Goal: Answer question/provide support: Share knowledge or assist other users

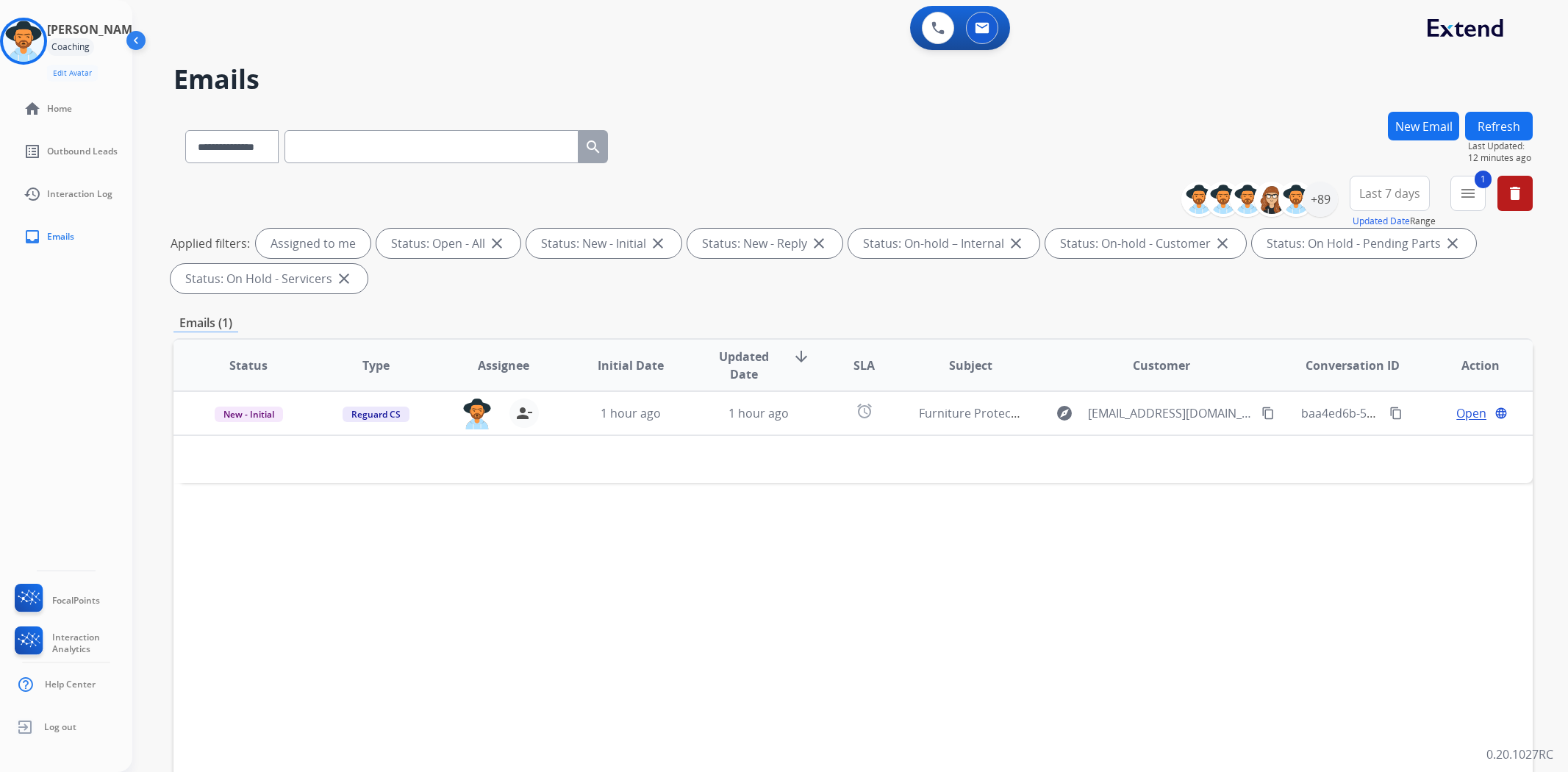
select select "**********"
click at [30, 34] on img at bounding box center [24, 41] width 41 height 41
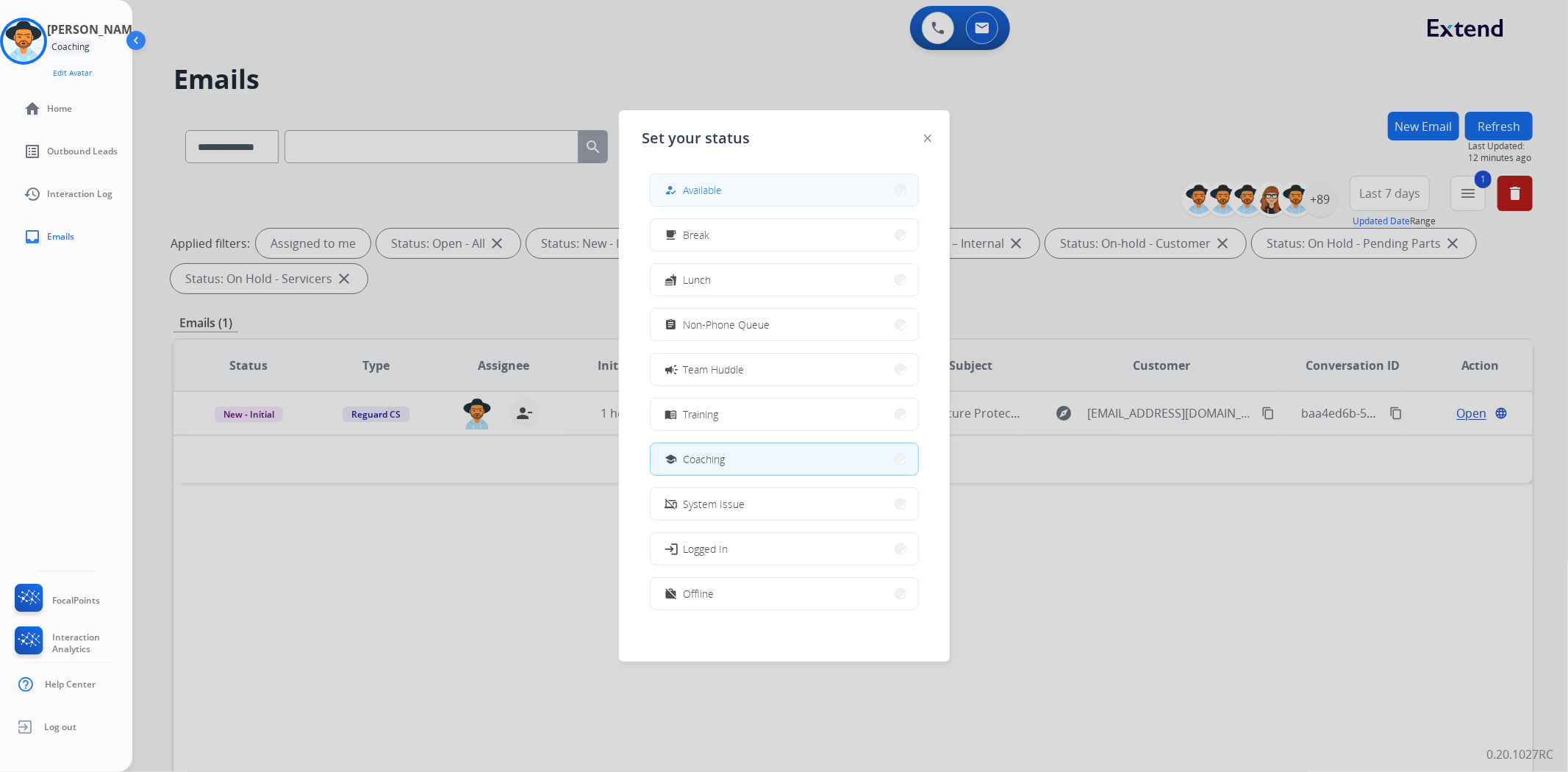
click at [728, 185] on button "how_to_reg Available" at bounding box center [785, 190] width 268 height 32
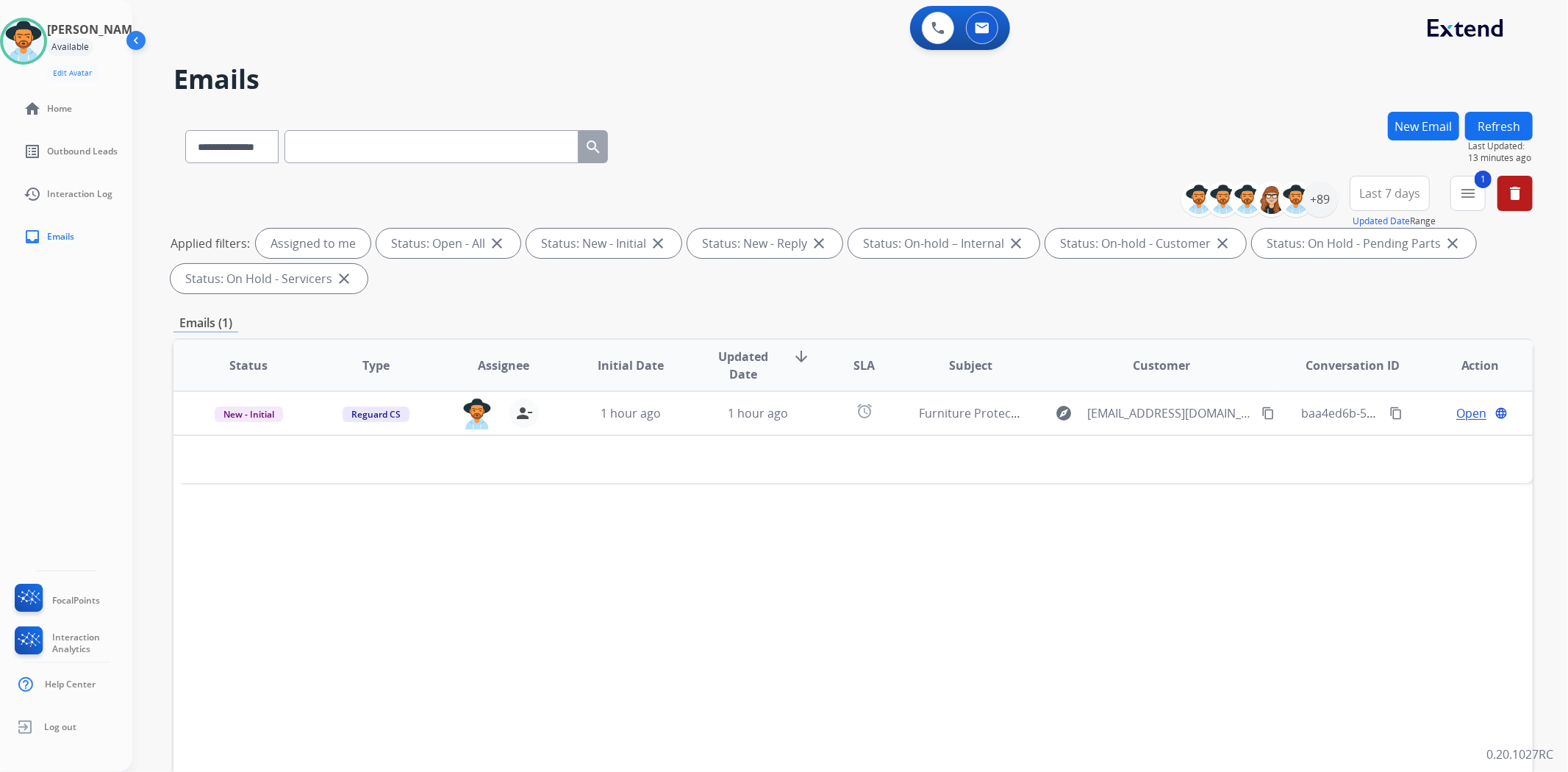
click at [1494, 123] on button "Refresh" at bounding box center [1499, 126] width 68 height 29
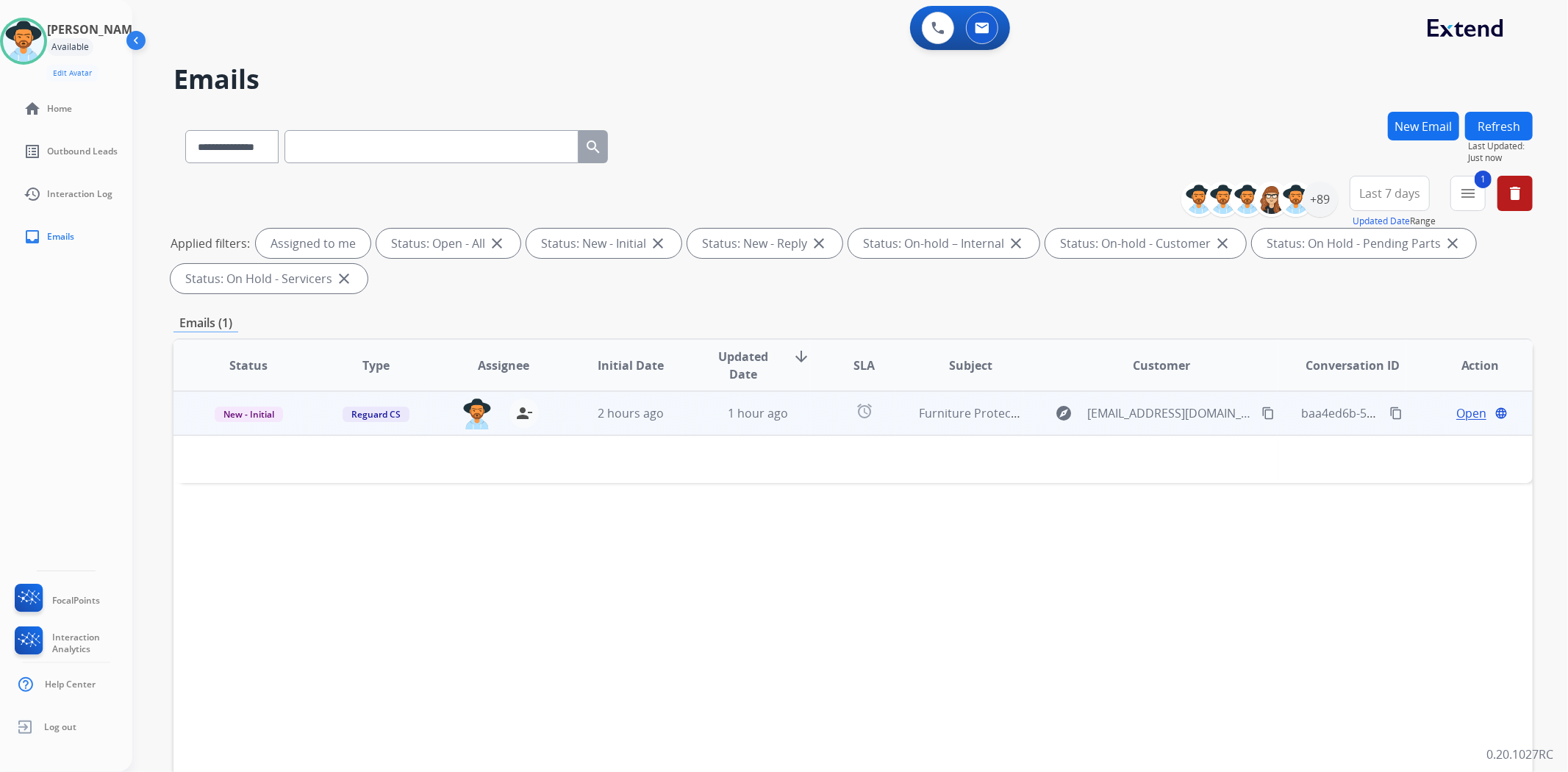
click at [561, 422] on td "2 hours ago" at bounding box center [619, 413] width 127 height 44
click at [671, 428] on td "2 hours ago" at bounding box center [619, 413] width 127 height 44
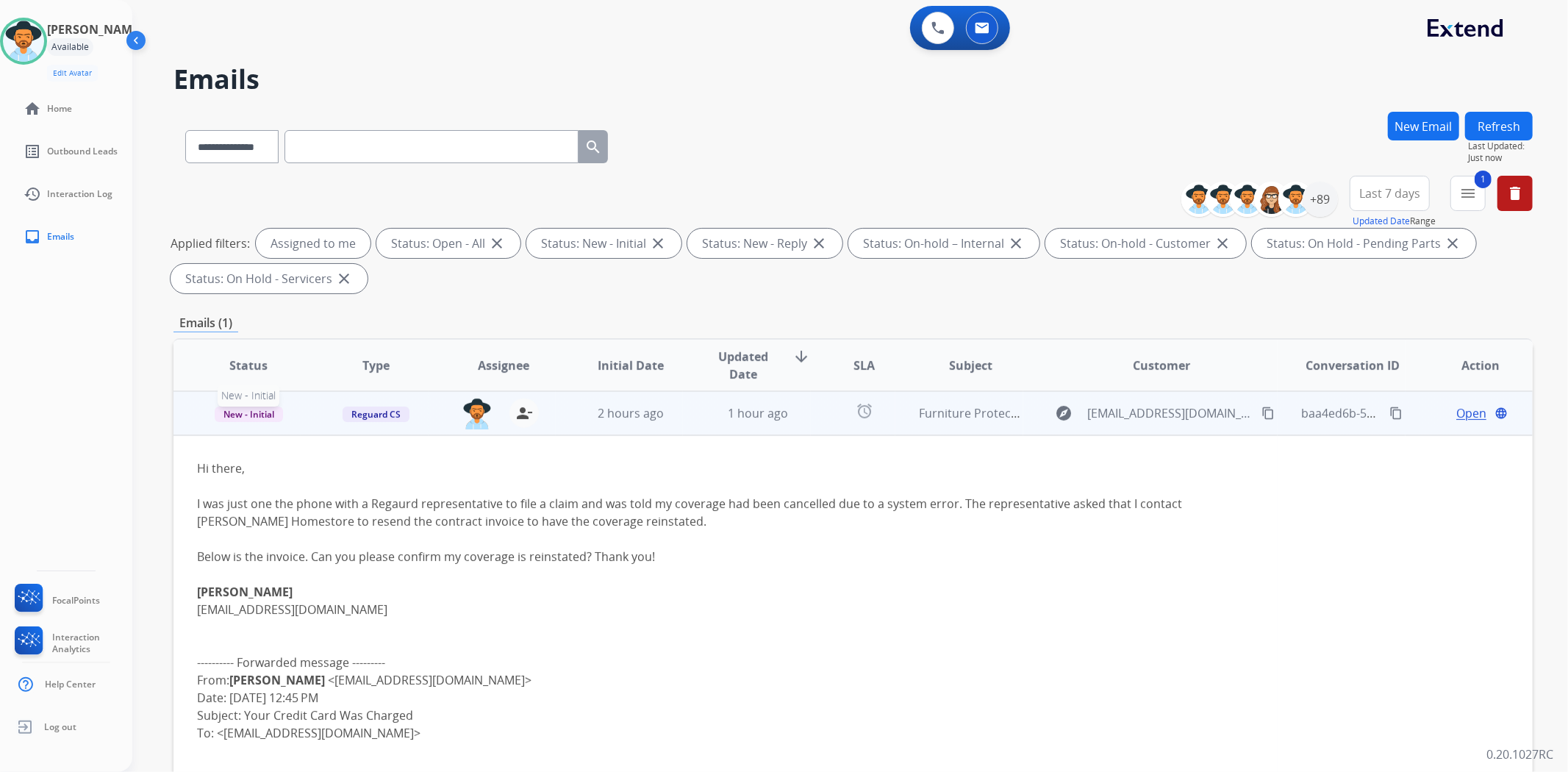
click at [237, 412] on span "New - Initial" at bounding box center [249, 414] width 69 height 16
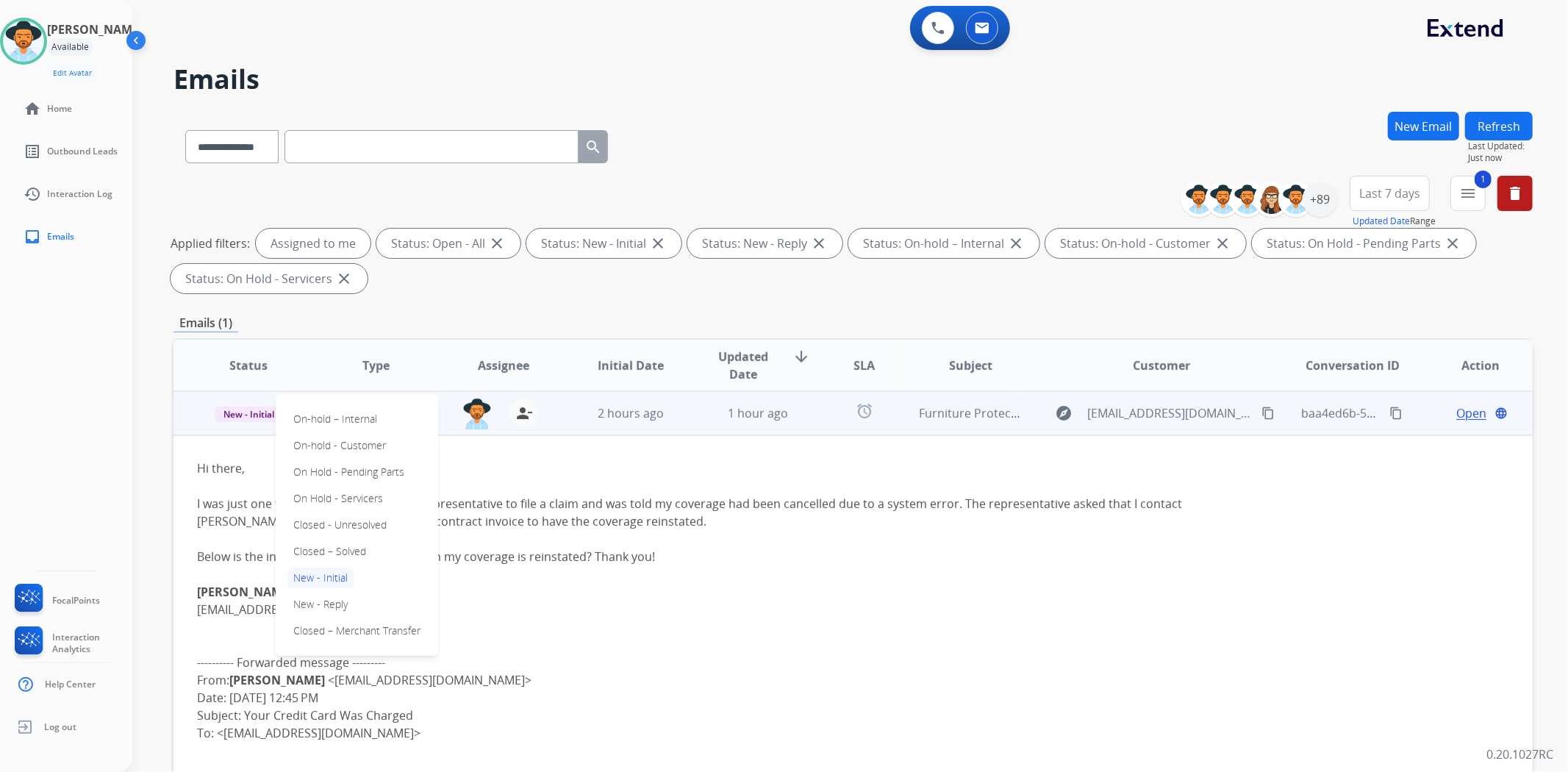
click at [450, 384] on th "Assignee" at bounding box center [492, 365] width 127 height 51
click at [391, 414] on span "Reguard CS" at bounding box center [376, 414] width 67 height 16
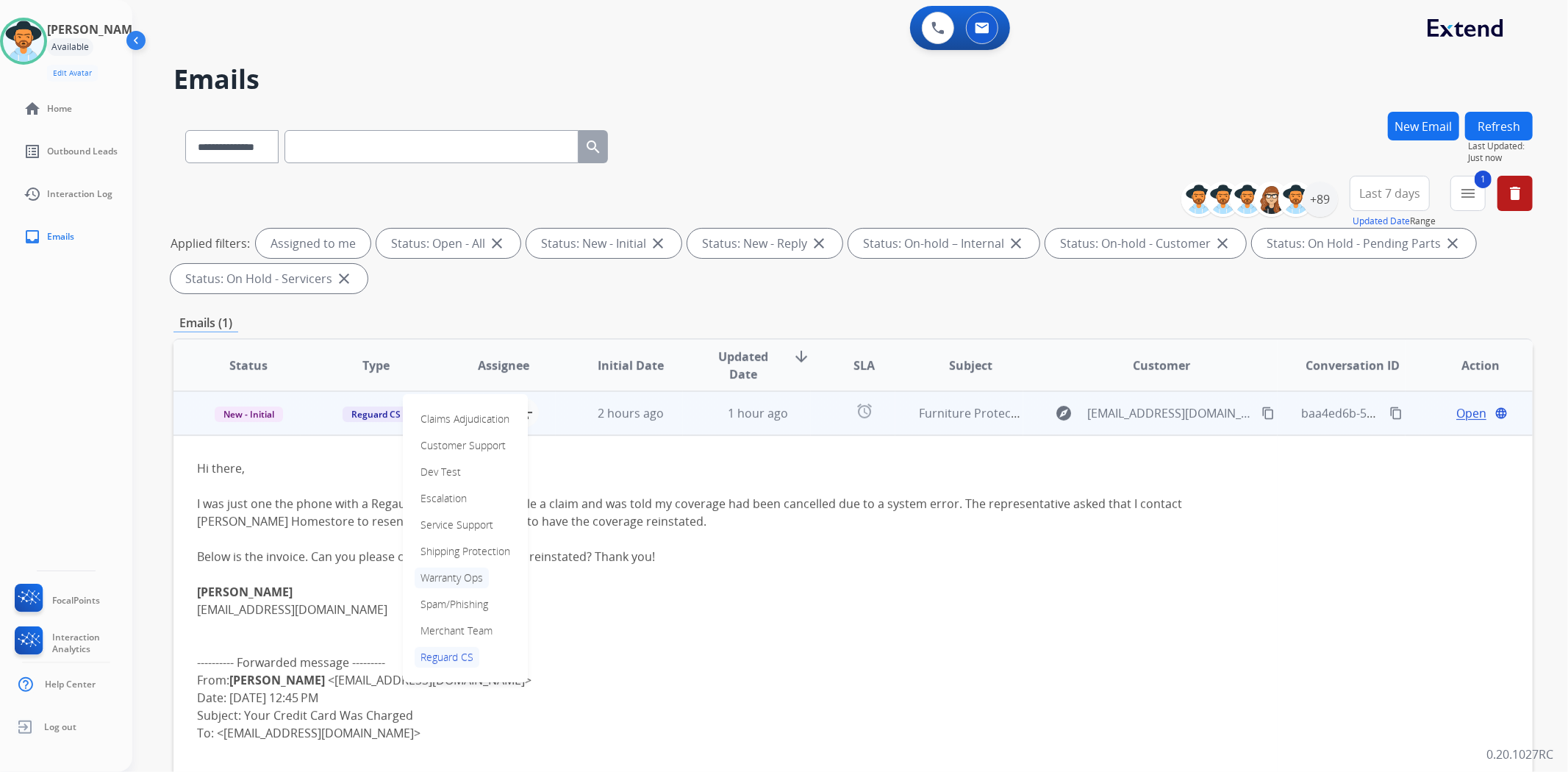
click at [472, 571] on p "Warranty Ops" at bounding box center [451, 578] width 74 height 20
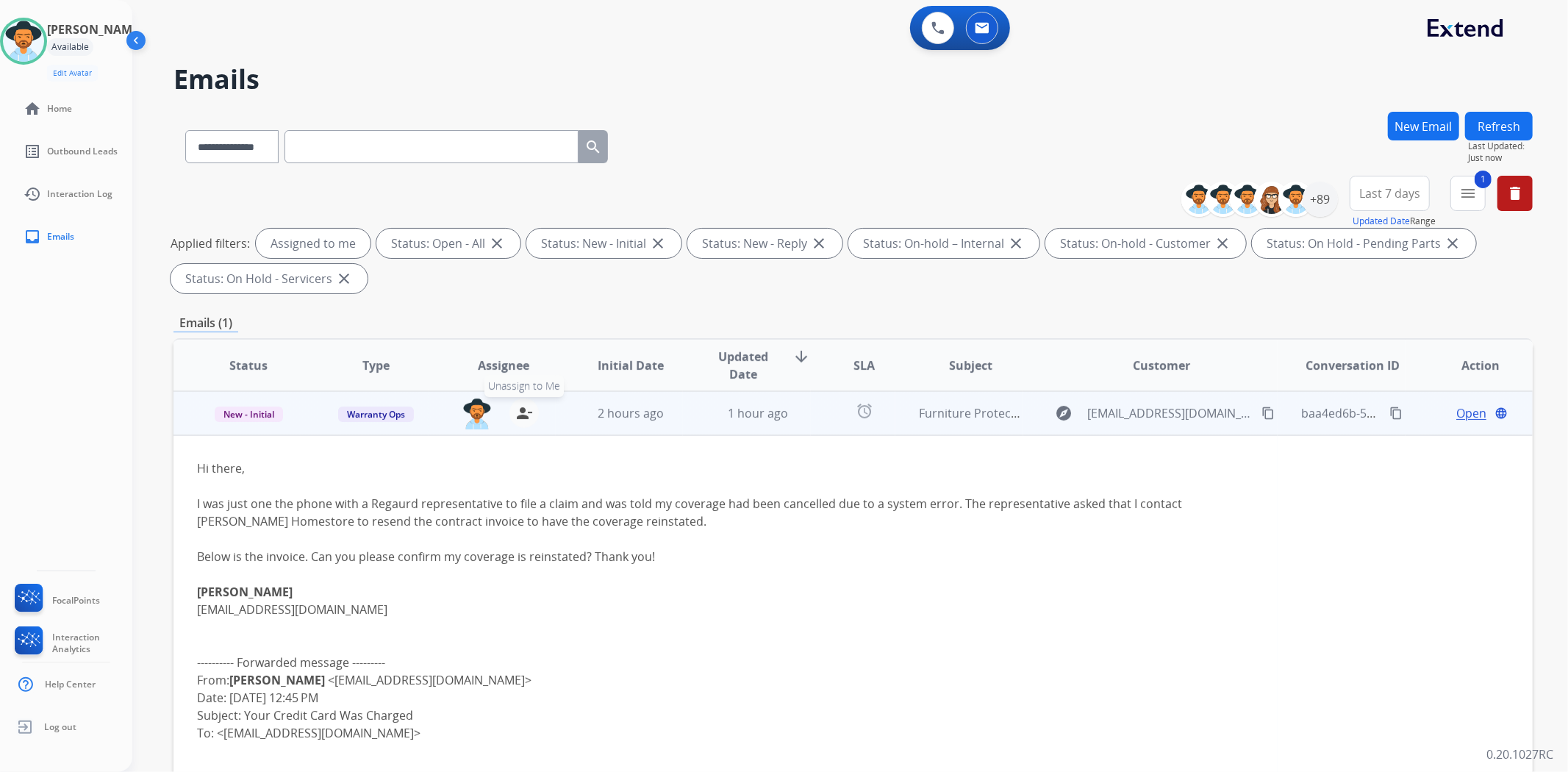
click at [526, 410] on mat-icon "person_remove" at bounding box center [525, 414] width 18 height 18
click at [1459, 415] on span "Open" at bounding box center [1471, 414] width 30 height 18
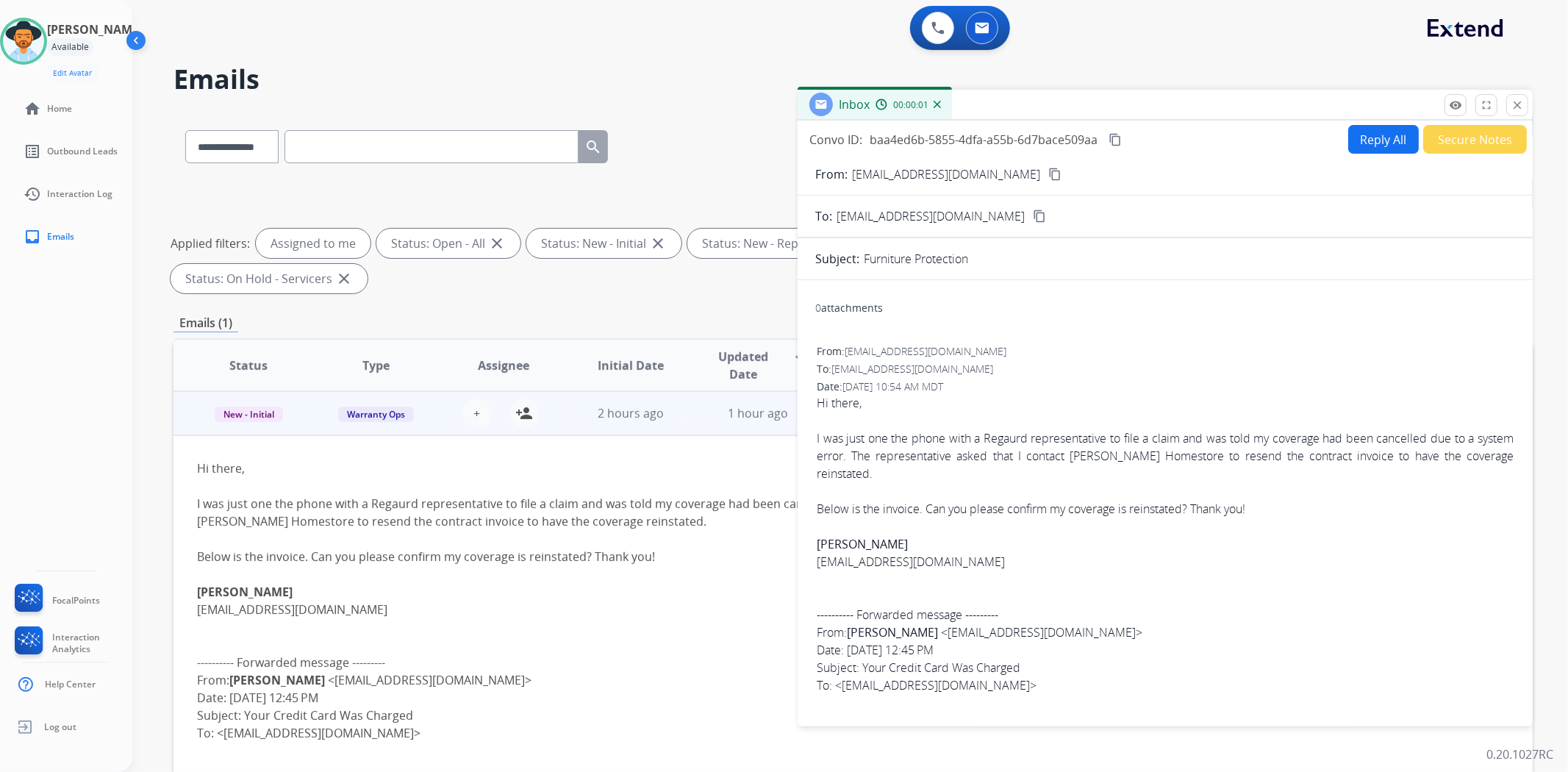
click at [1446, 136] on button "Secure Notes" at bounding box center [1475, 139] width 104 height 29
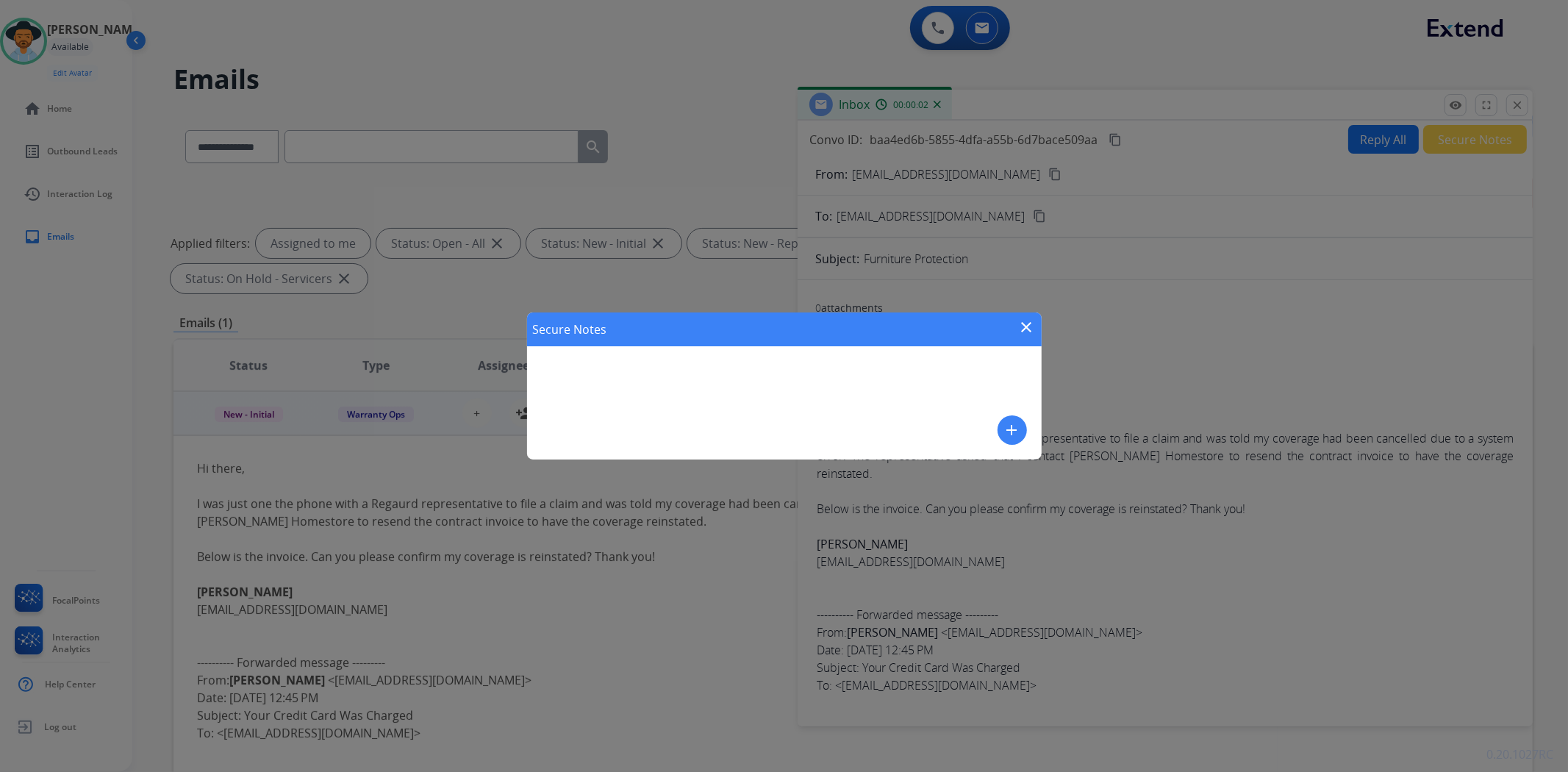
click at [1012, 436] on mat-icon "add" at bounding box center [1012, 430] width 18 height 18
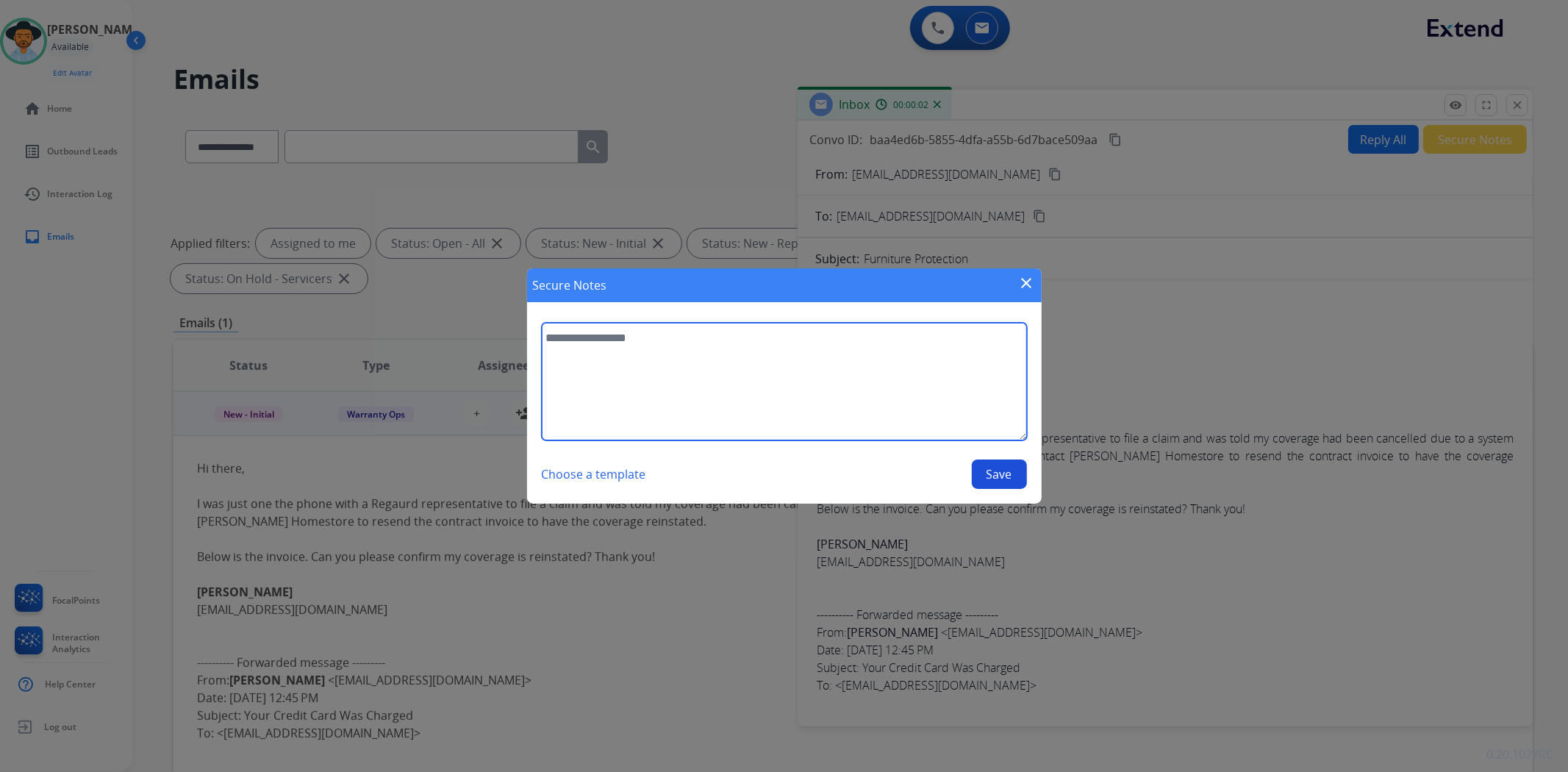
click at [829, 365] on textarea at bounding box center [784, 382] width 485 height 118
type textarea "**********"
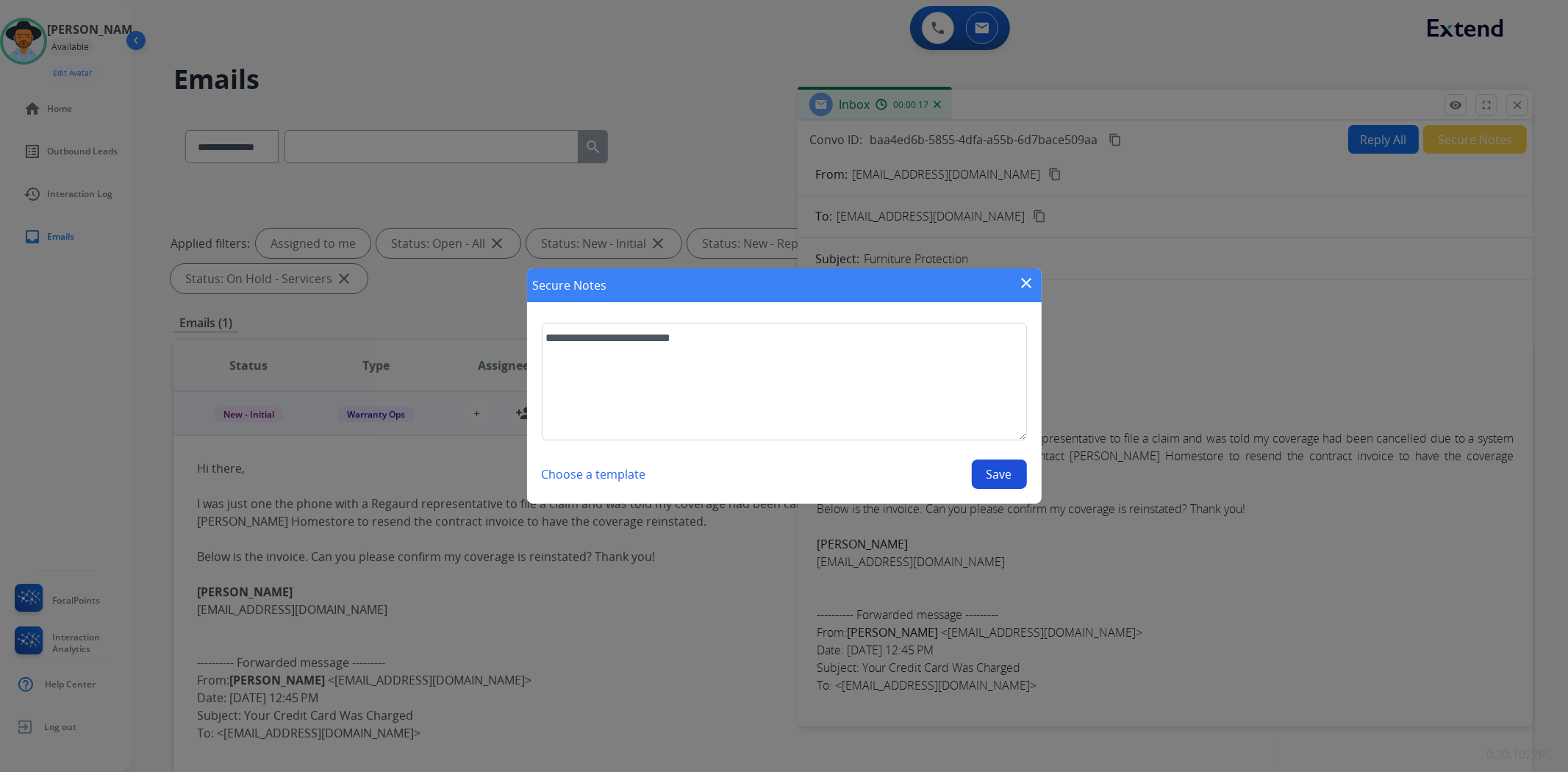
click at [1010, 473] on button "Save" at bounding box center [999, 474] width 55 height 29
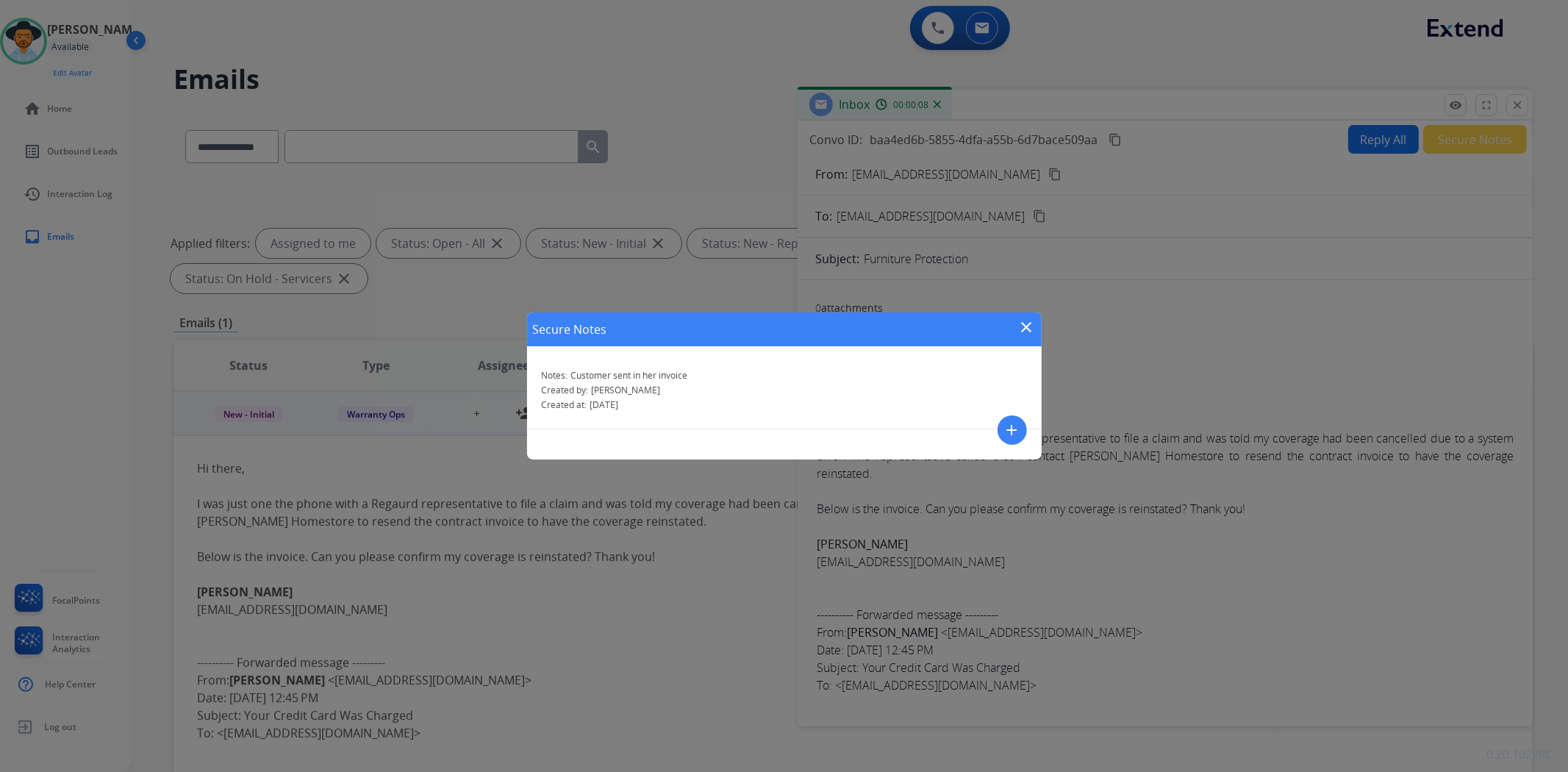
click at [1028, 330] on mat-icon "close" at bounding box center [1027, 327] width 18 height 18
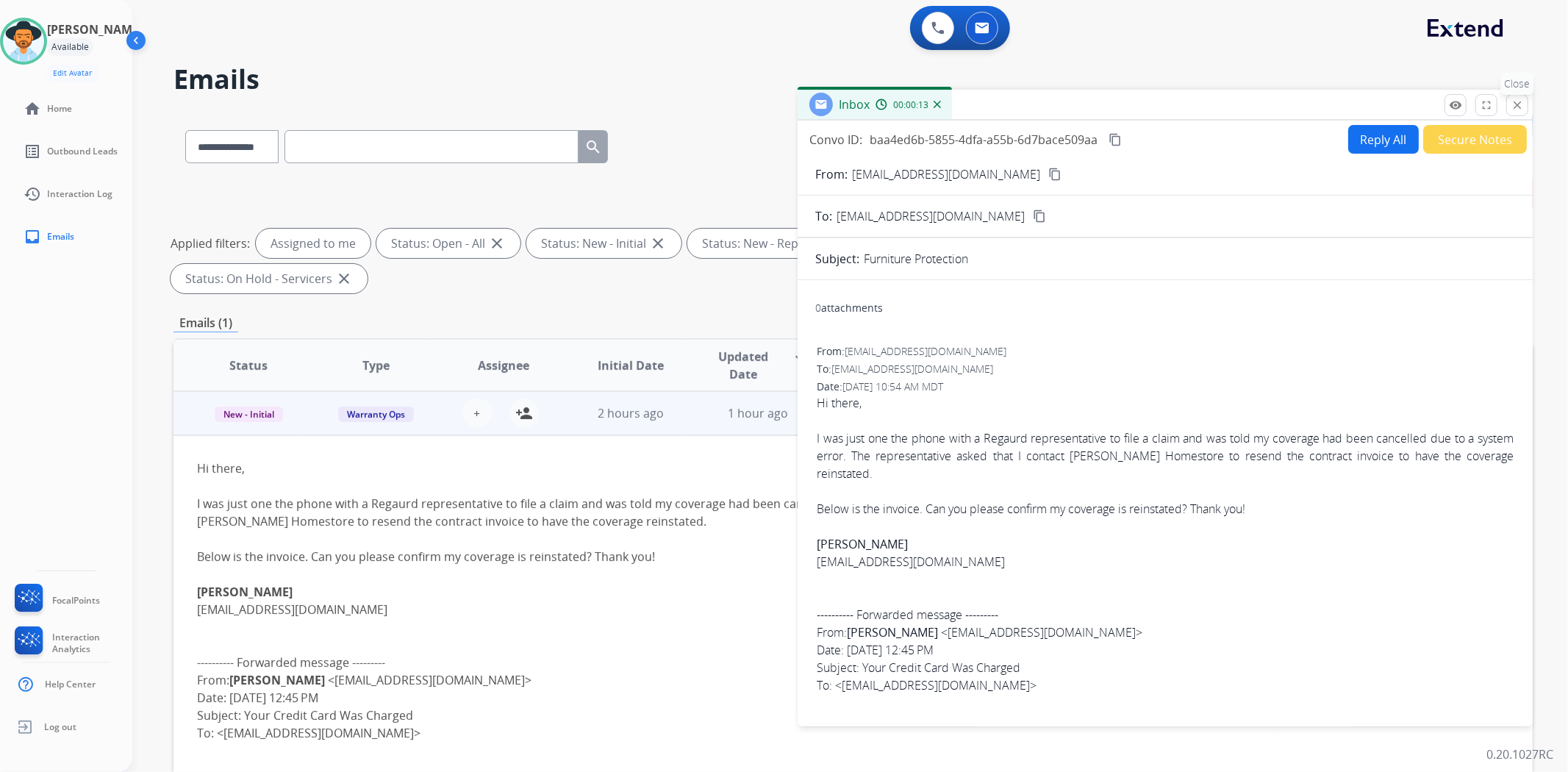
click at [1516, 106] on mat-icon "close" at bounding box center [1517, 105] width 13 height 13
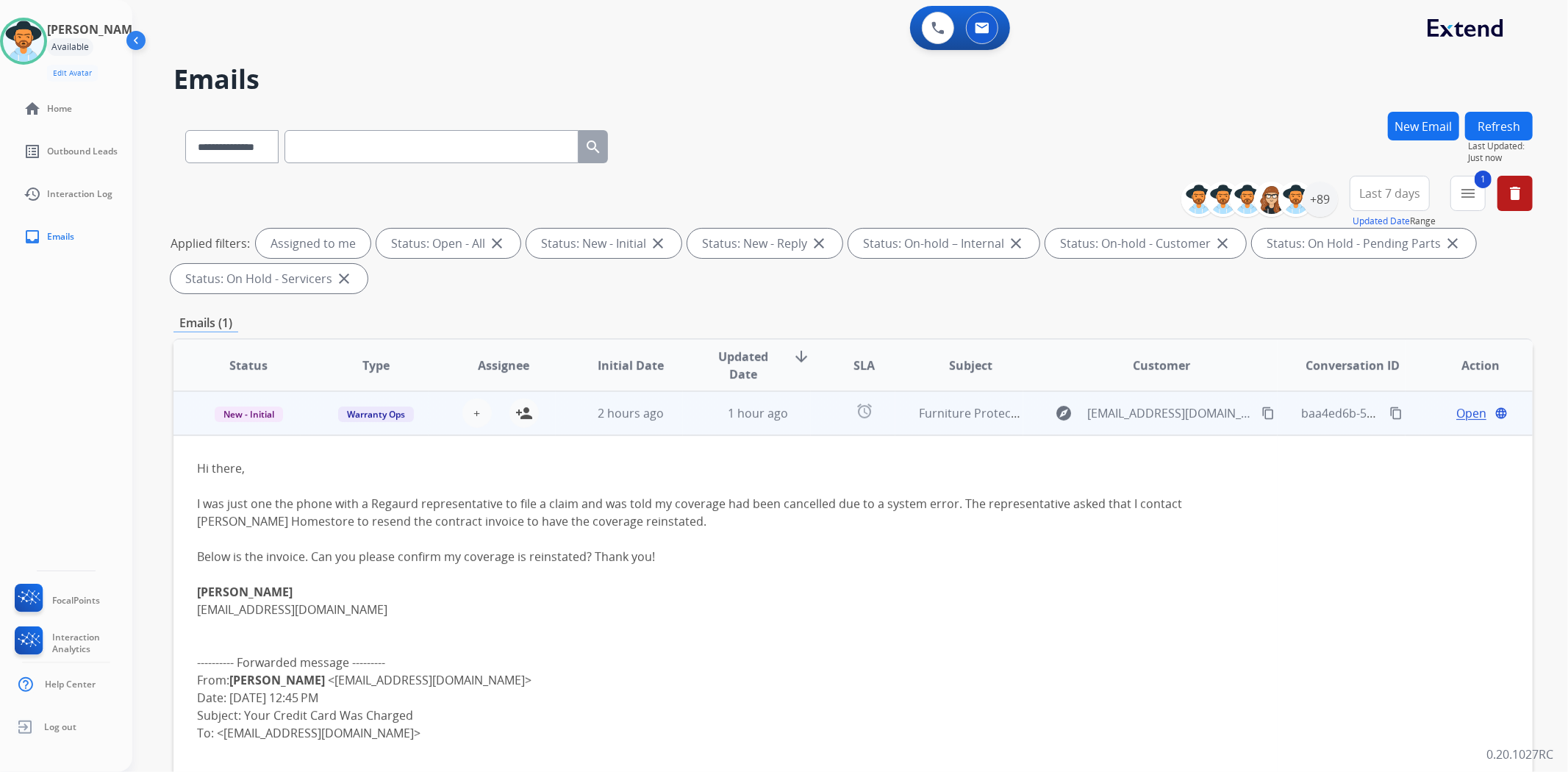
click at [1522, 118] on button "Refresh" at bounding box center [1499, 126] width 68 height 29
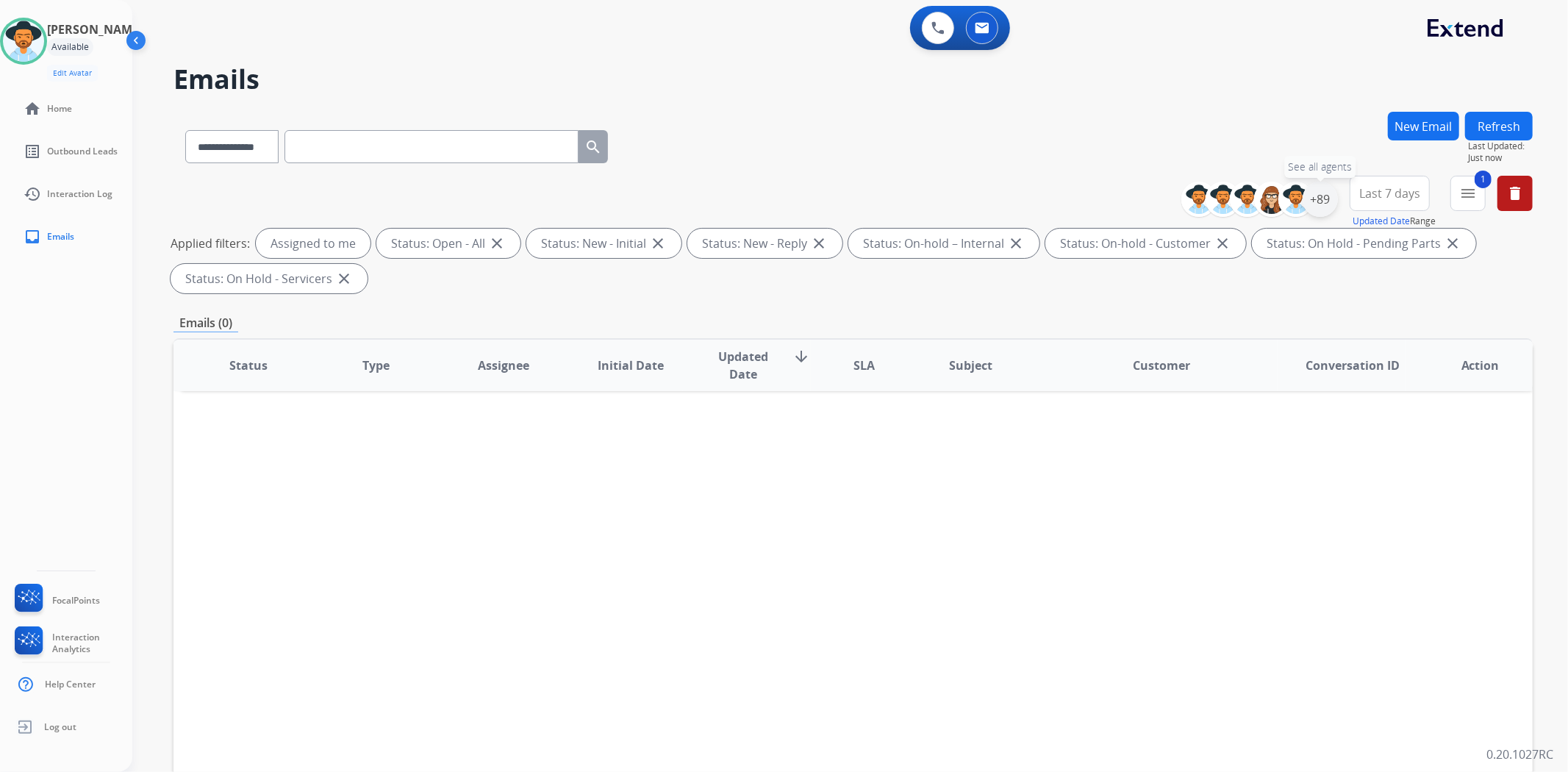
click at [1327, 202] on div "+89" at bounding box center [1320, 199] width 35 height 35
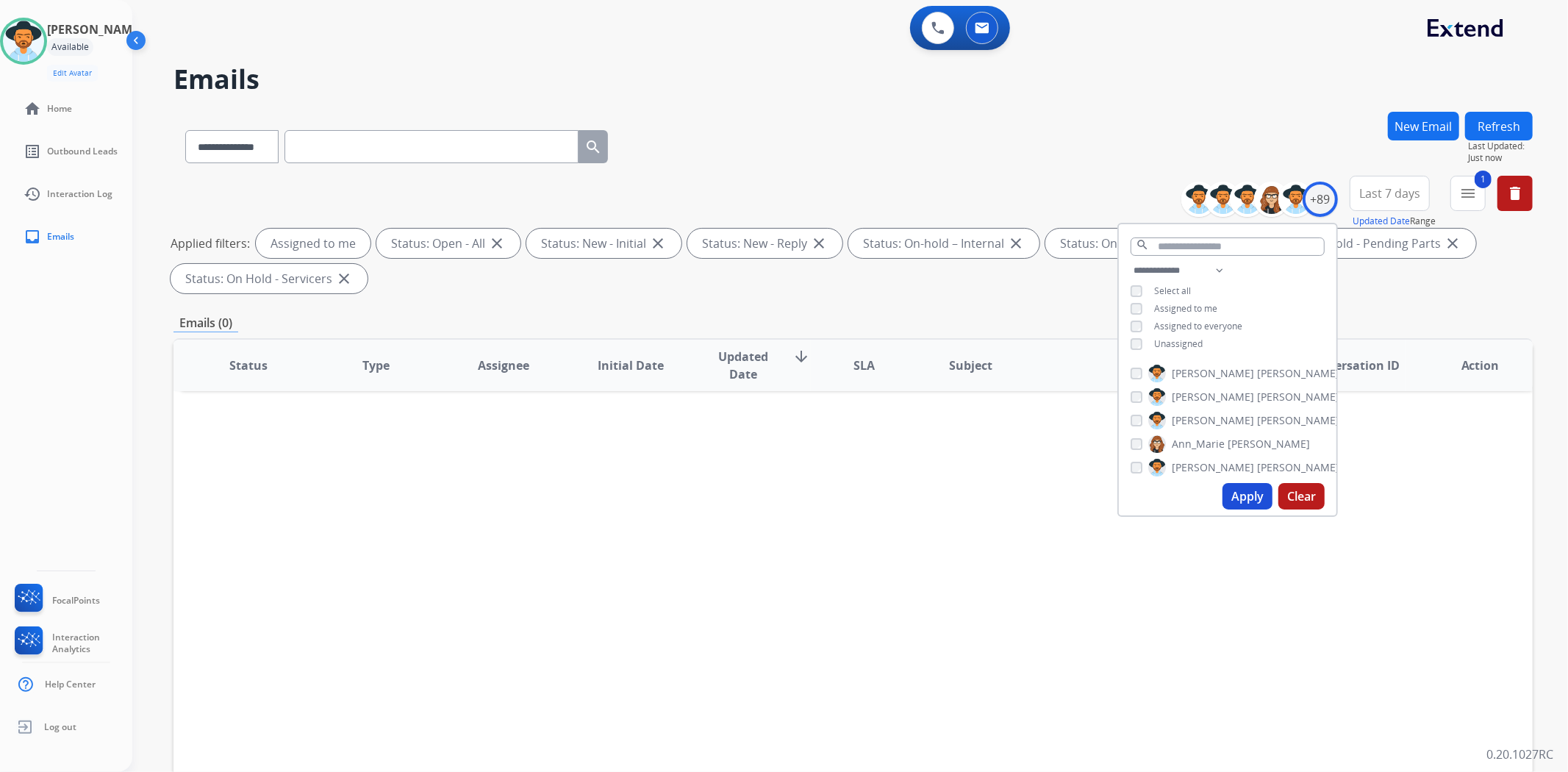
click at [1167, 306] on span "Assigned to me" at bounding box center [1186, 308] width 64 height 12
click at [905, 137] on div "**********" at bounding box center [853, 144] width 1359 height 64
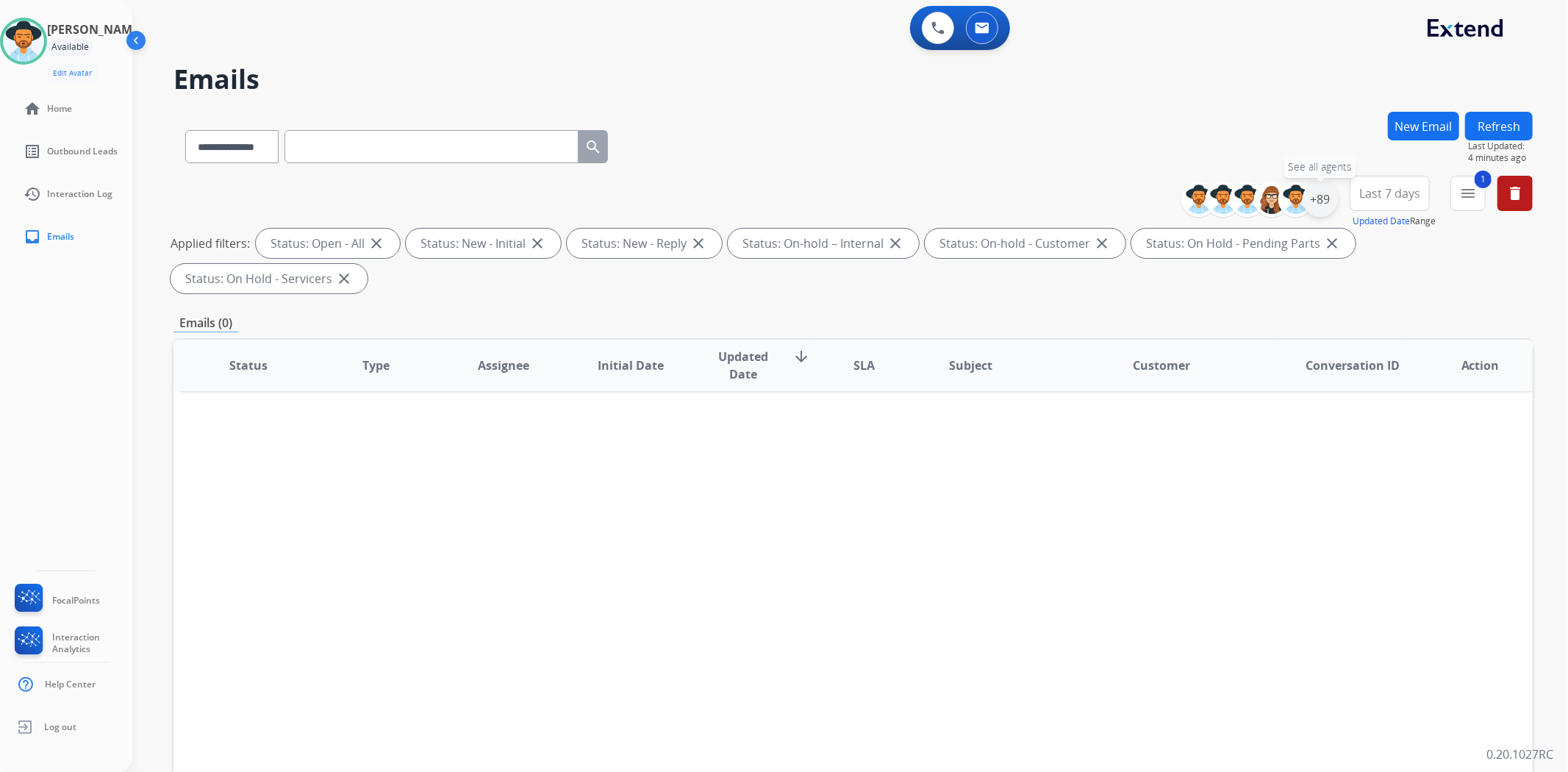
click at [1321, 198] on div "+89" at bounding box center [1320, 199] width 35 height 35
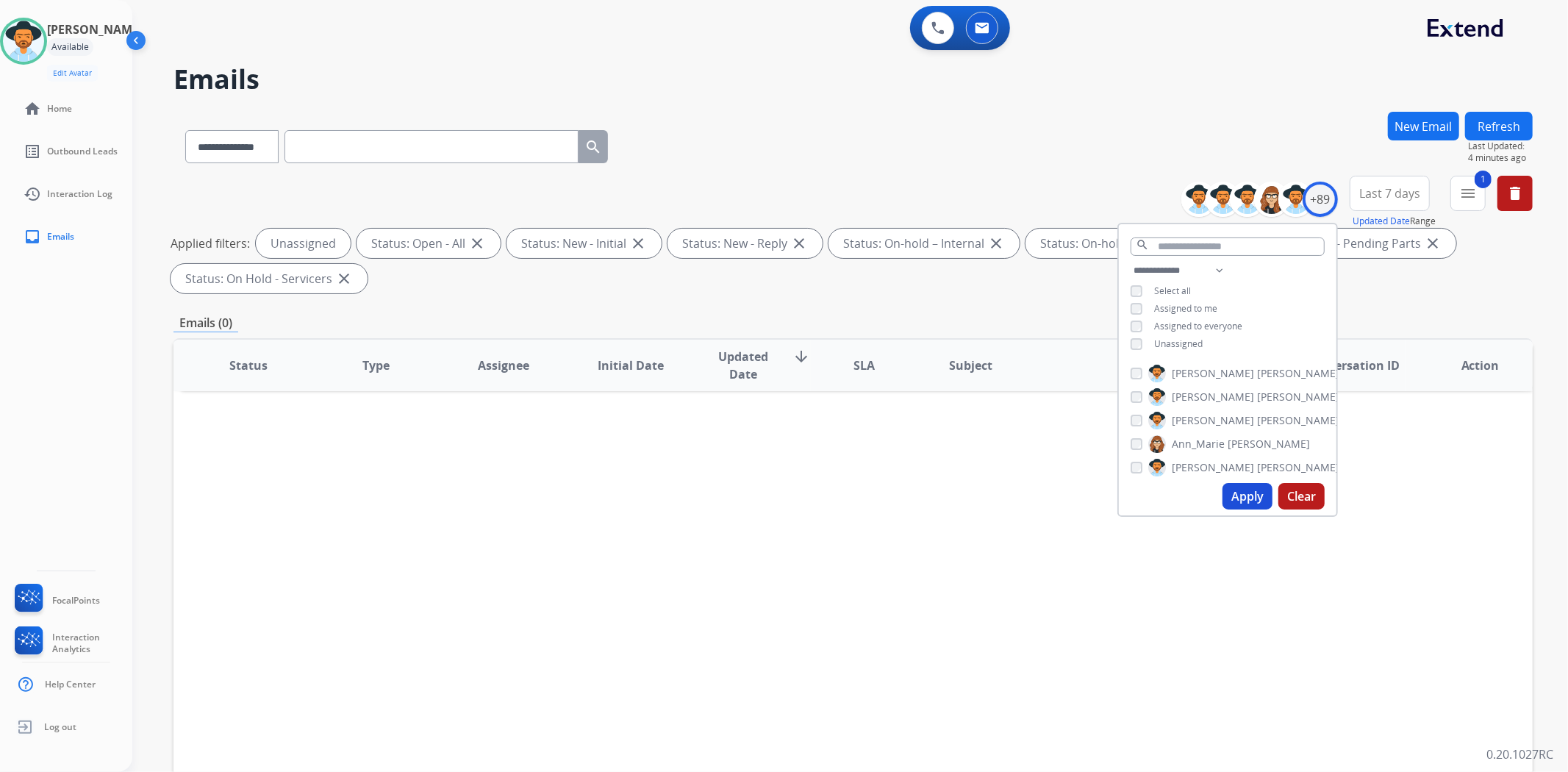
click at [1248, 489] on button "Apply" at bounding box center [1247, 496] width 50 height 26
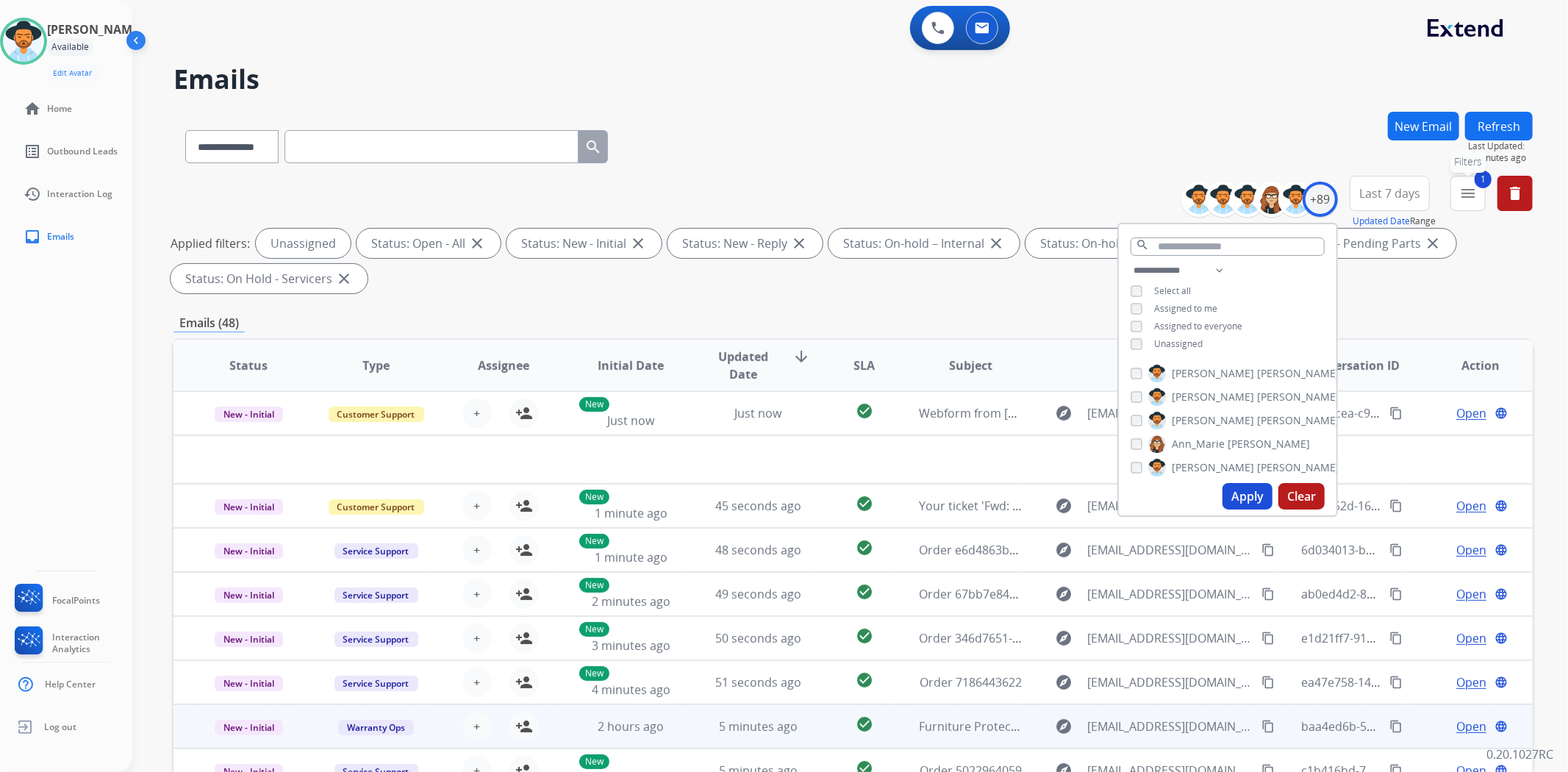
click at [1473, 200] on mat-icon "menu" at bounding box center [1468, 193] width 18 height 18
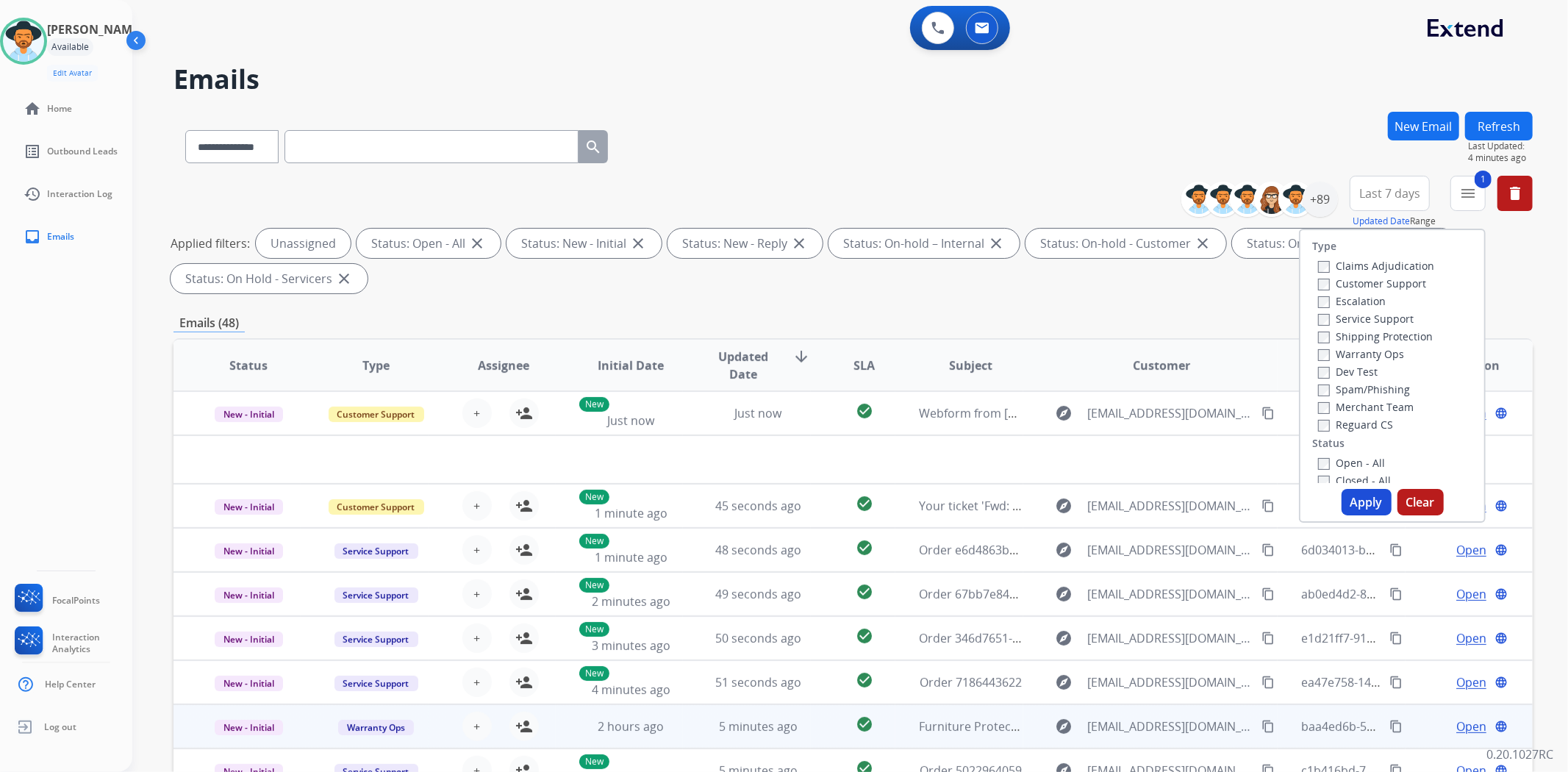
click at [1333, 283] on label "Customer Support" at bounding box center [1372, 283] width 108 height 14
click at [1331, 336] on label "Shipping Protection" at bounding box center [1375, 336] width 115 height 14
click at [1335, 428] on label "Reguard CS" at bounding box center [1356, 424] width 75 height 14
click at [1361, 502] on button "Apply" at bounding box center [1366, 502] width 50 height 26
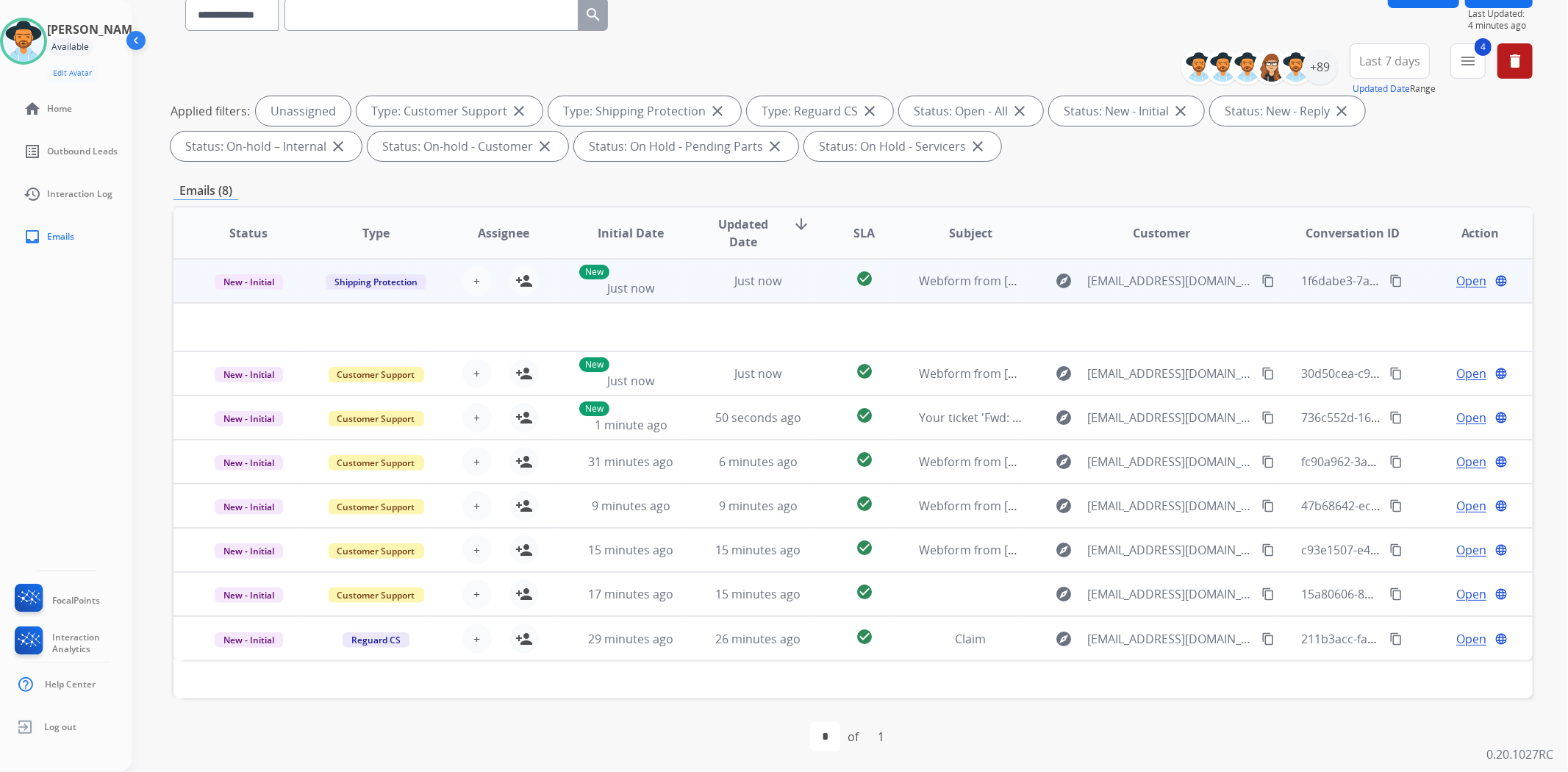
scroll to position [135, 0]
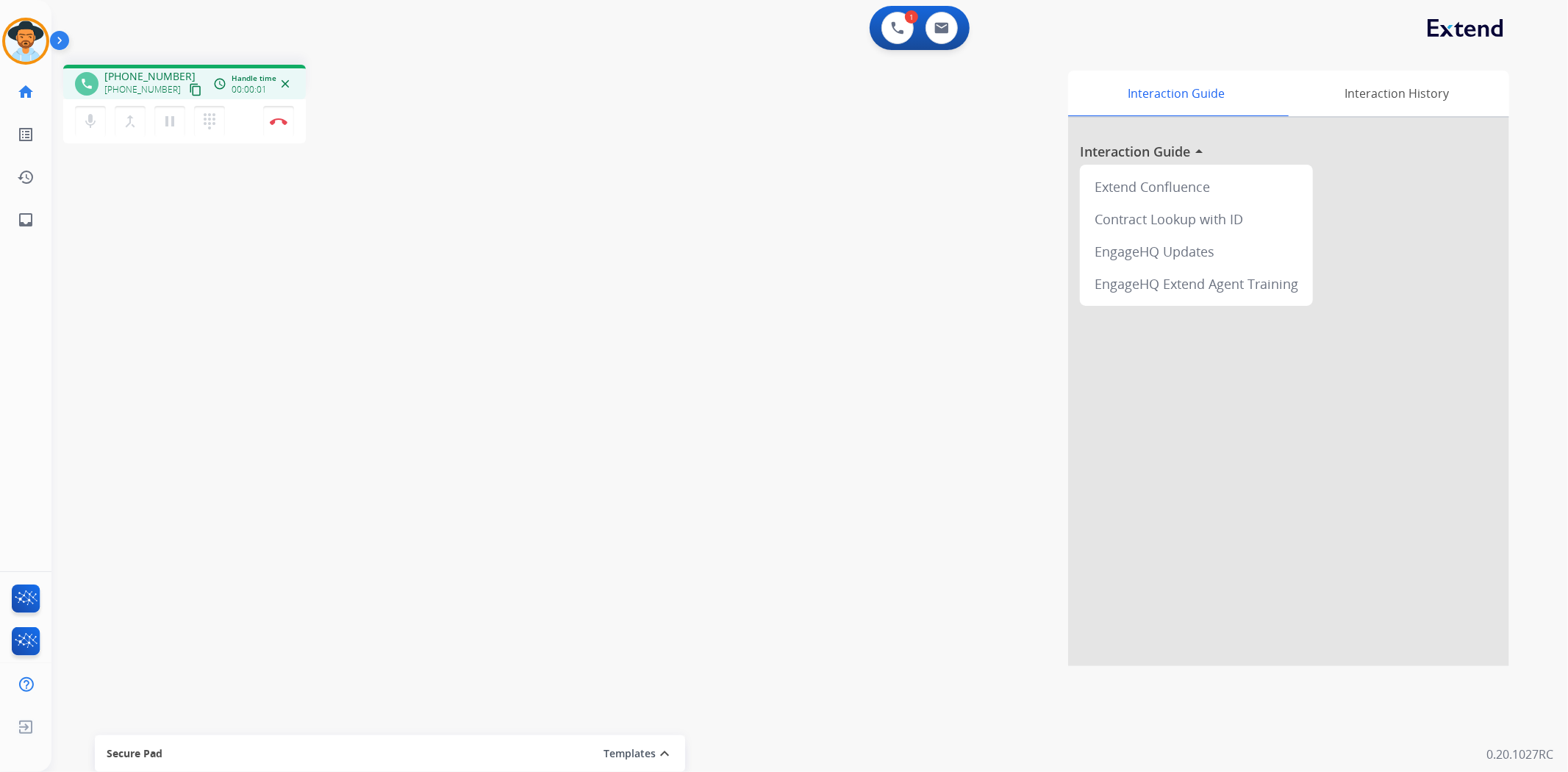
click at [189, 91] on mat-icon "content_copy" at bounding box center [196, 90] width 13 height 13
click at [283, 123] on img at bounding box center [279, 121] width 18 height 7
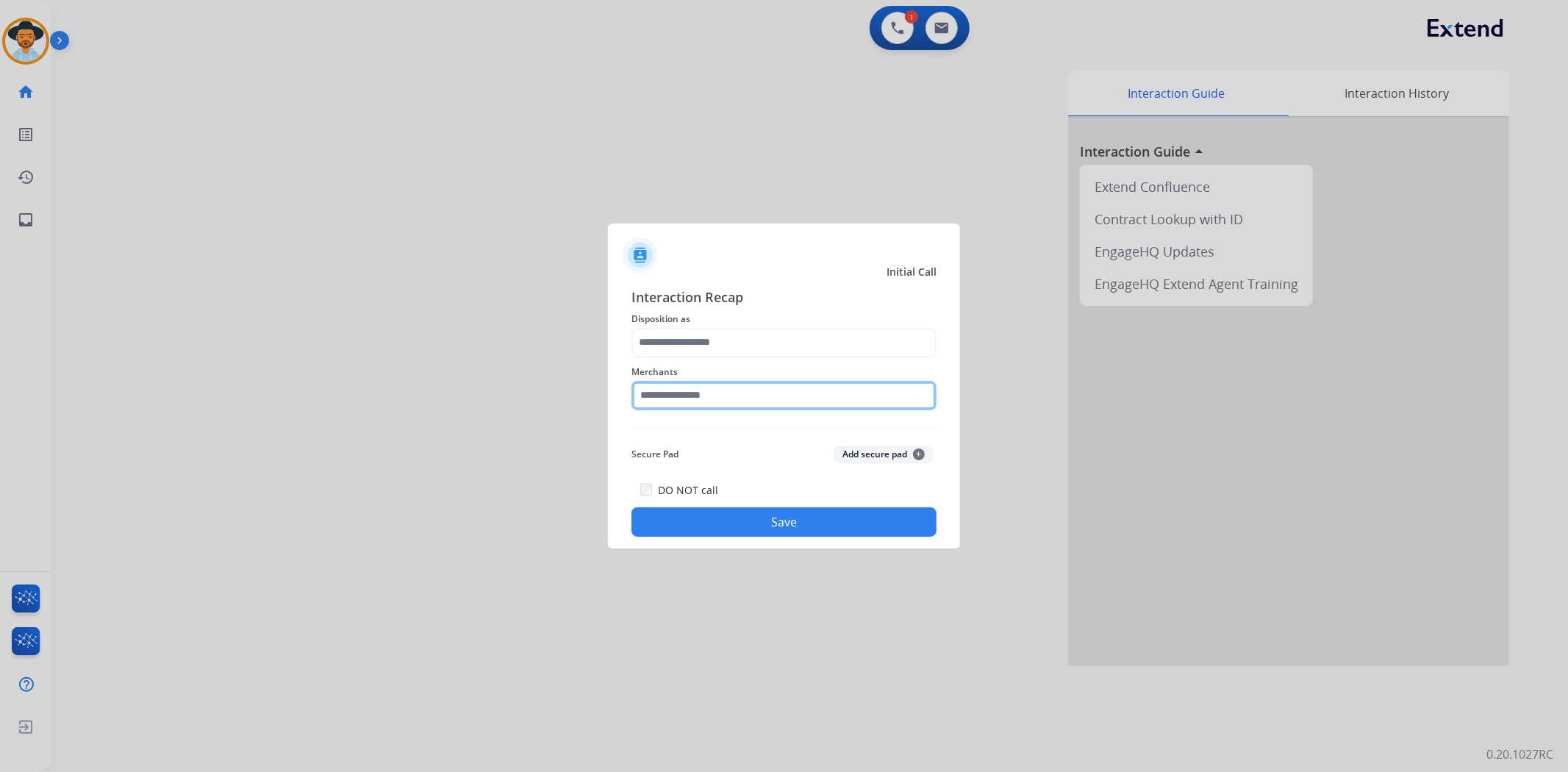
click at [684, 398] on input "text" at bounding box center [784, 396] width 305 height 29
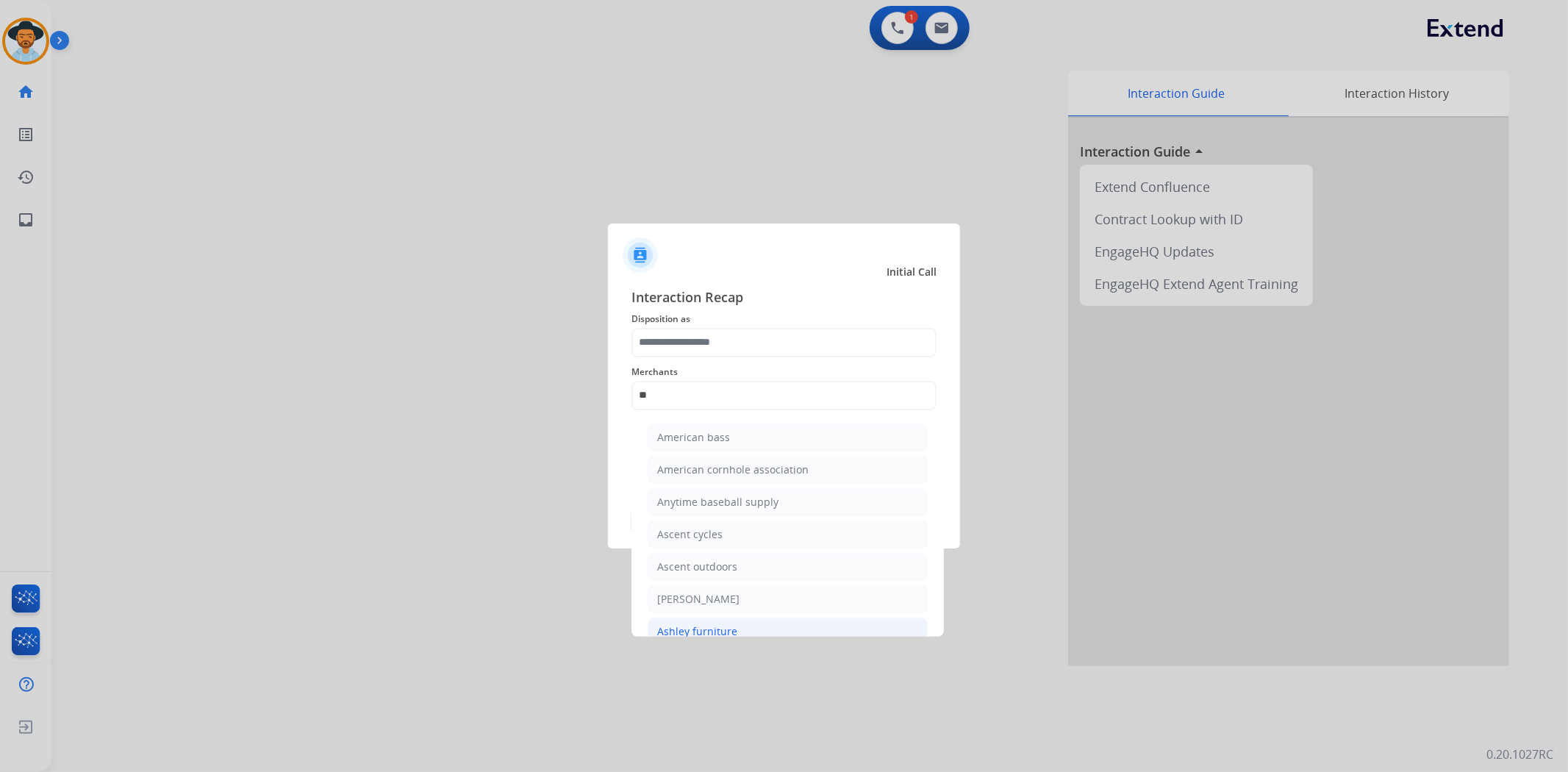
click at [726, 624] on div "Ashley furniture" at bounding box center [698, 632] width 80 height 15
type input "**********"
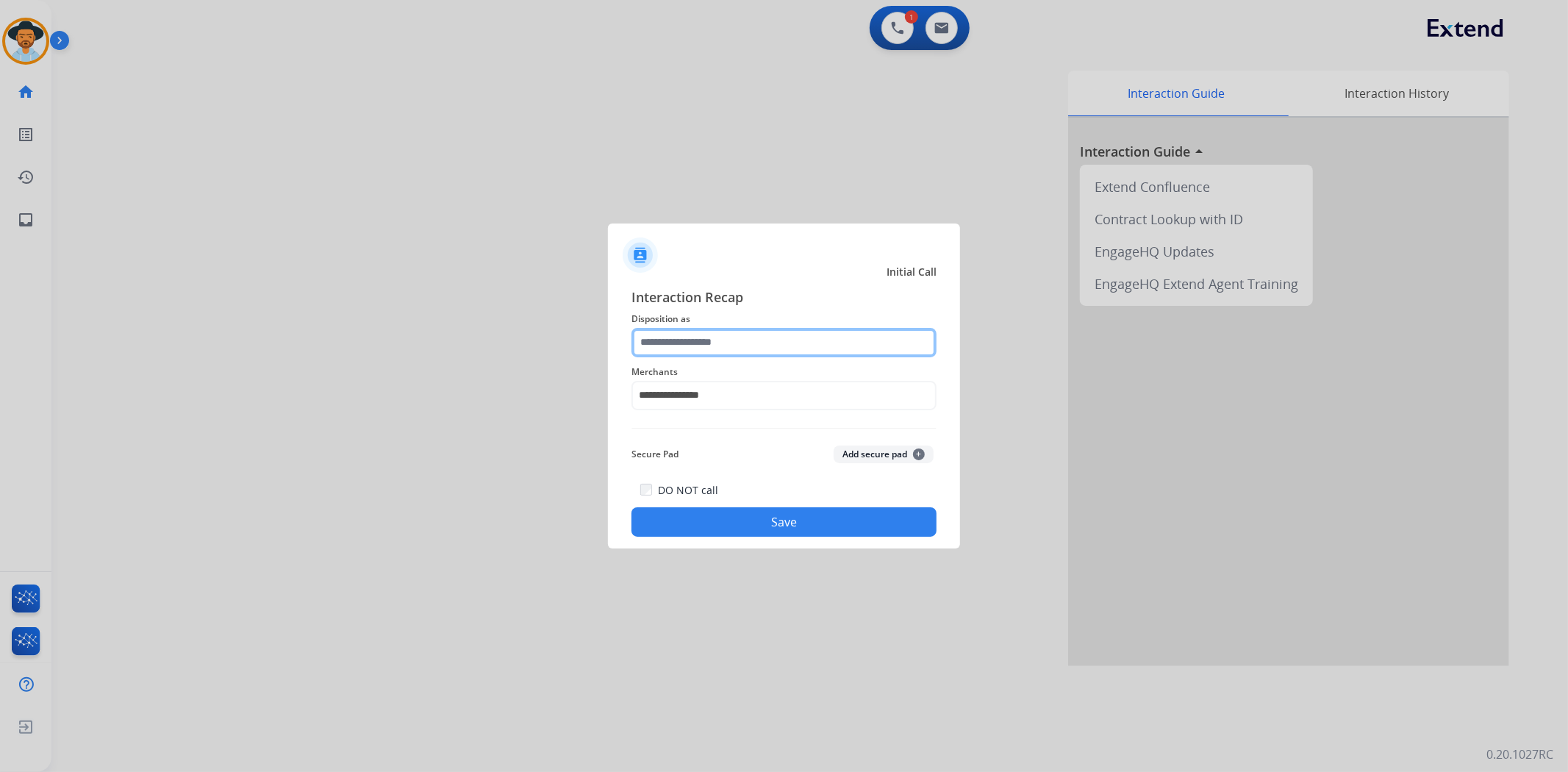
click at [735, 339] on input "text" at bounding box center [784, 343] width 305 height 29
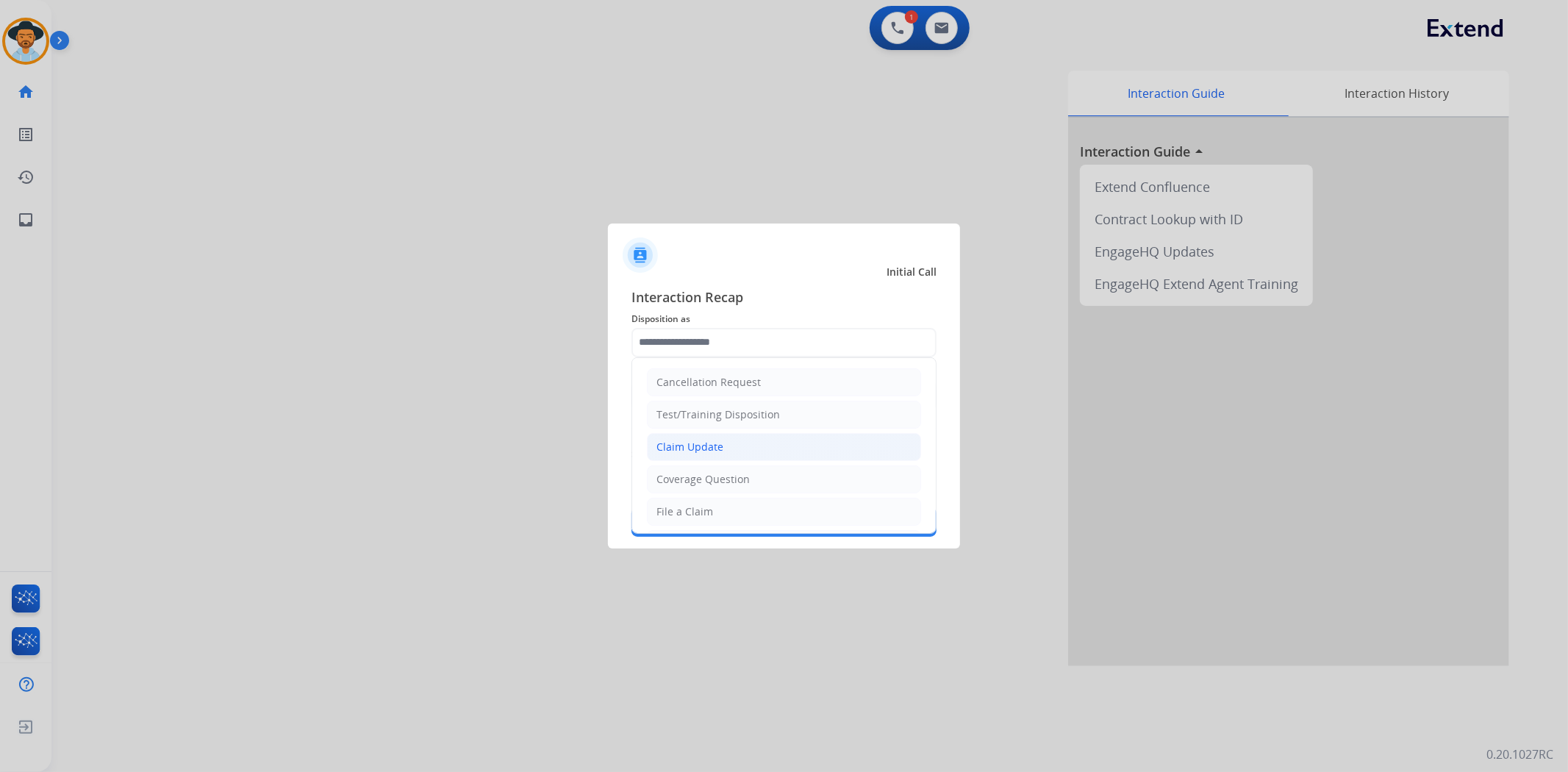
click at [724, 451] on li "Claim Update" at bounding box center [784, 447] width 274 height 28
type input "**********"
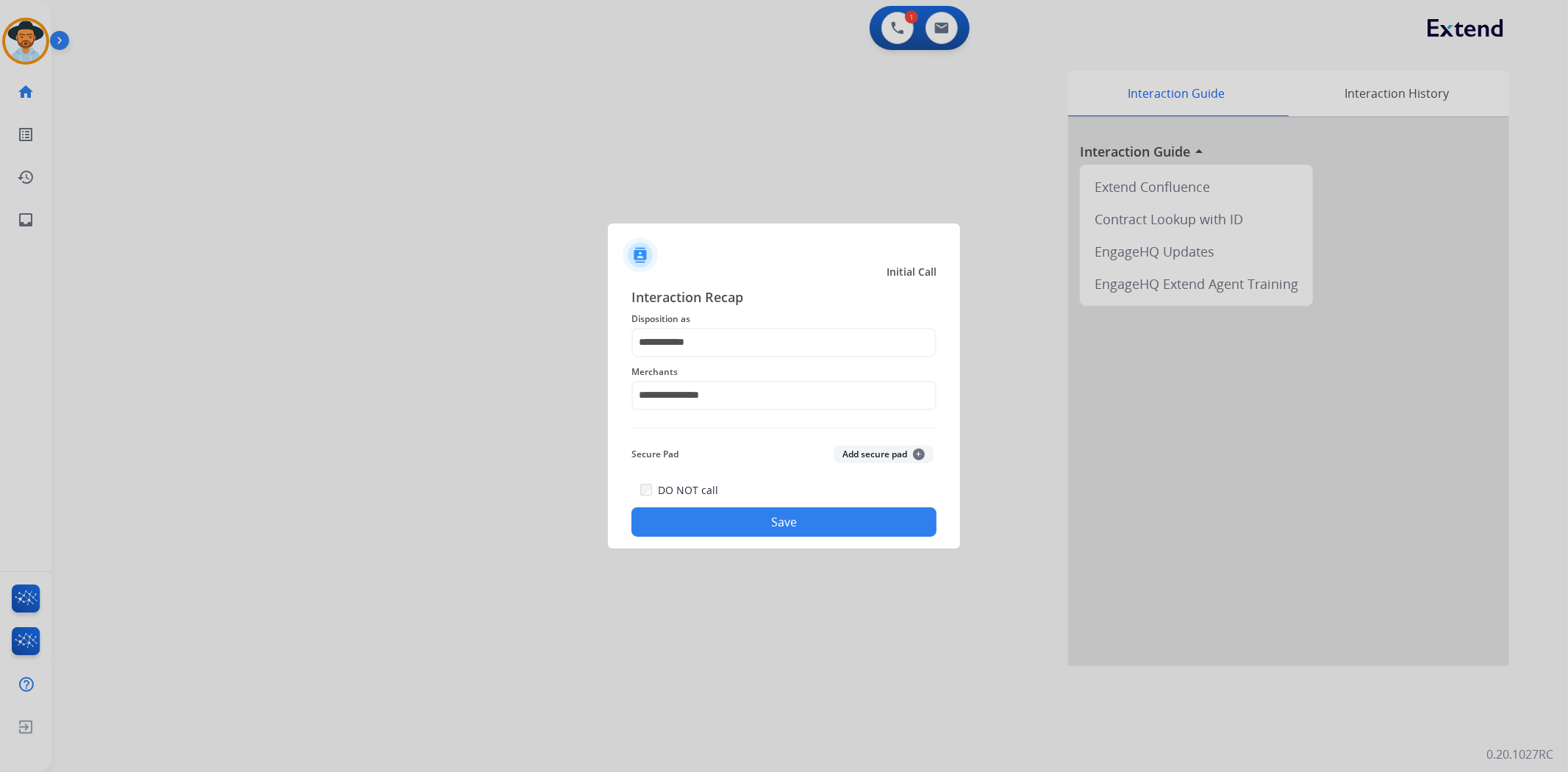
click at [785, 521] on button "Save" at bounding box center [784, 522] width 305 height 29
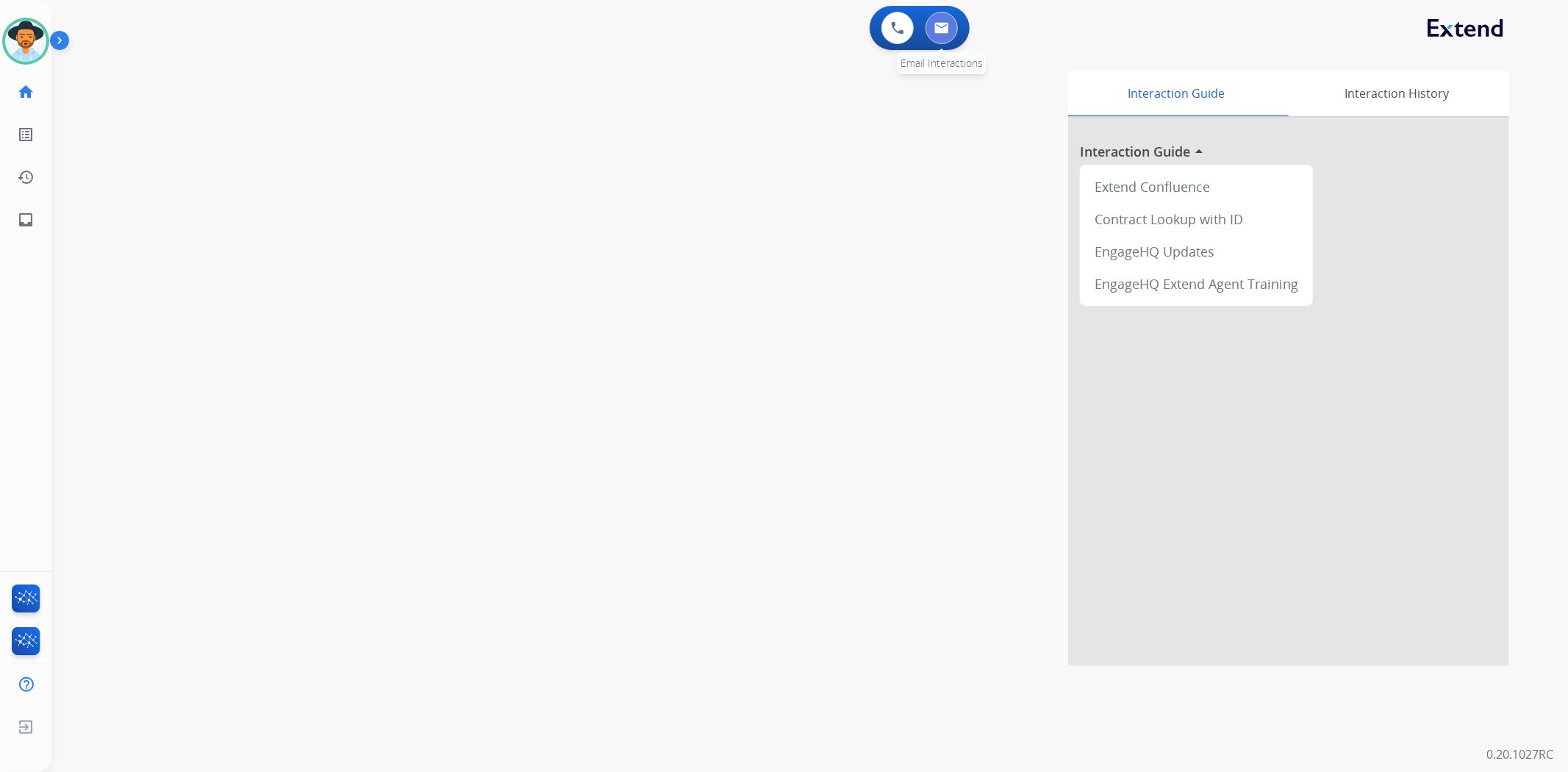
click at [932, 33] on button at bounding box center [942, 28] width 33 height 33
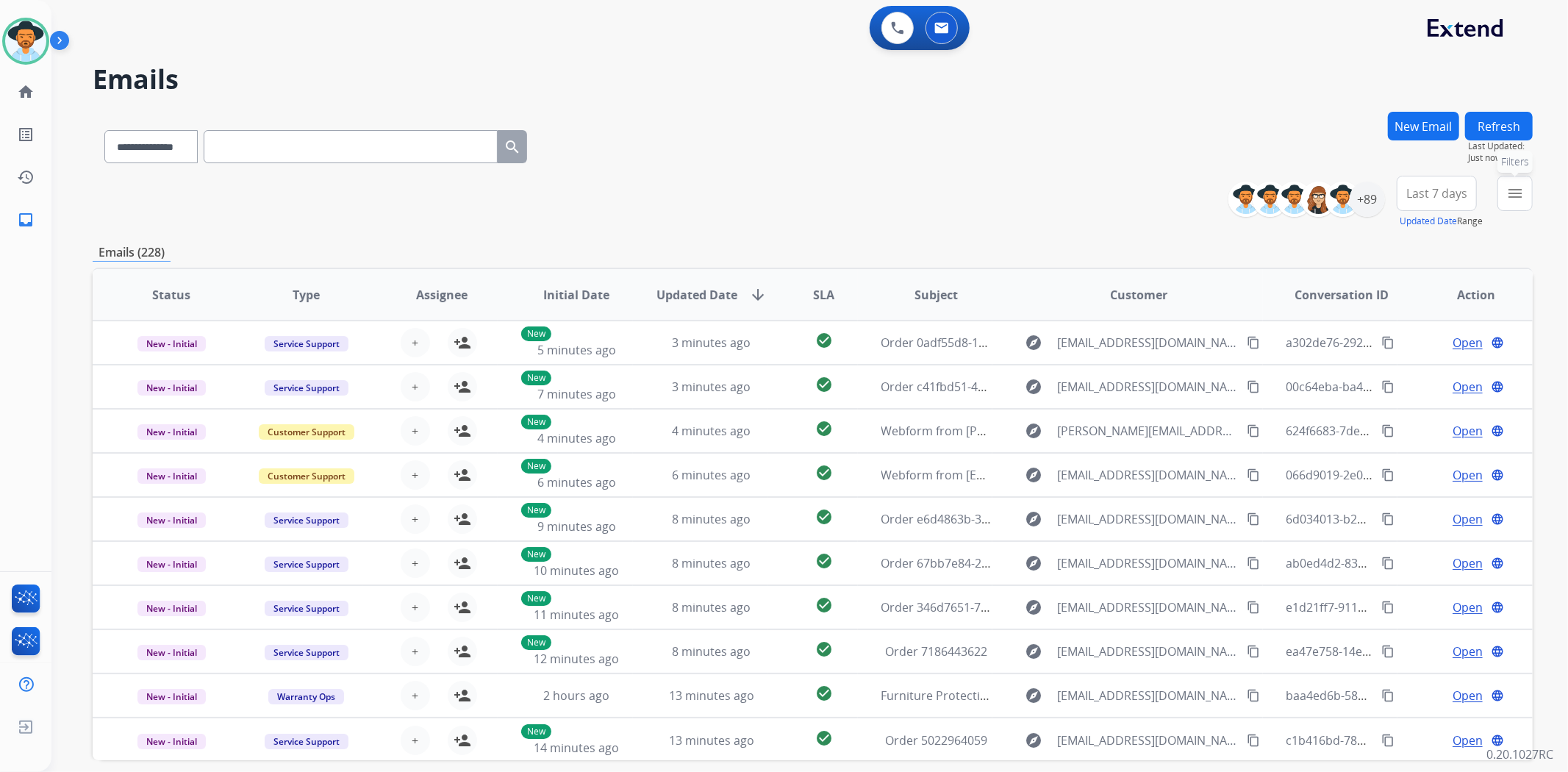
click at [1526, 204] on button "menu Filters" at bounding box center [1515, 193] width 35 height 35
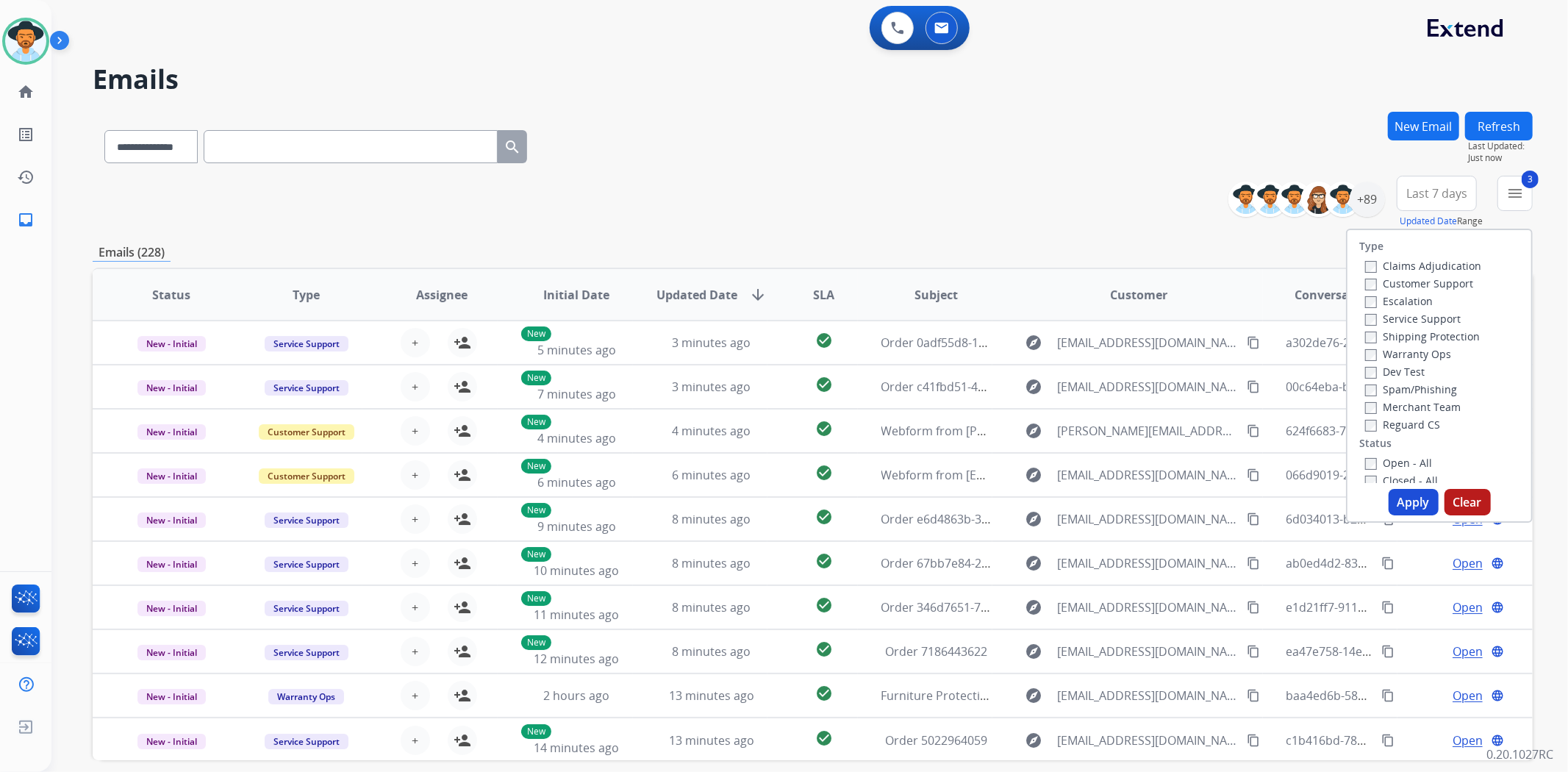
click at [1409, 500] on button "Apply" at bounding box center [1414, 502] width 50 height 26
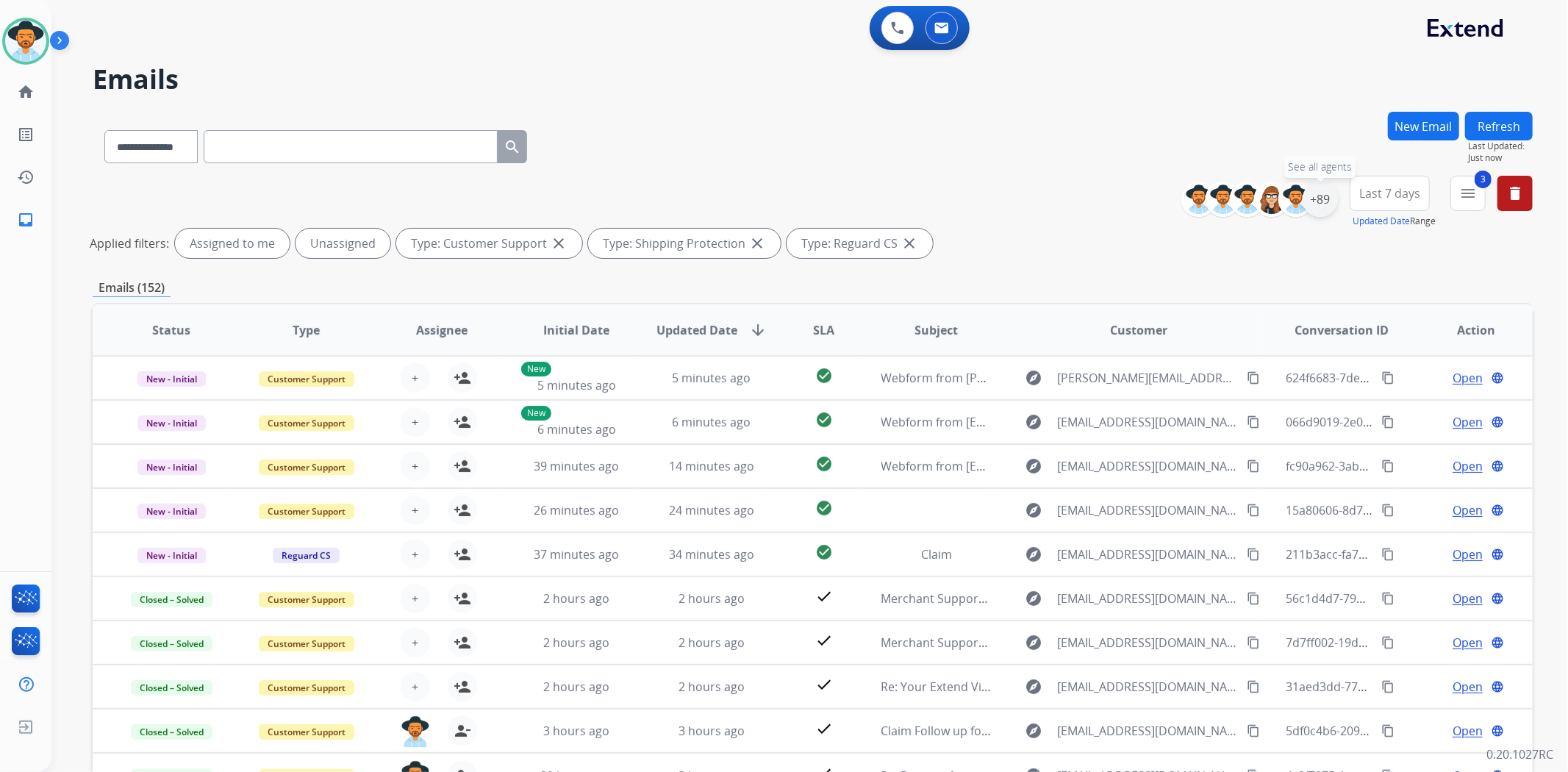
click at [1318, 197] on div "+89" at bounding box center [1320, 199] width 35 height 35
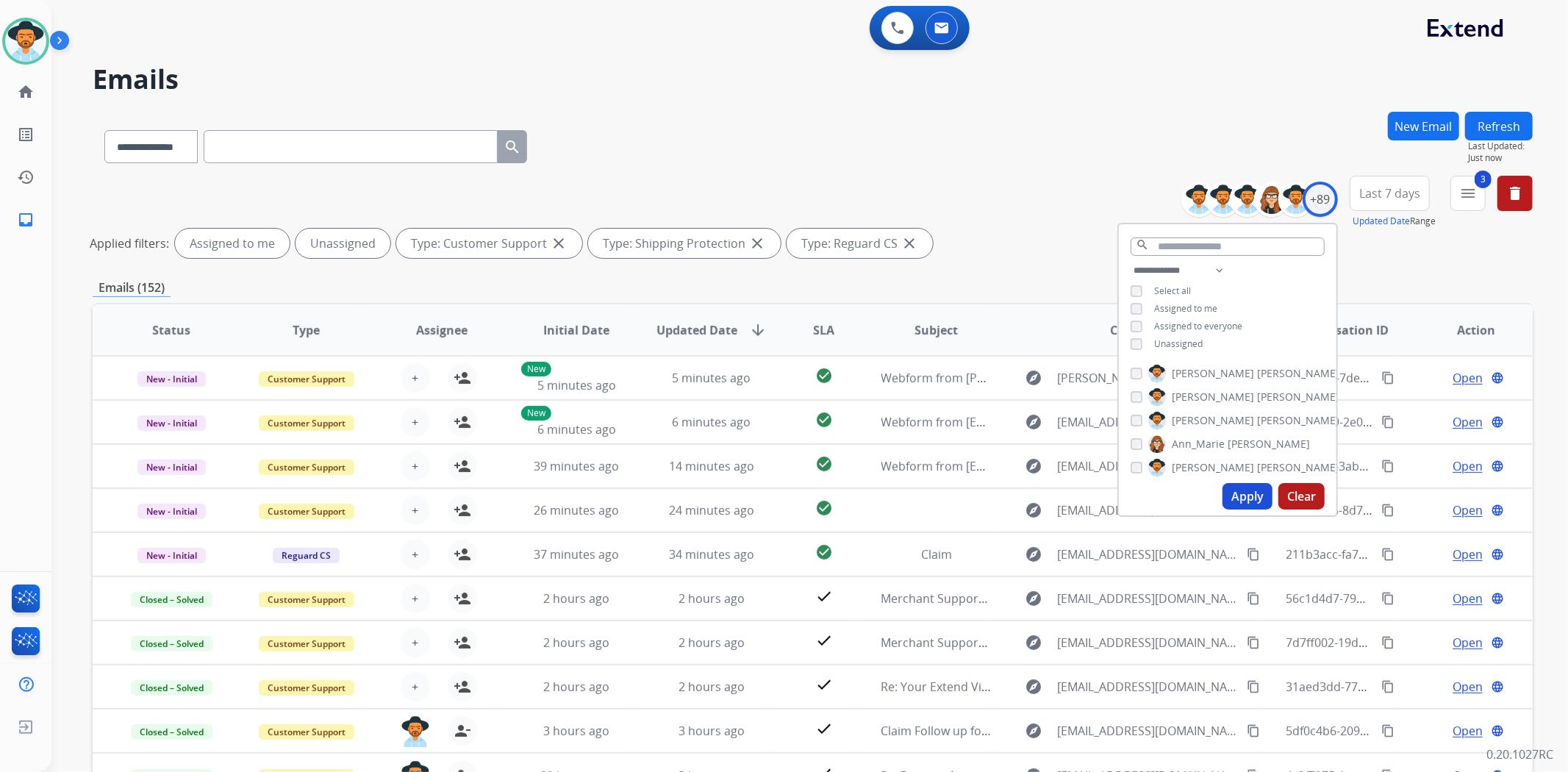
click at [1180, 344] on span "Unassigned" at bounding box center [1178, 344] width 48 height 12
click at [1259, 501] on button "Apply" at bounding box center [1247, 496] width 50 height 26
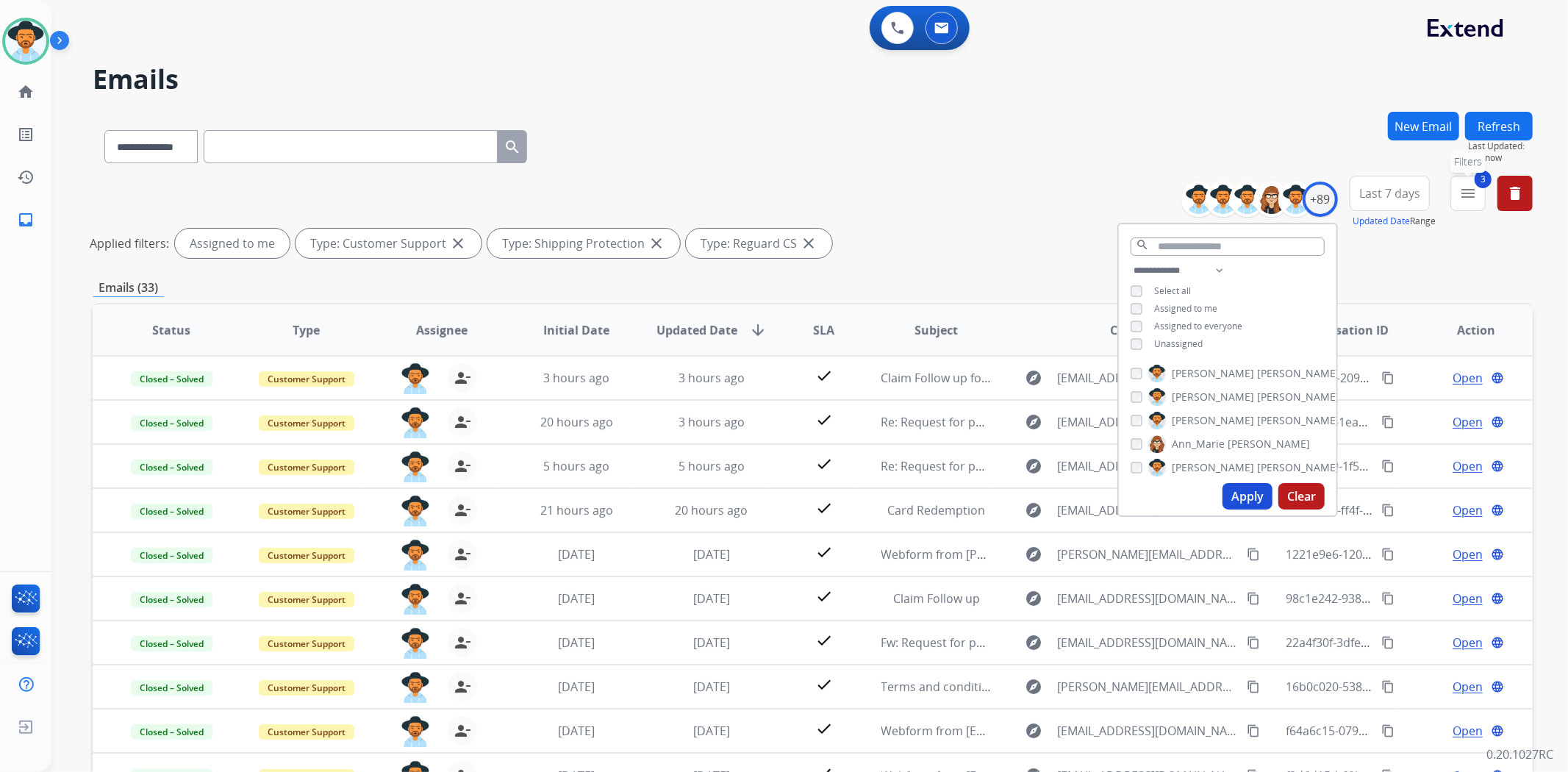
click at [1472, 190] on mat-icon "menu" at bounding box center [1468, 193] width 18 height 18
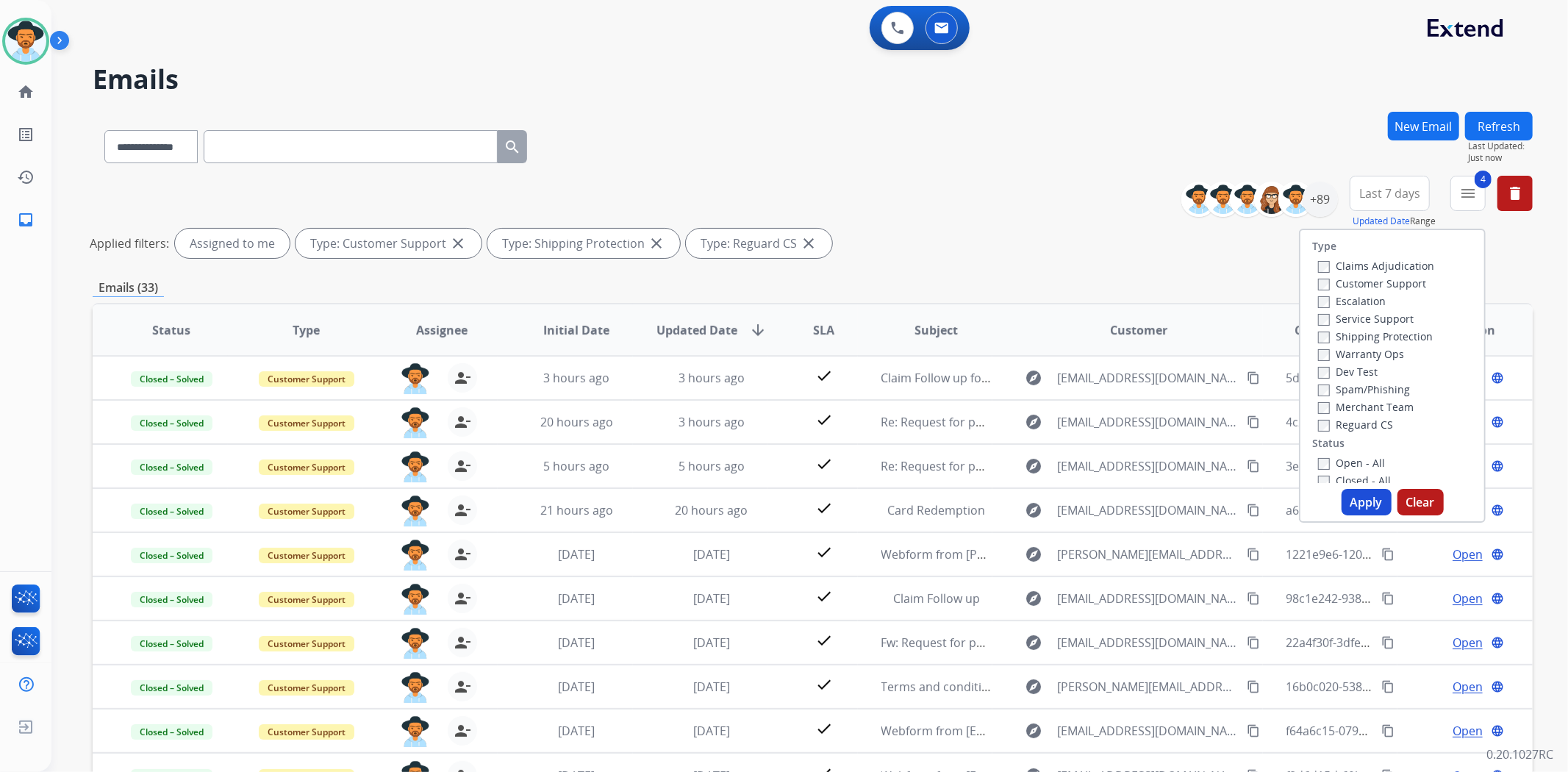
click at [1349, 498] on button "Apply" at bounding box center [1366, 502] width 50 height 26
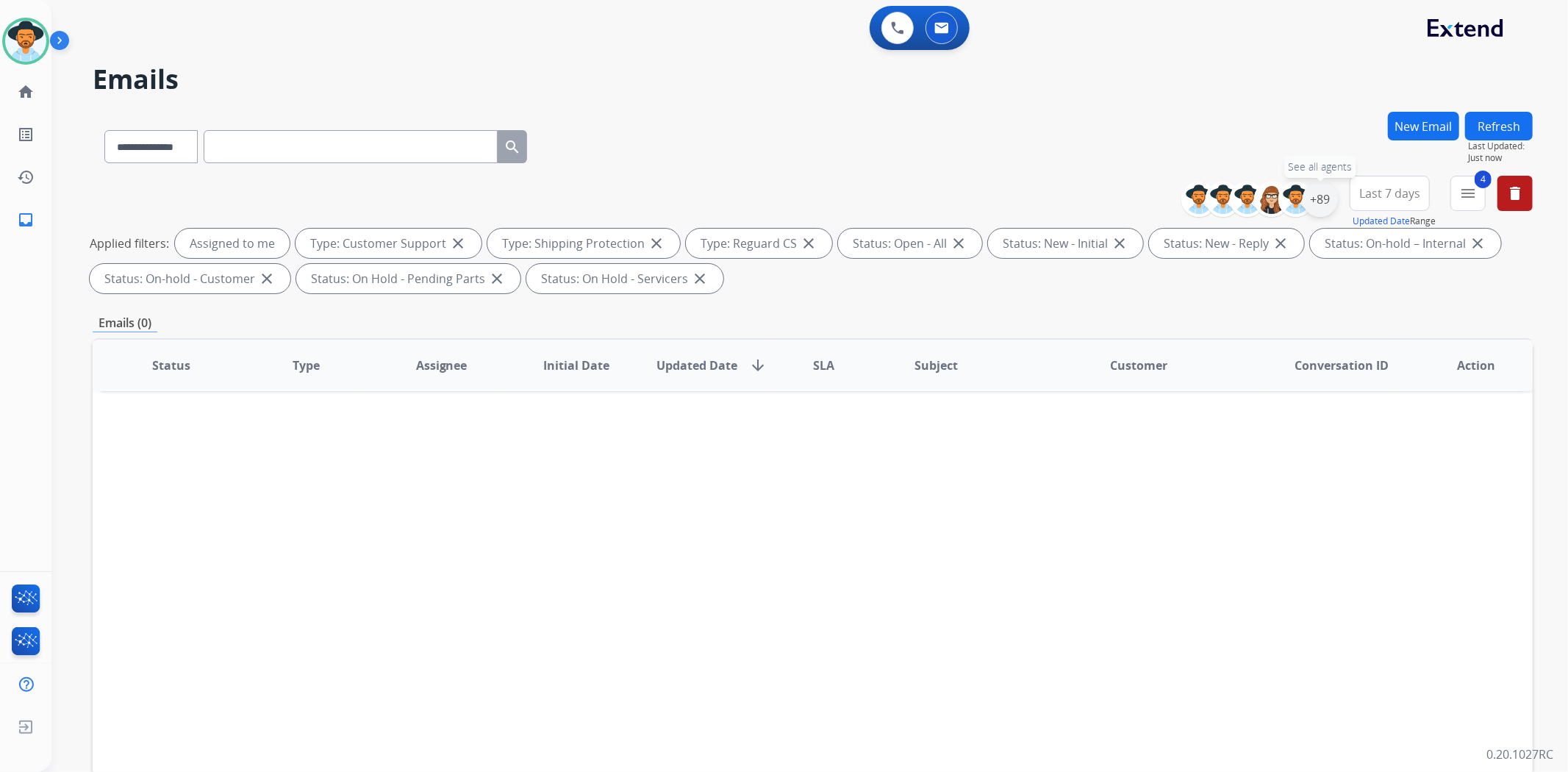
click at [1320, 206] on div "+89" at bounding box center [1320, 199] width 35 height 35
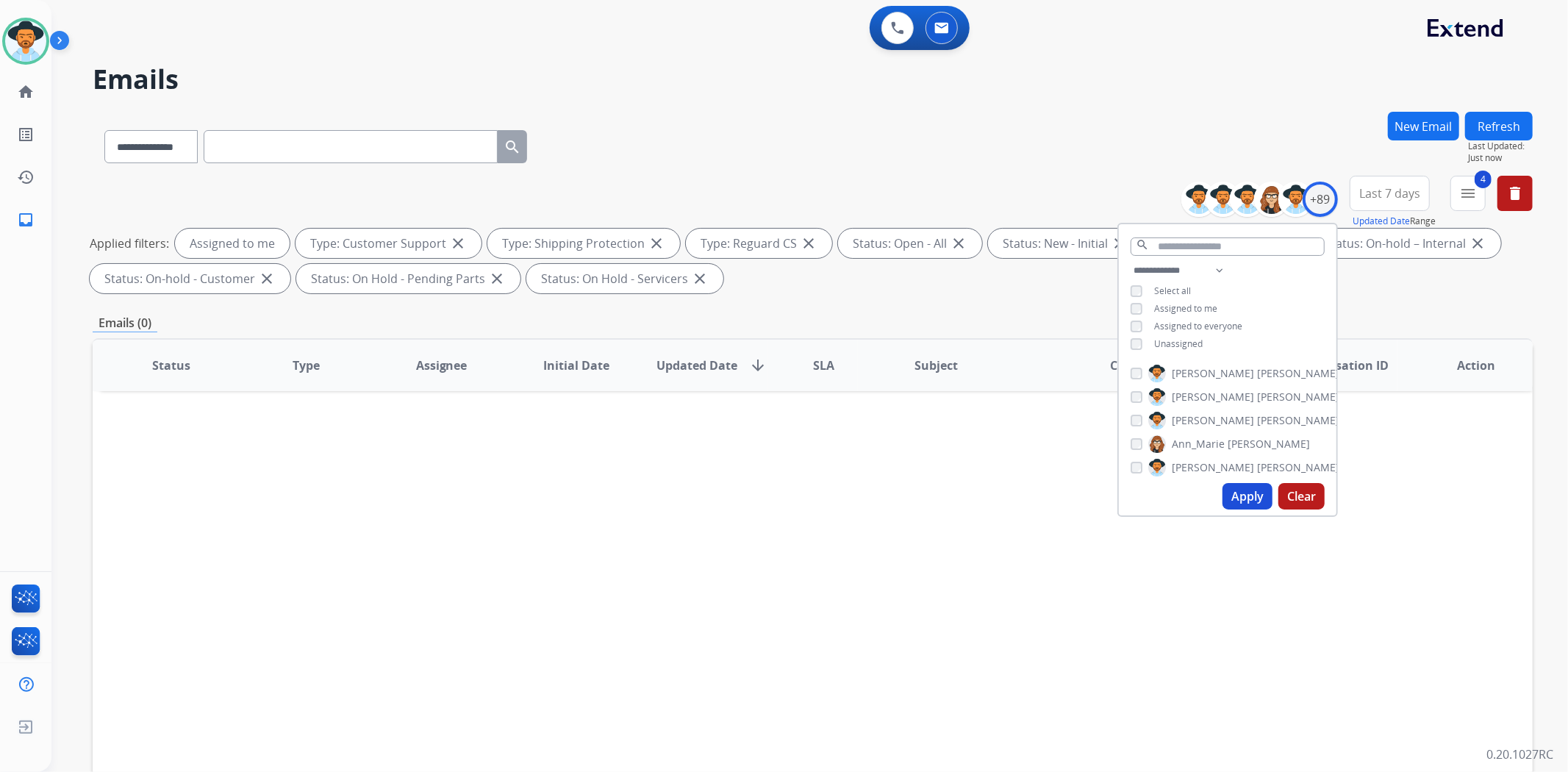
click at [1186, 303] on span "Assigned to me" at bounding box center [1186, 308] width 64 height 12
click at [1188, 339] on span "Unassigned" at bounding box center [1178, 344] width 48 height 12
click at [1251, 498] on button "Apply" at bounding box center [1247, 496] width 50 height 26
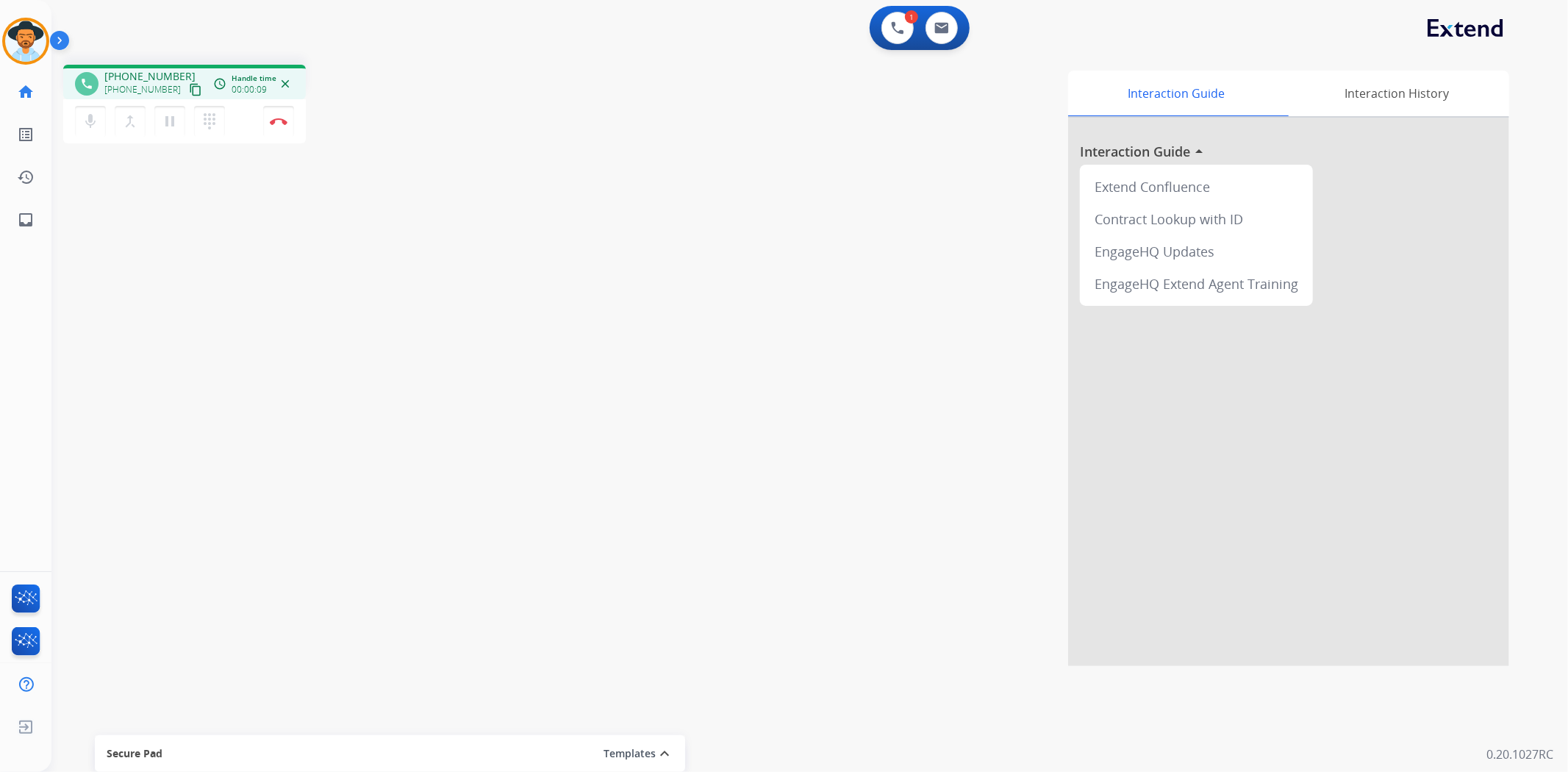
click at [189, 91] on mat-icon "content_copy" at bounding box center [196, 90] width 13 height 13
click at [189, 86] on mat-icon "content_copy" at bounding box center [196, 90] width 13 height 13
click at [274, 118] on img at bounding box center [279, 121] width 18 height 7
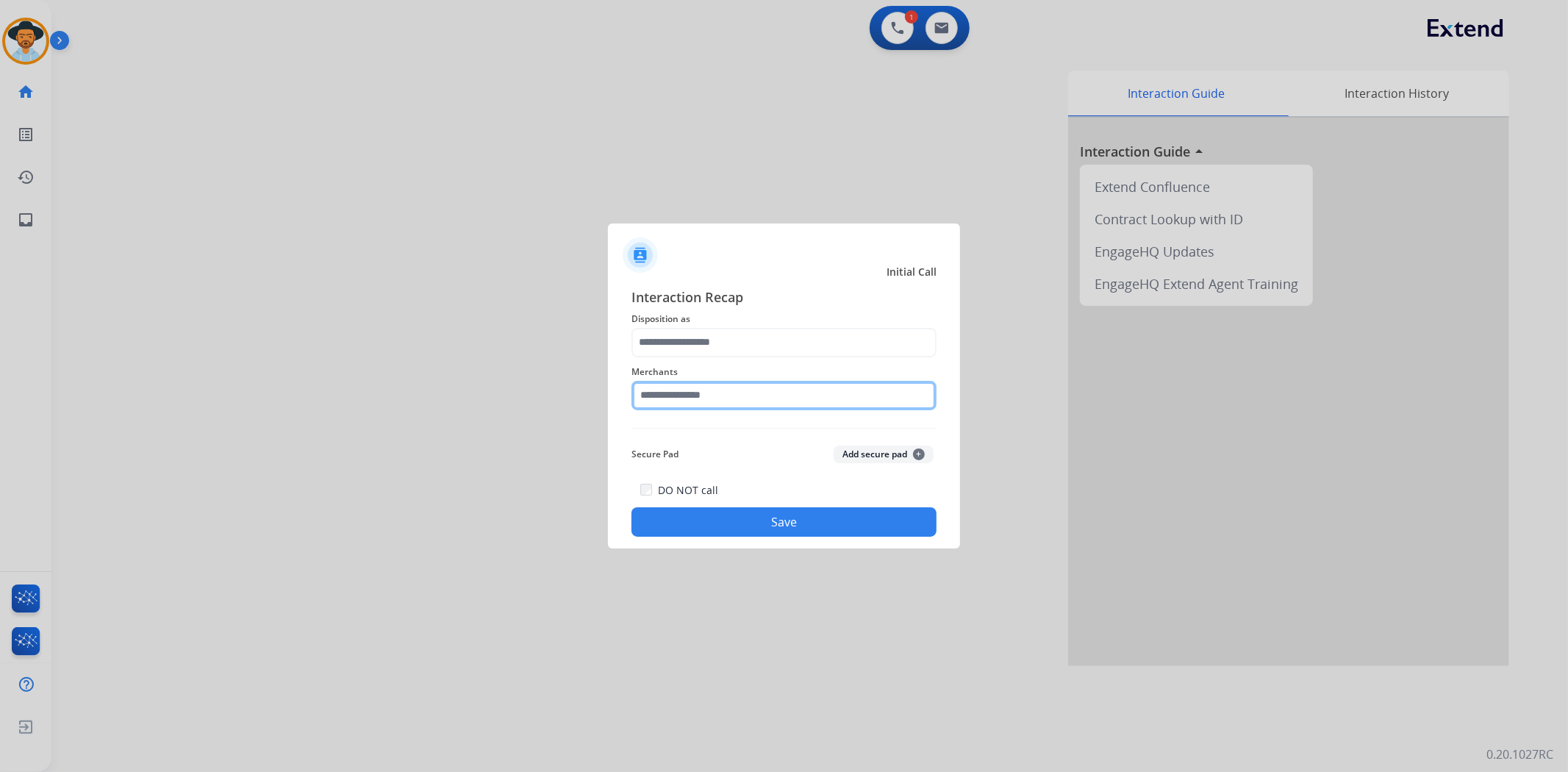
click at [802, 393] on input "text" at bounding box center [784, 396] width 305 height 29
click at [804, 402] on input "text" at bounding box center [784, 396] width 305 height 29
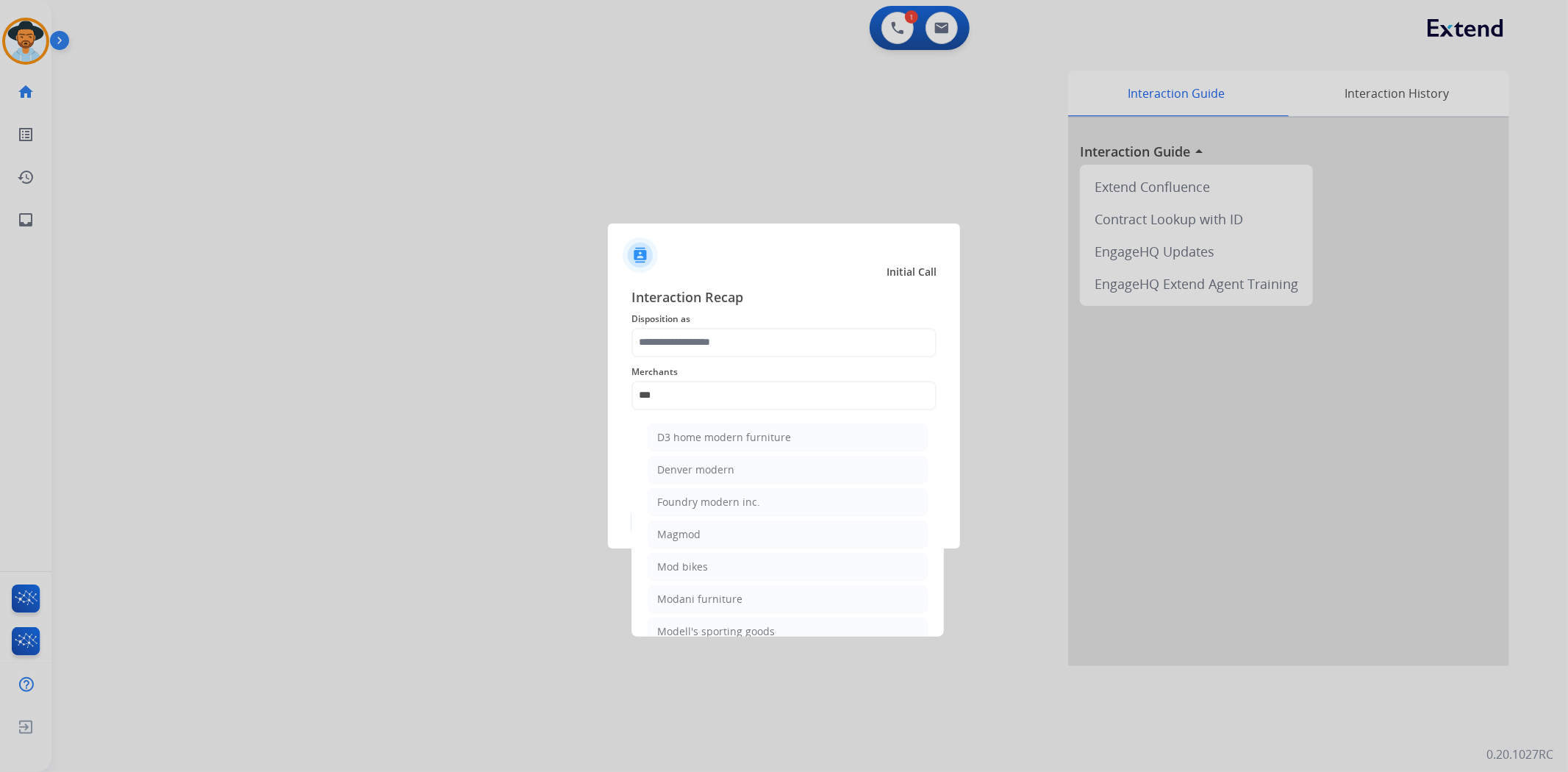
click at [817, 597] on li "Modani furniture" at bounding box center [787, 599] width 280 height 28
type input "**********"
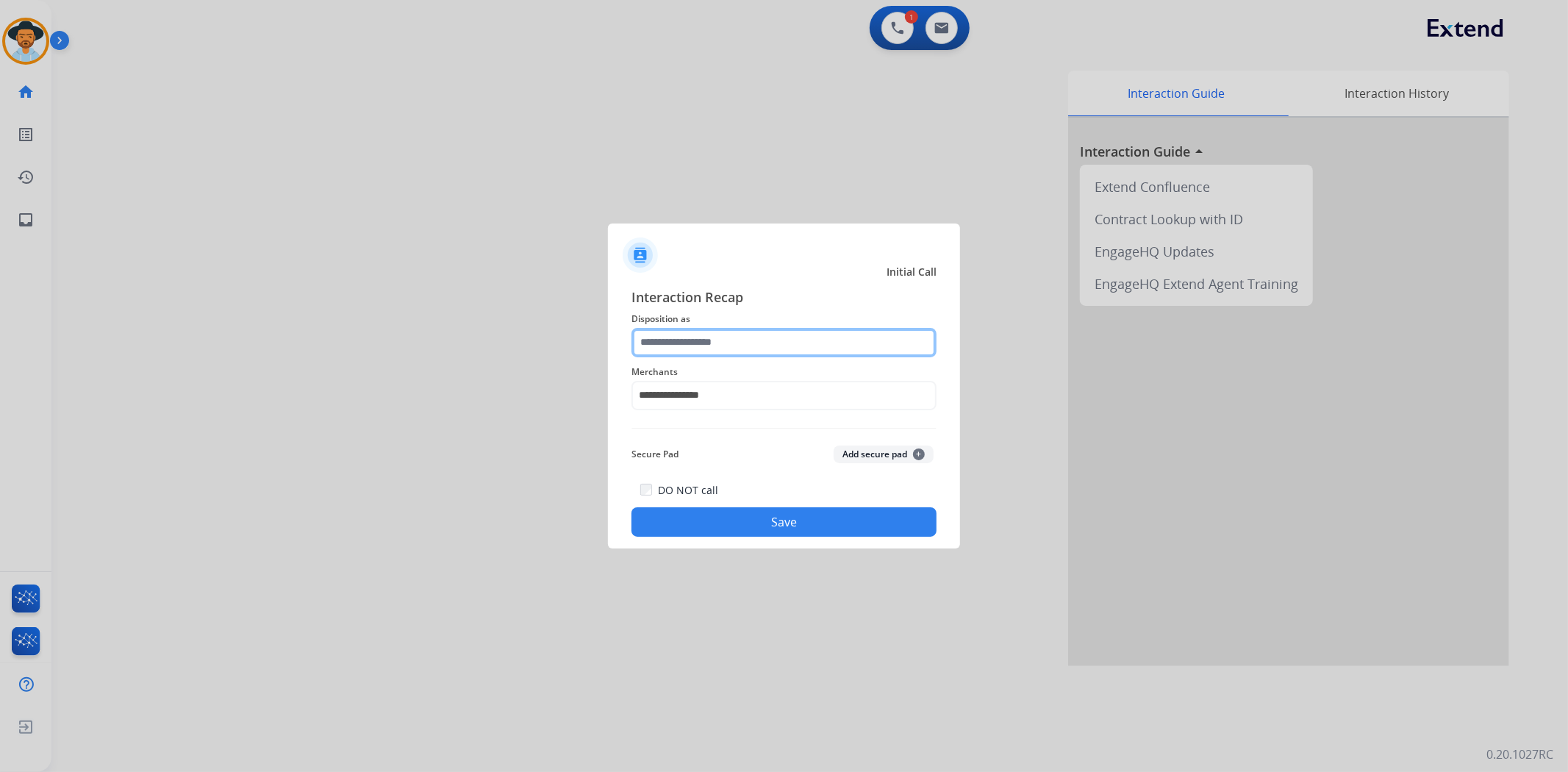
click at [733, 346] on input "text" at bounding box center [784, 343] width 305 height 29
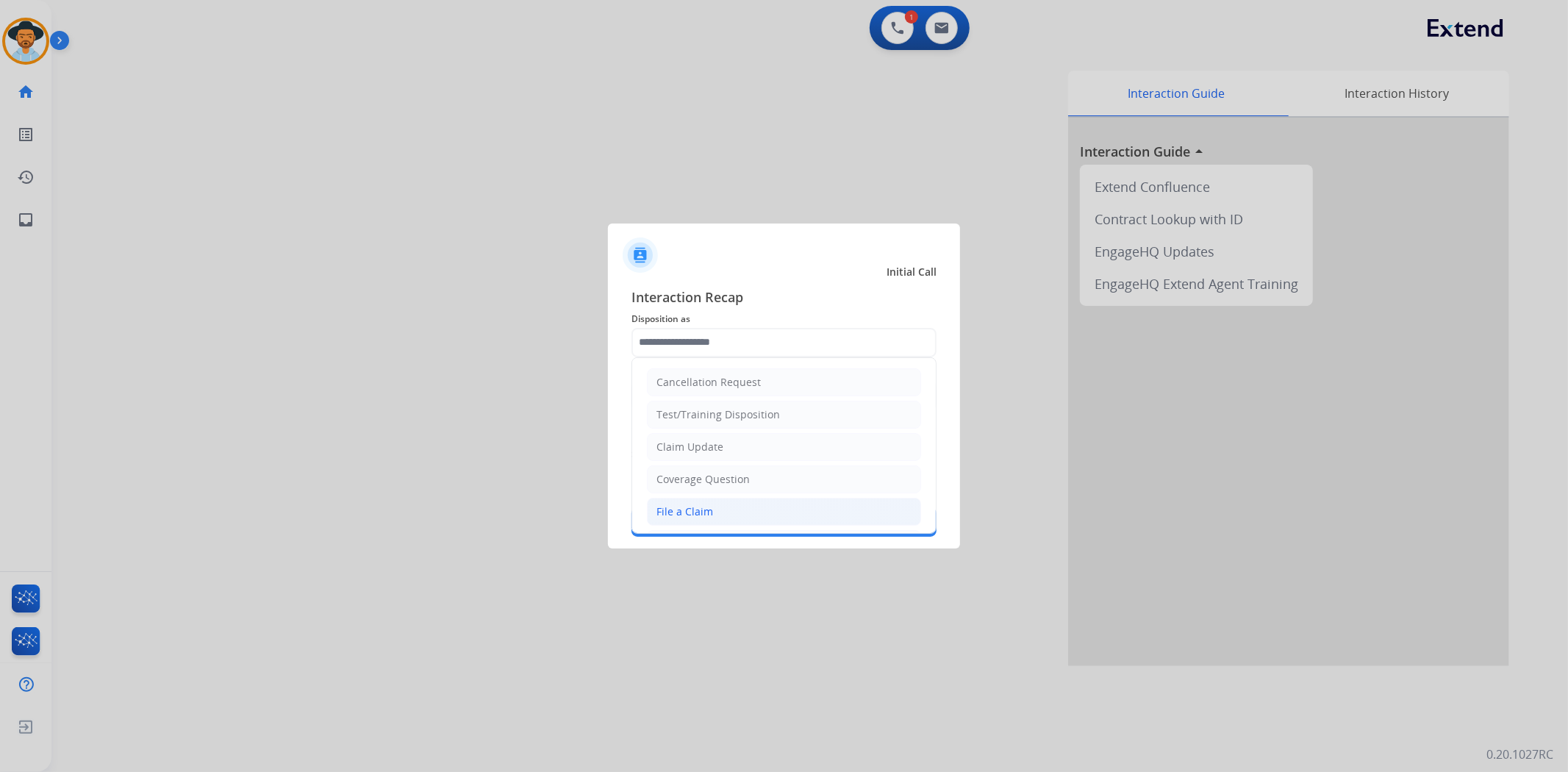
click at [751, 504] on li "File a Claim" at bounding box center [784, 512] width 274 height 28
type input "**********"
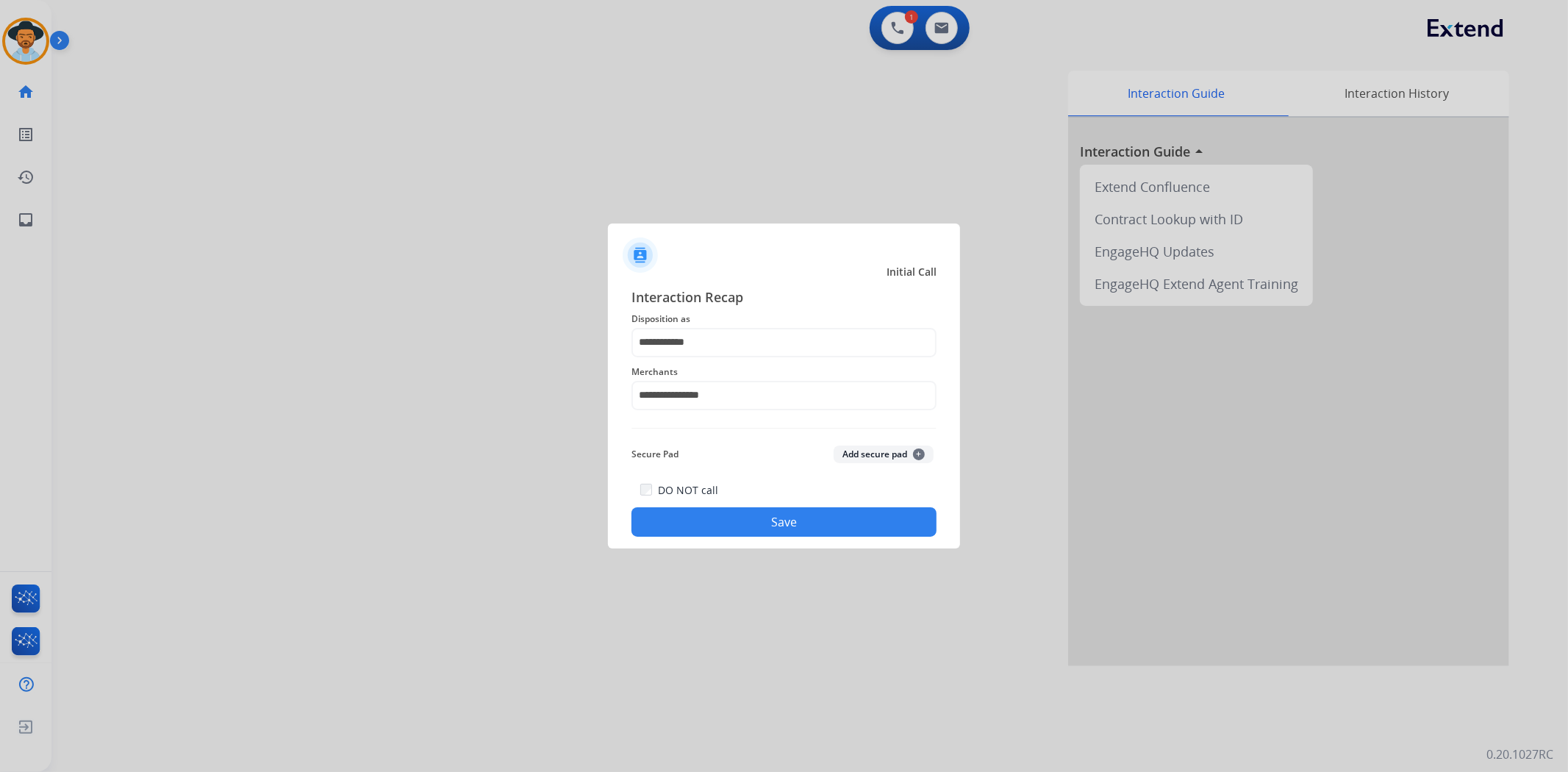
click at [761, 533] on button "Save" at bounding box center [784, 522] width 305 height 29
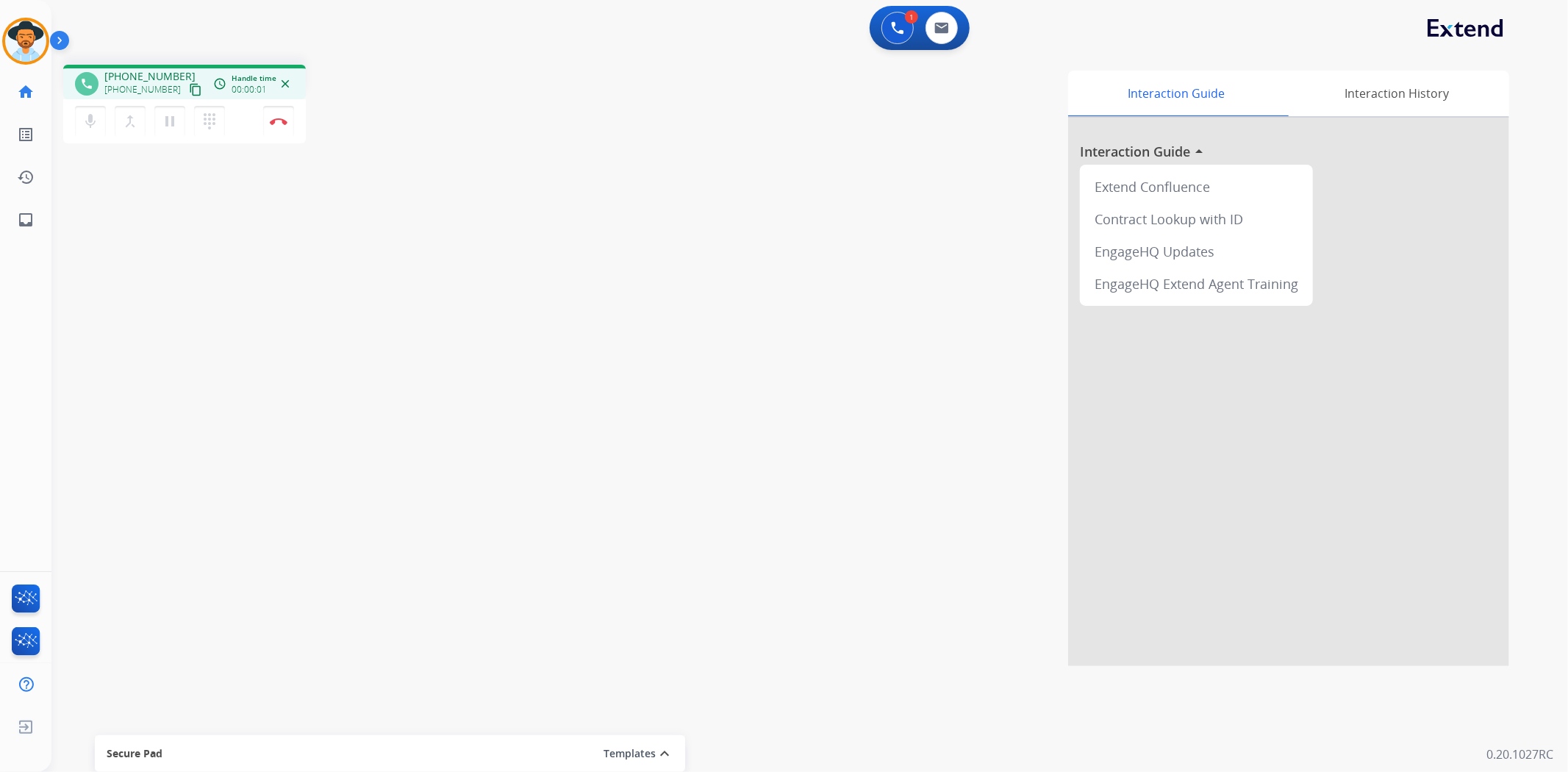
click at [189, 91] on mat-icon "content_copy" at bounding box center [196, 90] width 13 height 13
click at [276, 118] on img at bounding box center [279, 121] width 18 height 7
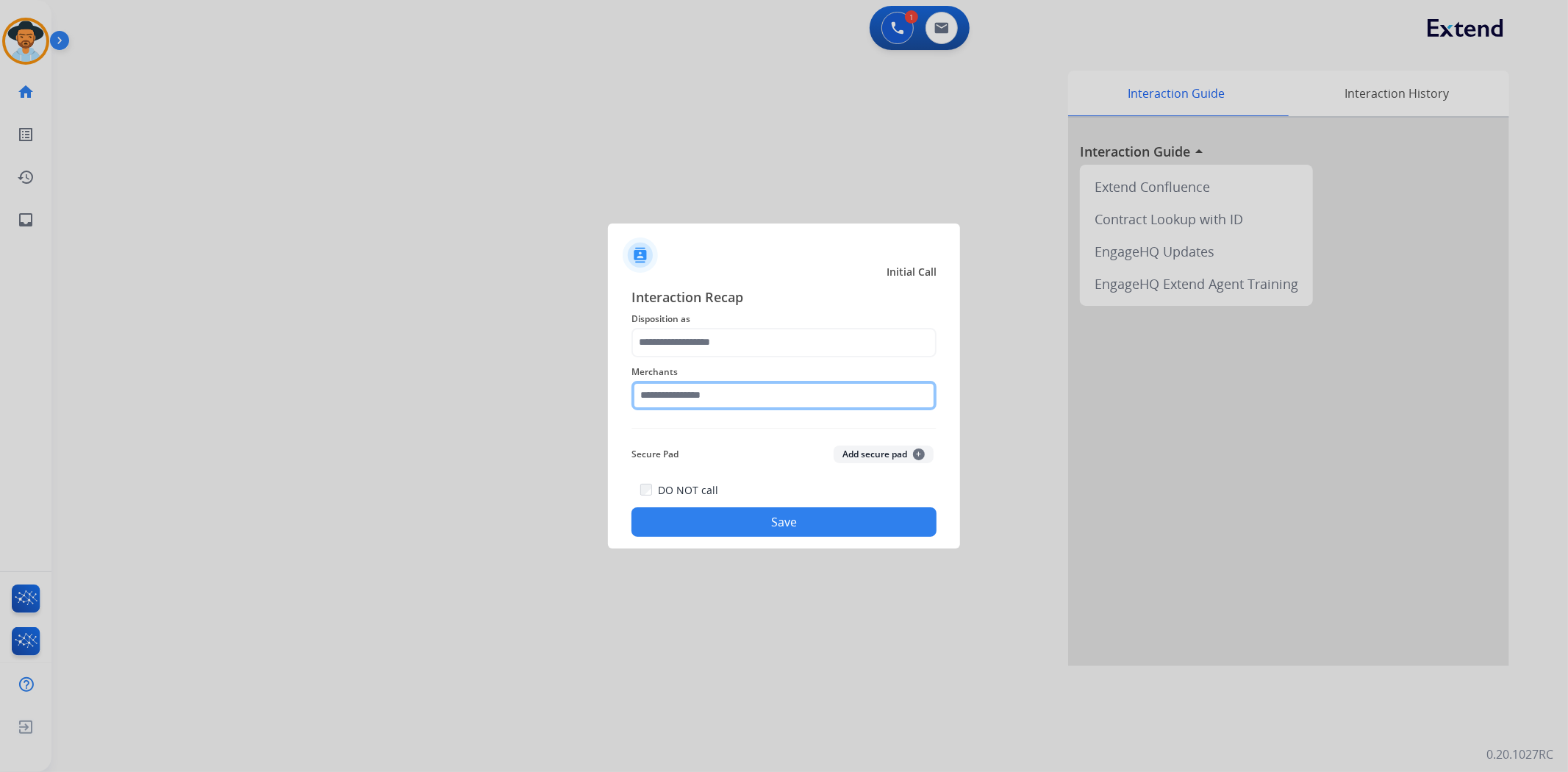
click at [741, 391] on input "text" at bounding box center [784, 396] width 305 height 29
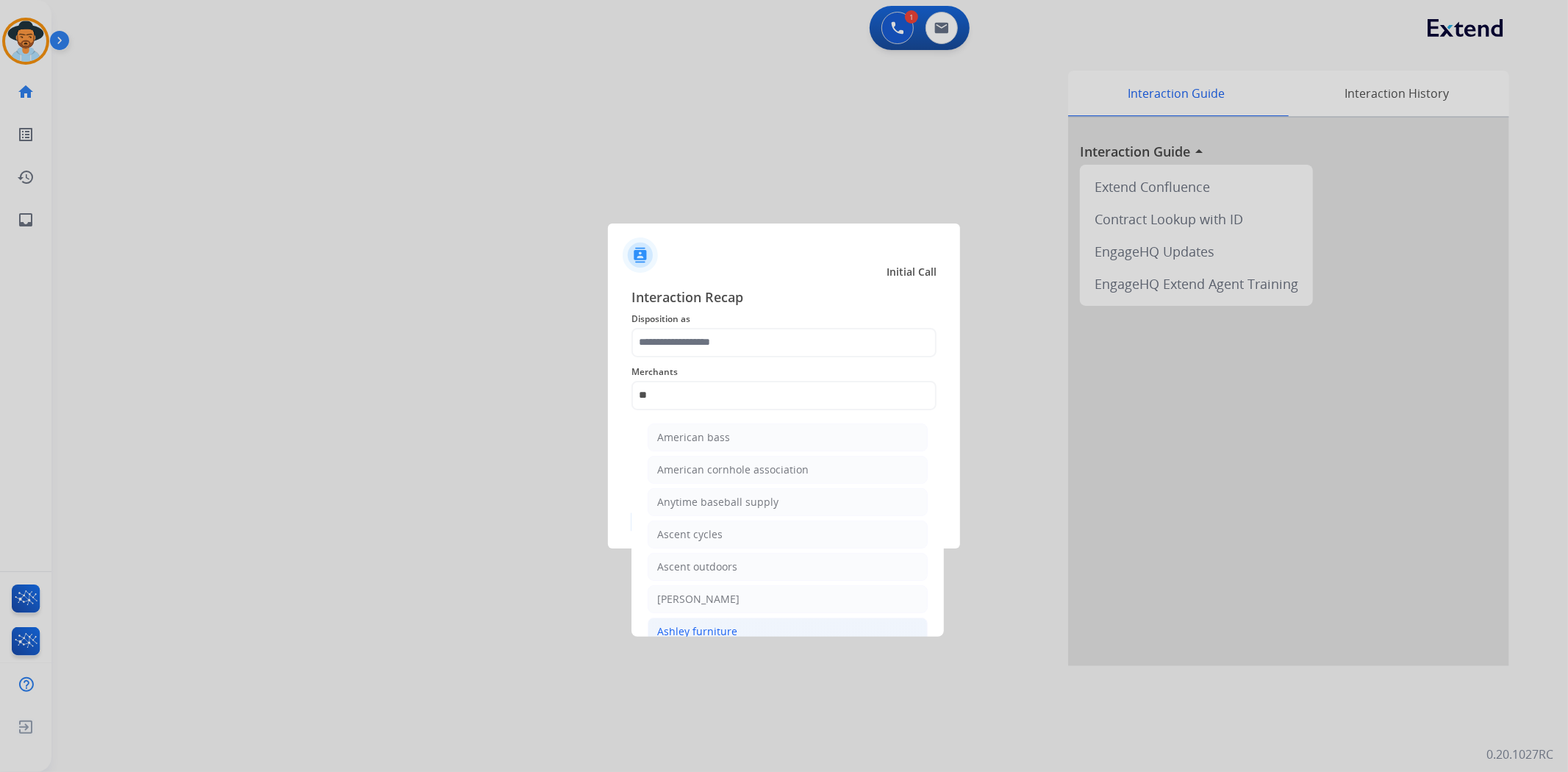
click at [729, 622] on li "Ashley furniture" at bounding box center [787, 632] width 280 height 28
type input "**********"
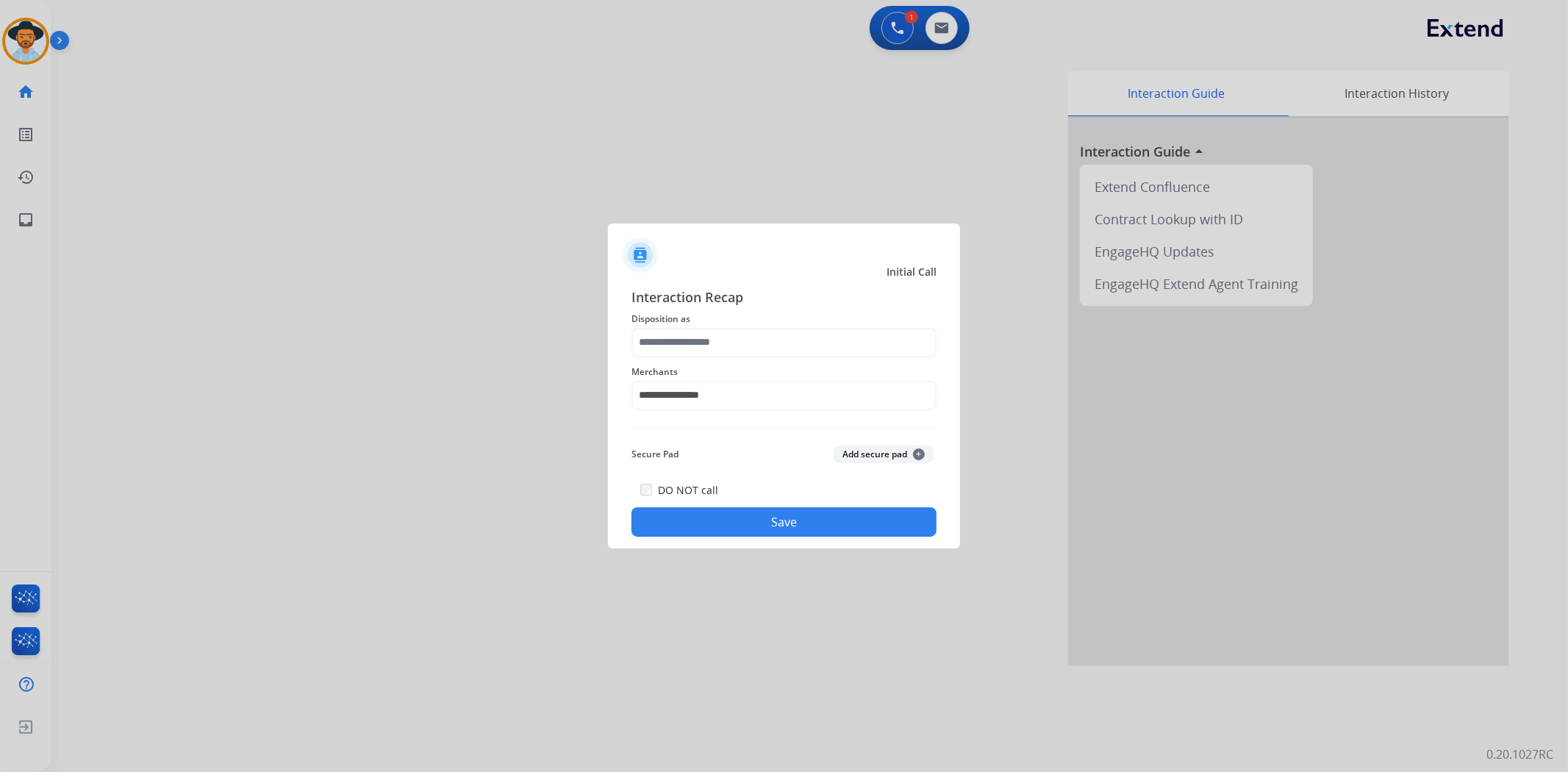
click at [732, 322] on span "Disposition as" at bounding box center [784, 319] width 305 height 18
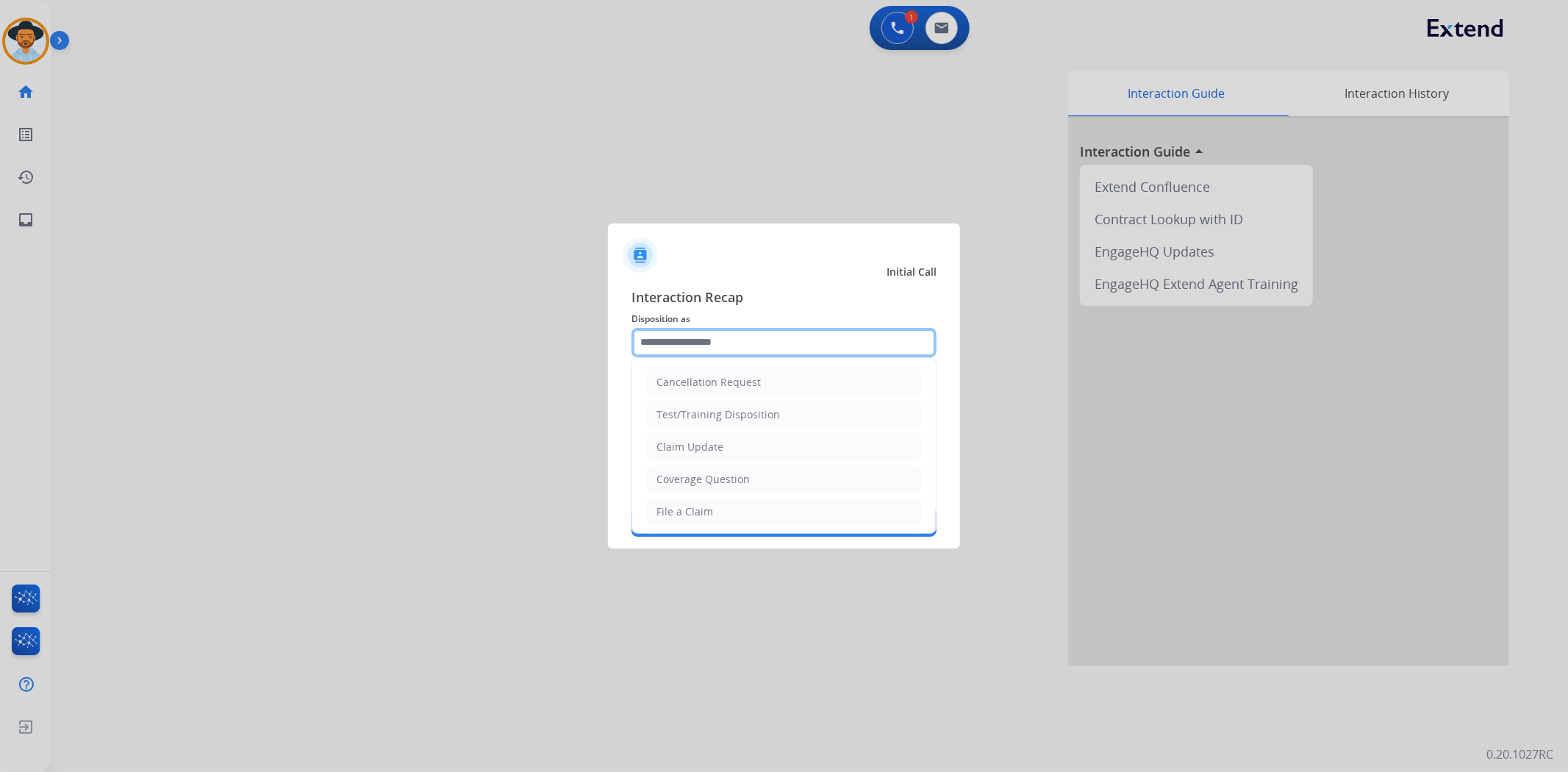
click at [730, 340] on input "text" at bounding box center [784, 343] width 305 height 29
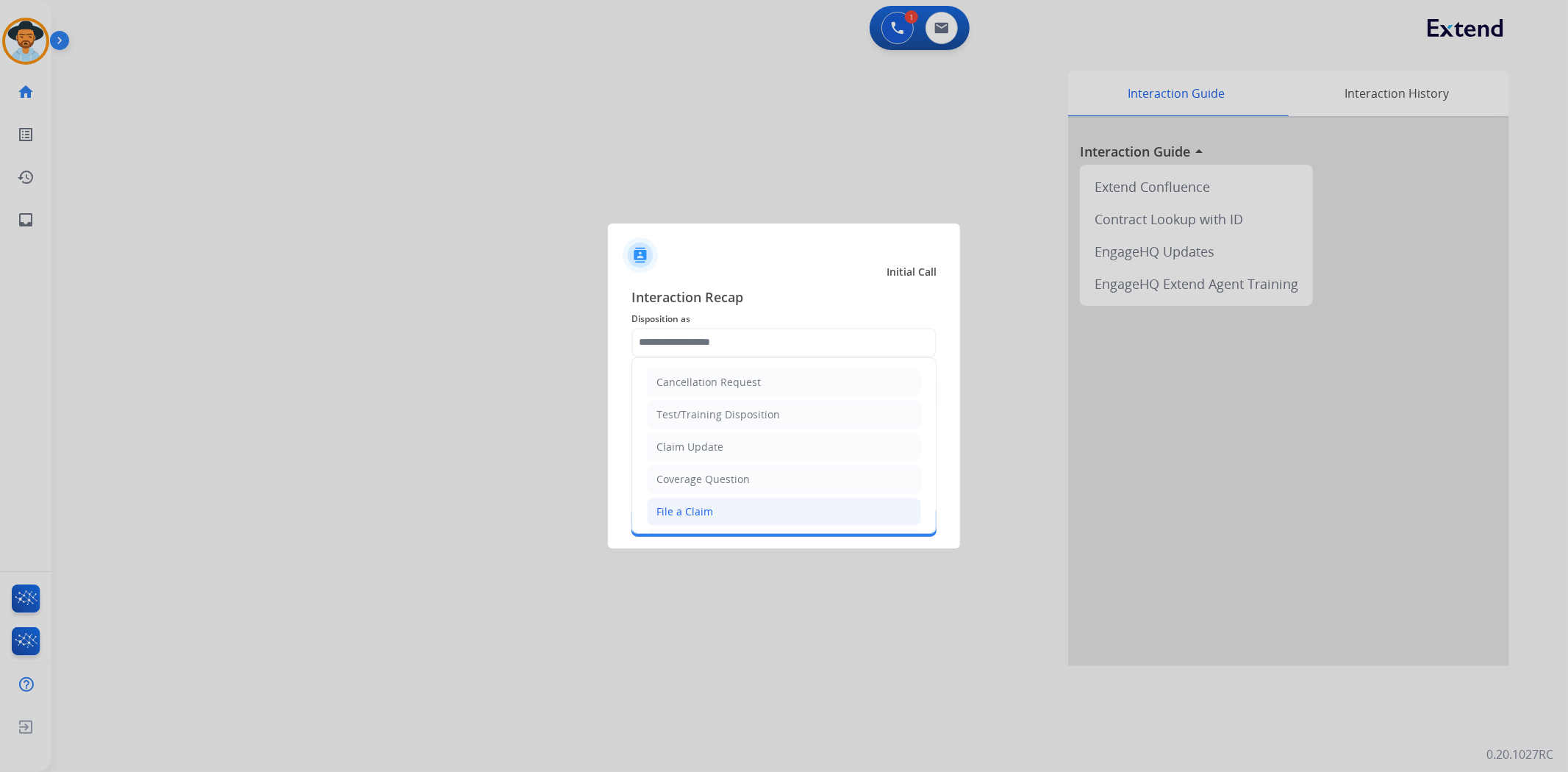
click at [720, 512] on li "File a Claim" at bounding box center [784, 512] width 274 height 28
type input "**********"
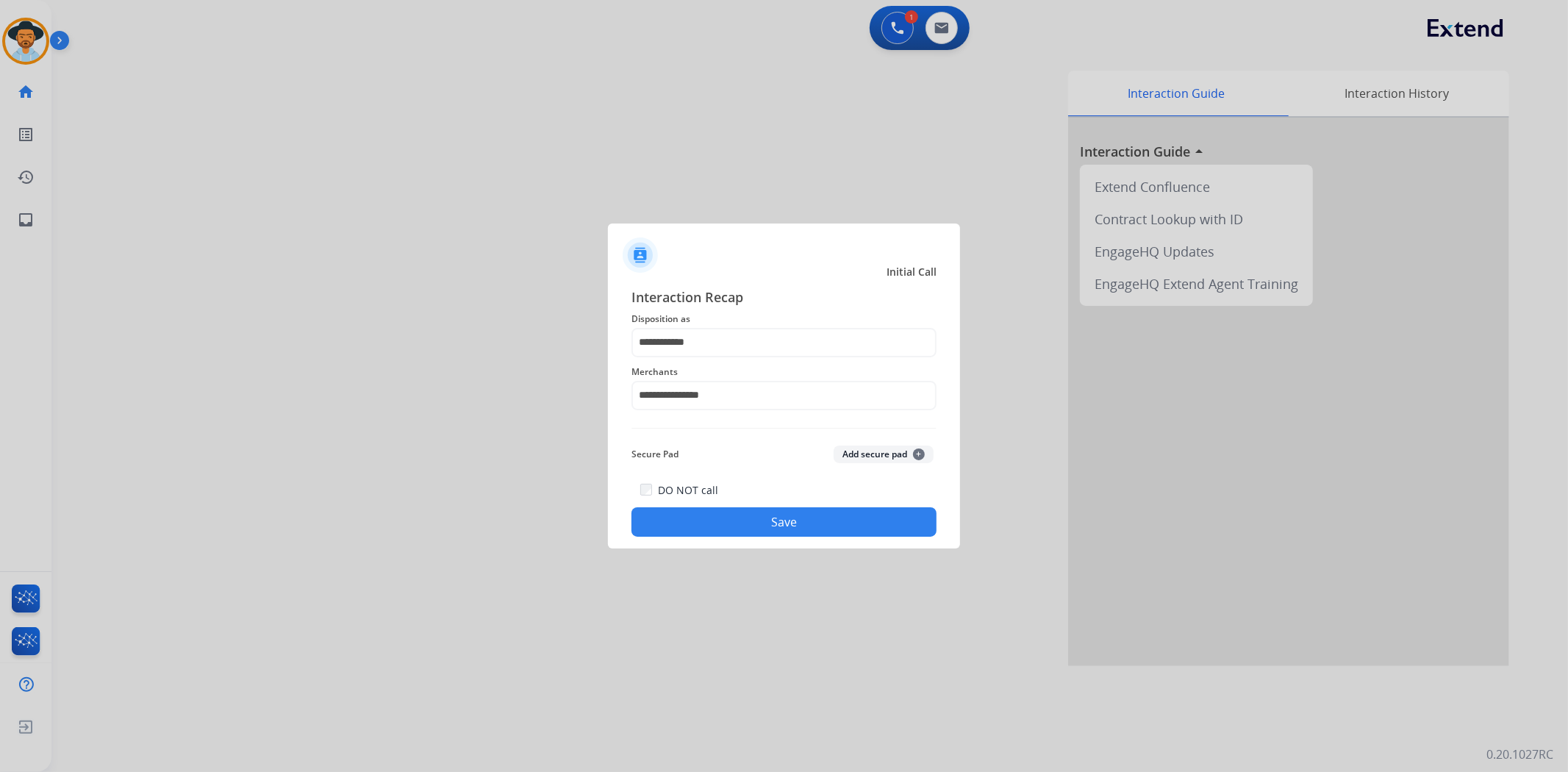
click at [730, 509] on button "Save" at bounding box center [784, 522] width 305 height 29
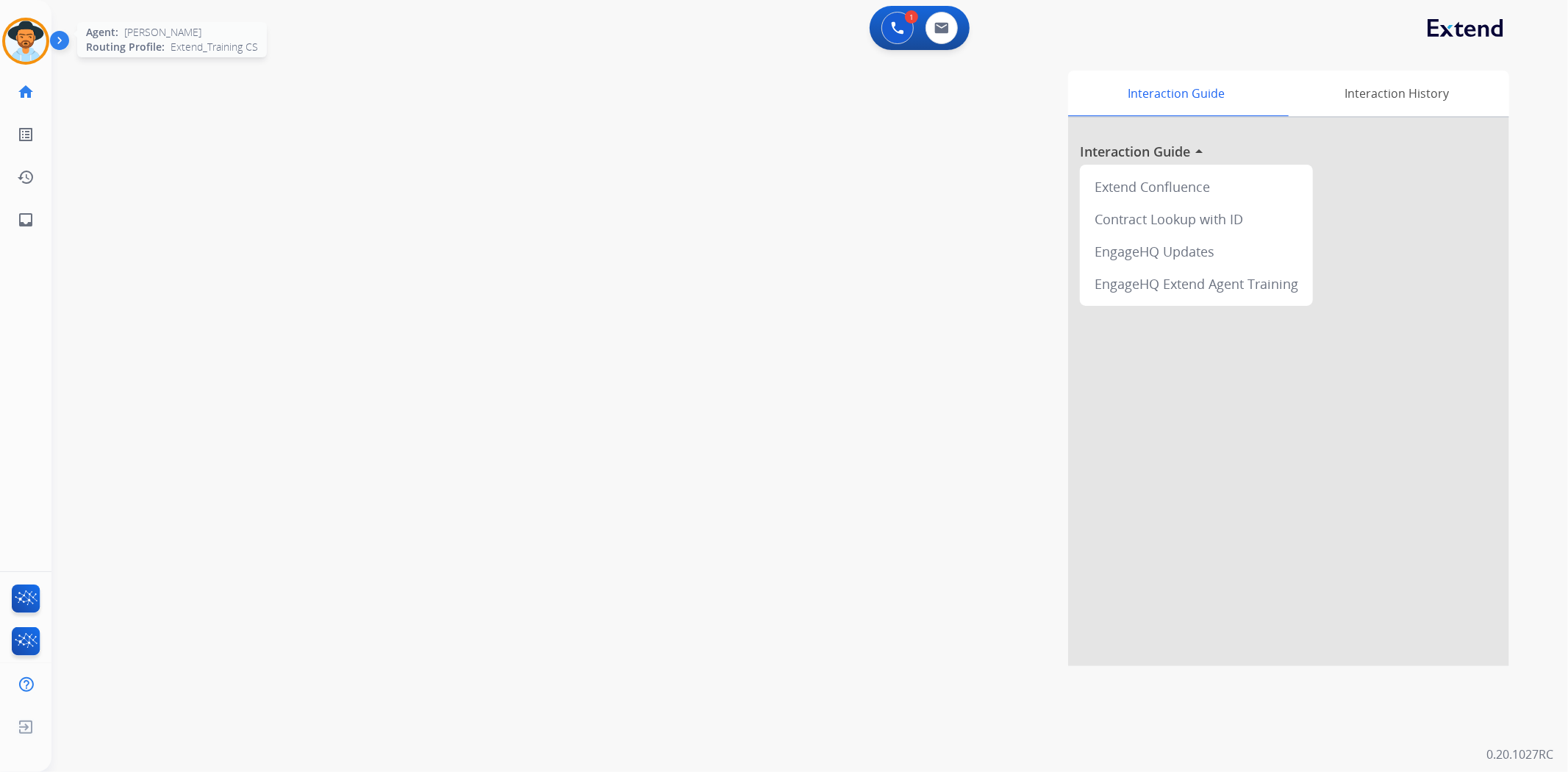
click at [30, 33] on img at bounding box center [25, 41] width 41 height 41
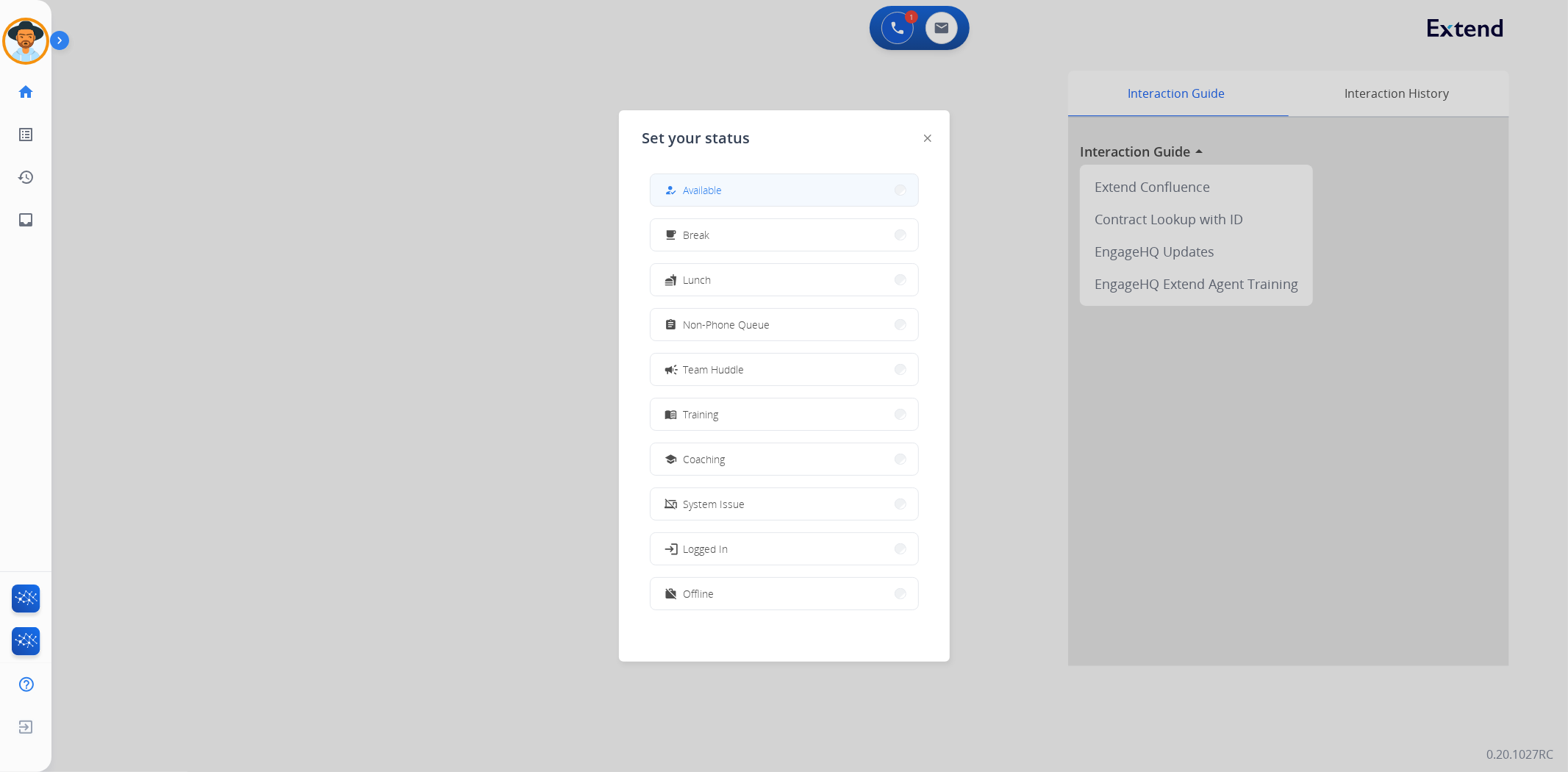
click at [728, 184] on button "how_to_reg Available" at bounding box center [785, 190] width 268 height 32
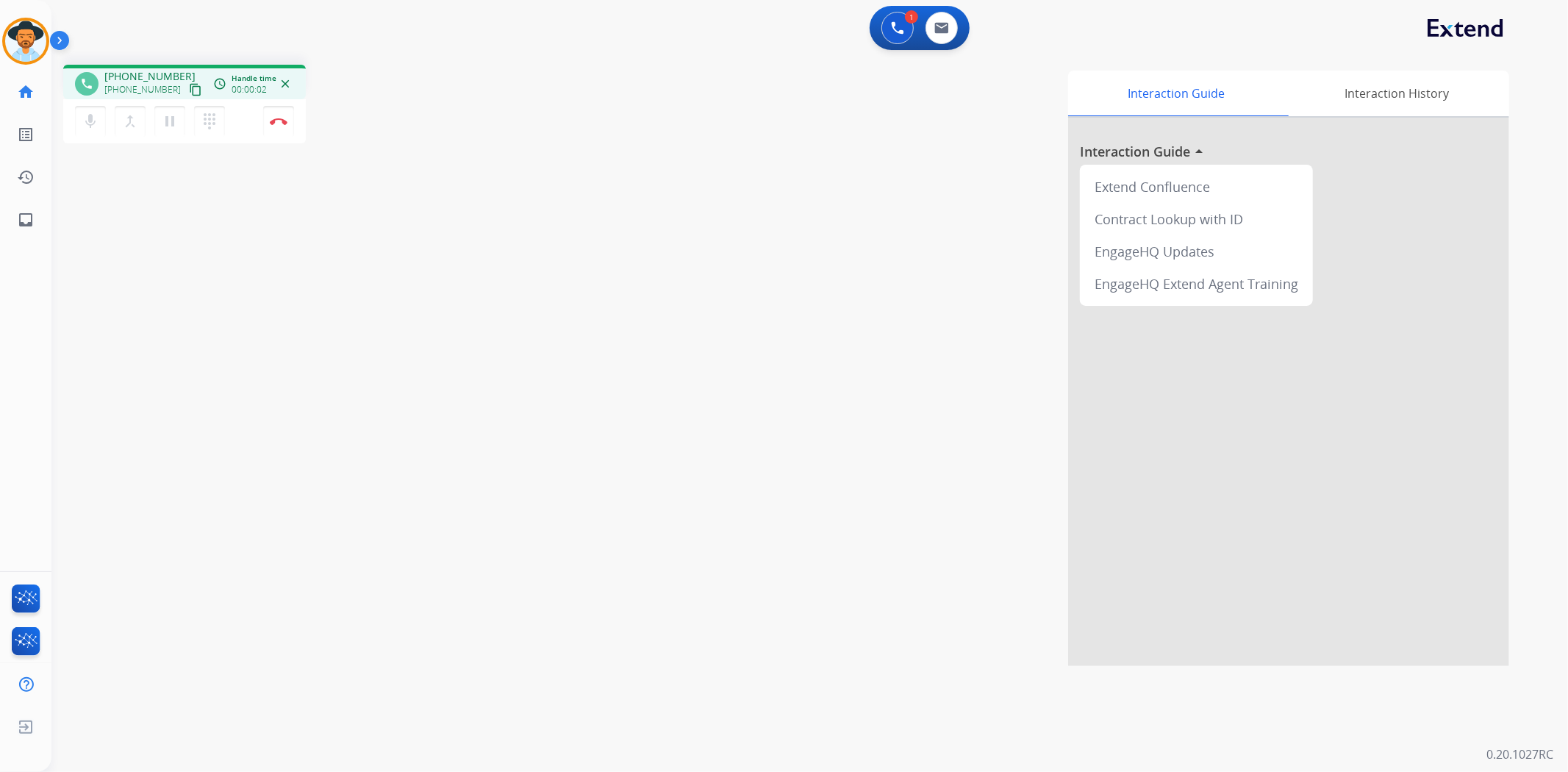
click at [189, 92] on mat-icon "content_copy" at bounding box center [196, 90] width 13 height 13
click at [277, 121] on img at bounding box center [279, 121] width 18 height 7
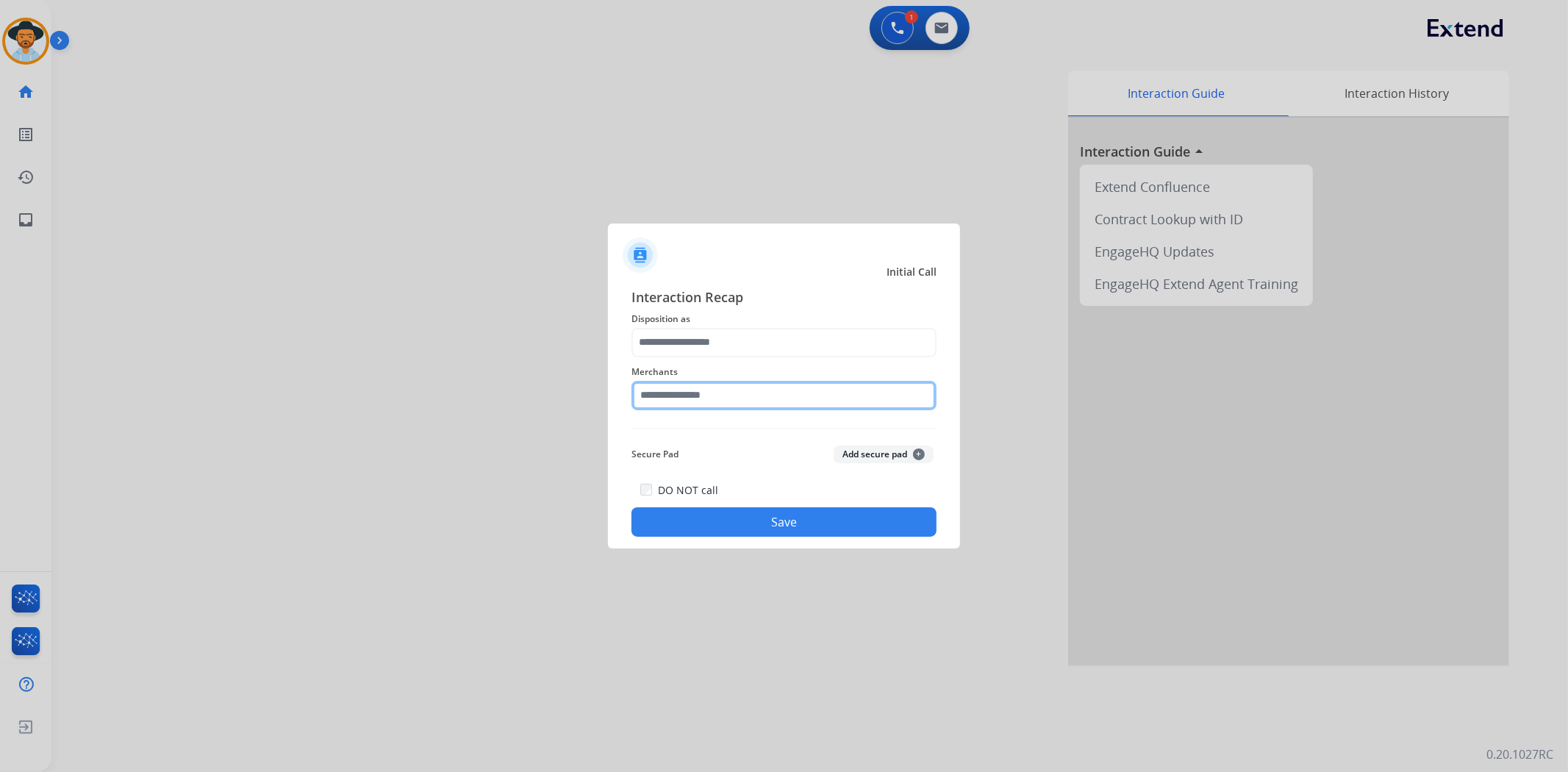
click at [768, 384] on input "text" at bounding box center [784, 396] width 305 height 29
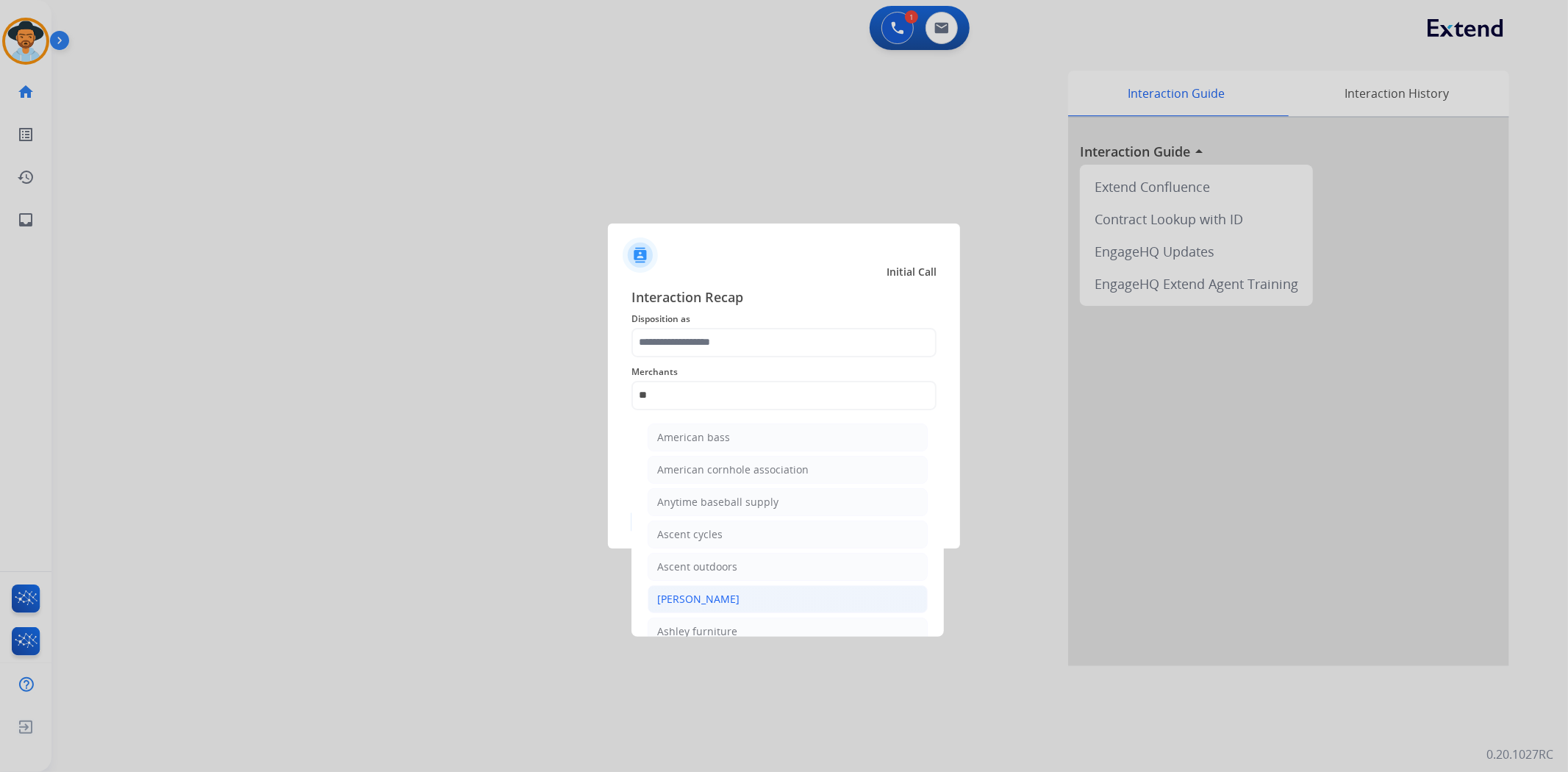
click at [754, 592] on li "[PERSON_NAME]" at bounding box center [787, 599] width 280 height 28
type input "**********"
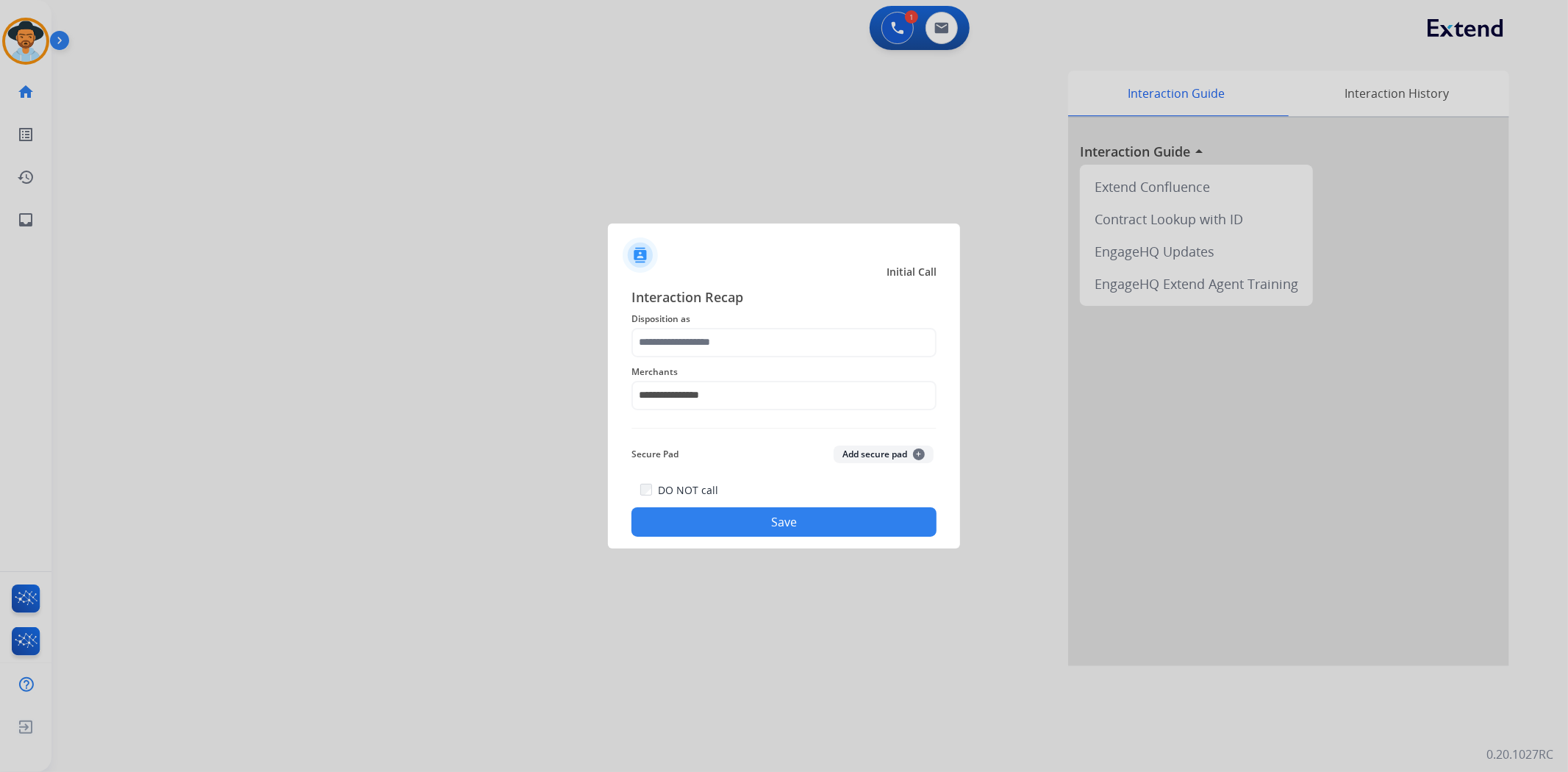
click at [753, 326] on span "Disposition as" at bounding box center [784, 319] width 305 height 18
click at [753, 340] on input "text" at bounding box center [784, 343] width 305 height 29
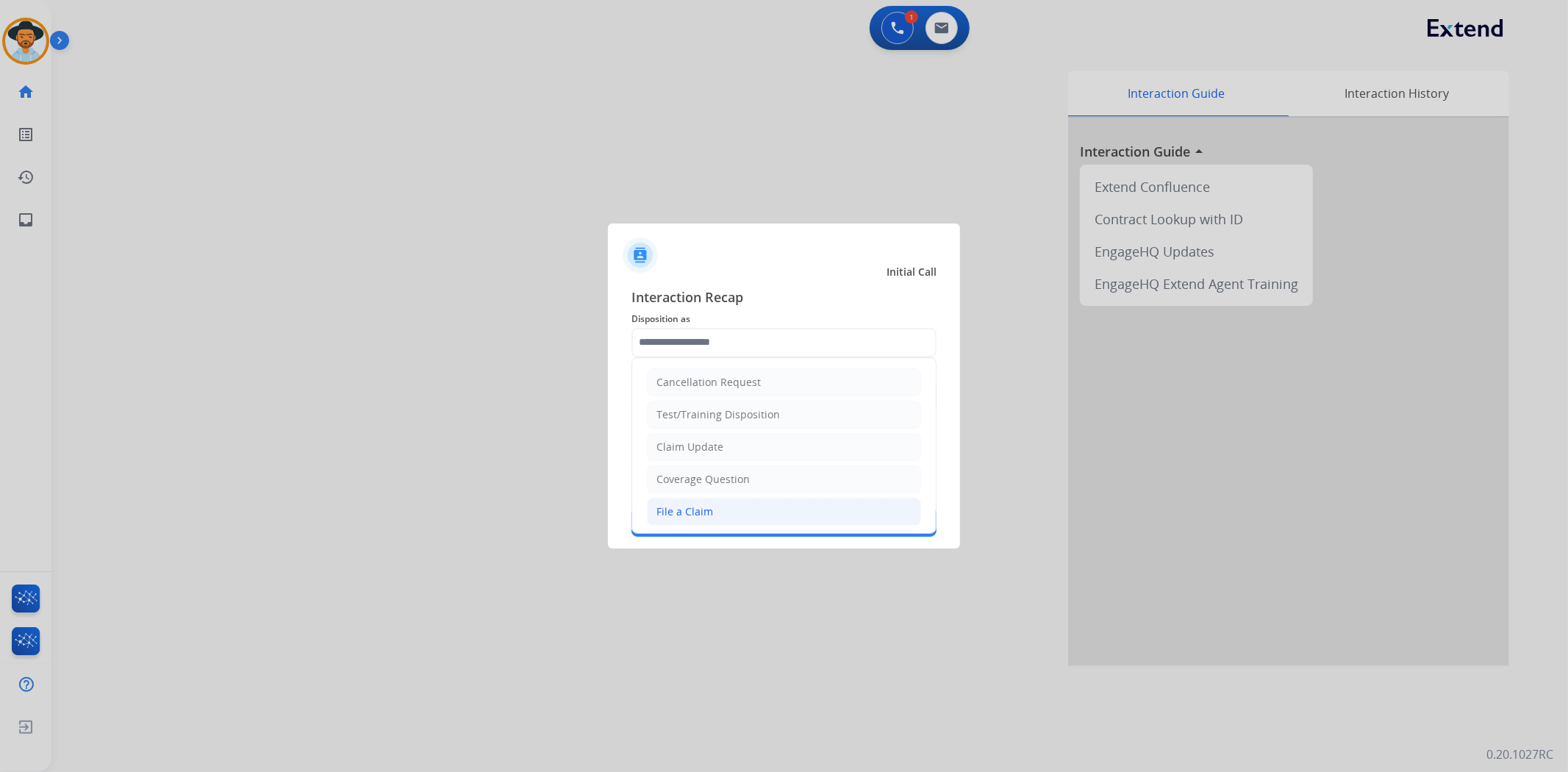
click at [737, 511] on li "File a Claim" at bounding box center [784, 512] width 274 height 28
type input "**********"
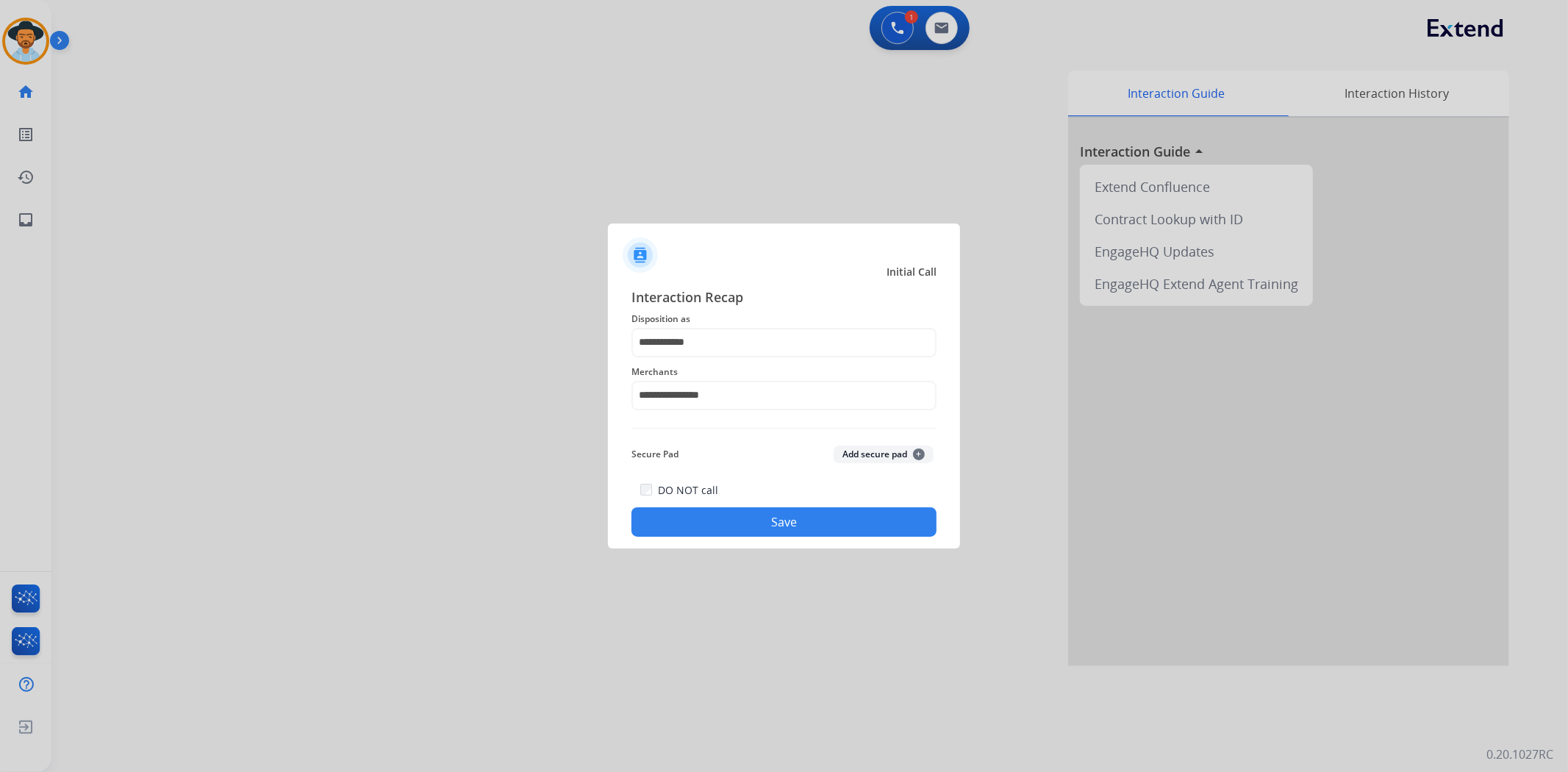
drag, startPoint x: 753, startPoint y: 526, endPoint x: 796, endPoint y: 534, distance: 43.7
click at [754, 526] on button "Save" at bounding box center [784, 522] width 305 height 29
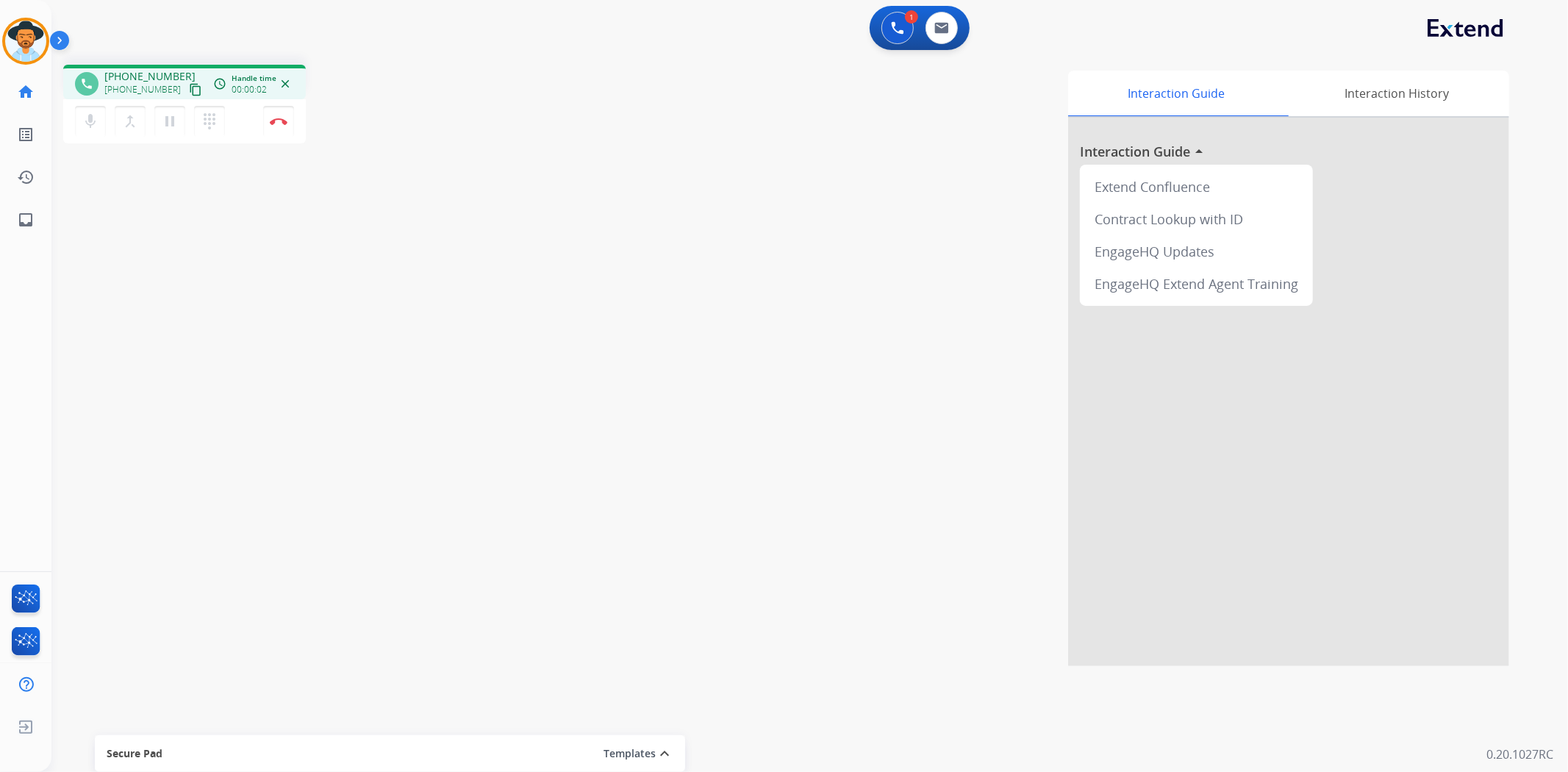
click at [189, 91] on mat-icon "content_copy" at bounding box center [196, 90] width 13 height 13
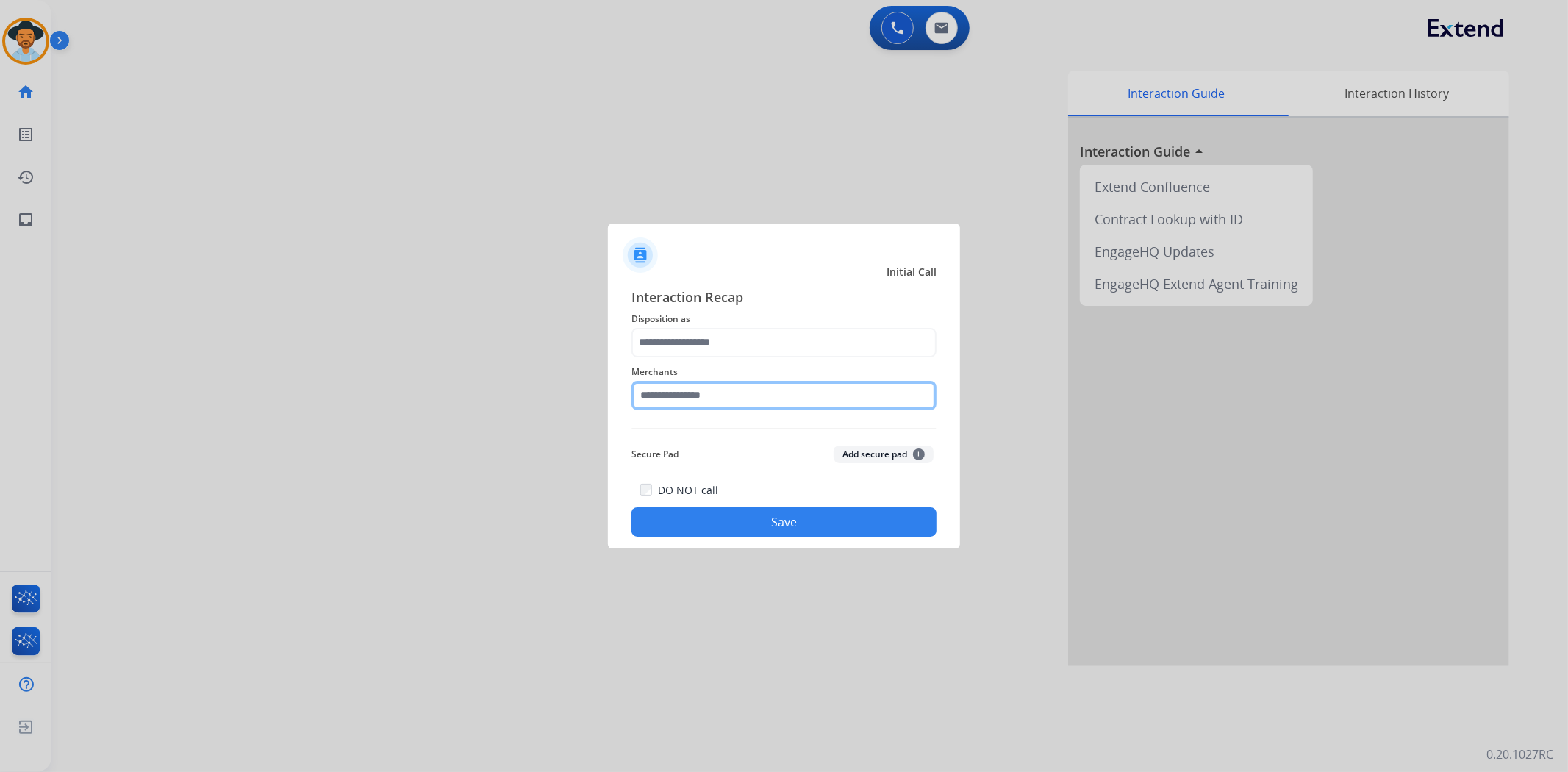
click at [772, 388] on input "text" at bounding box center [784, 396] width 305 height 29
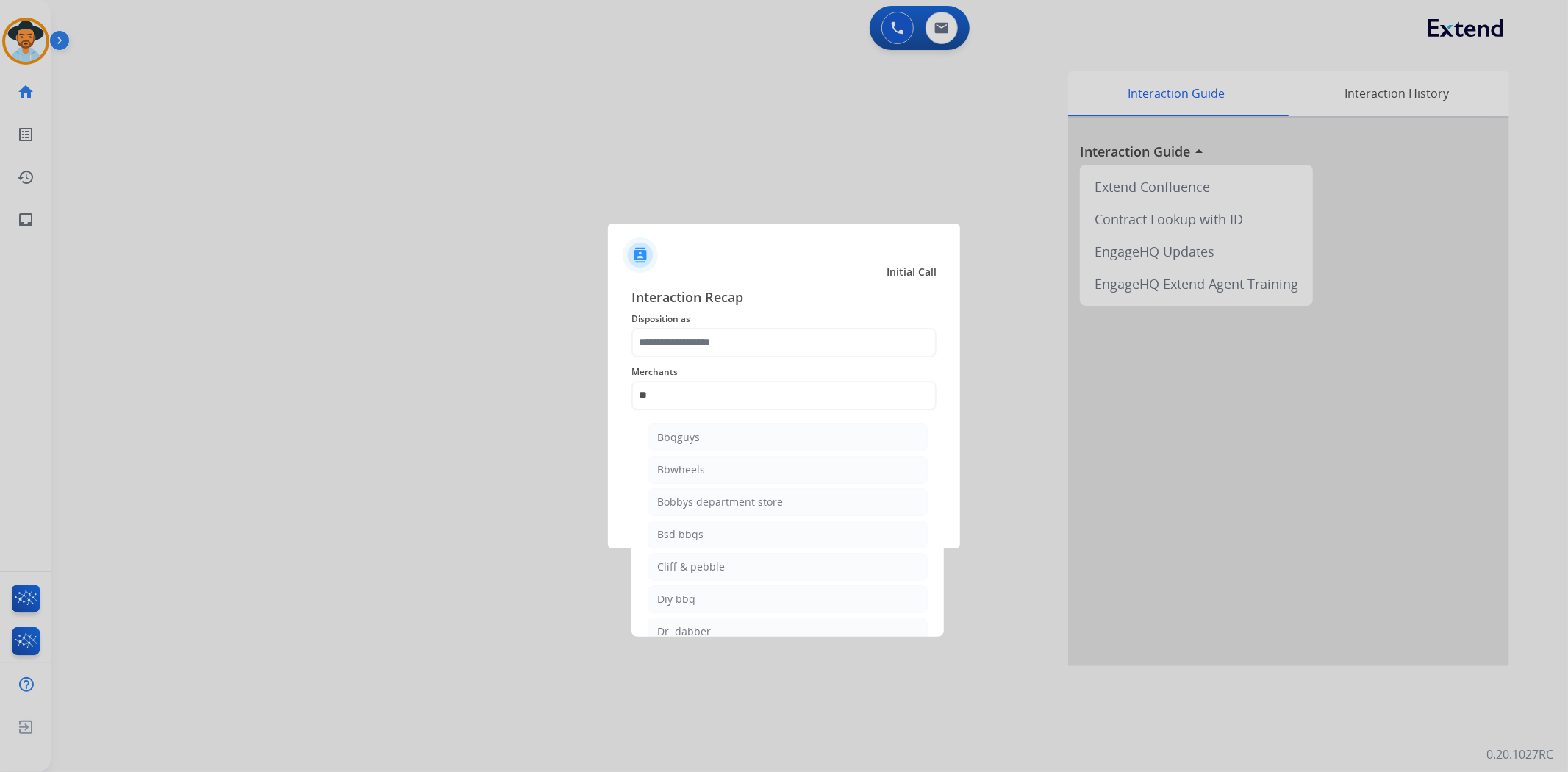
click at [714, 473] on li "Bbwheels" at bounding box center [787, 470] width 280 height 28
type input "********"
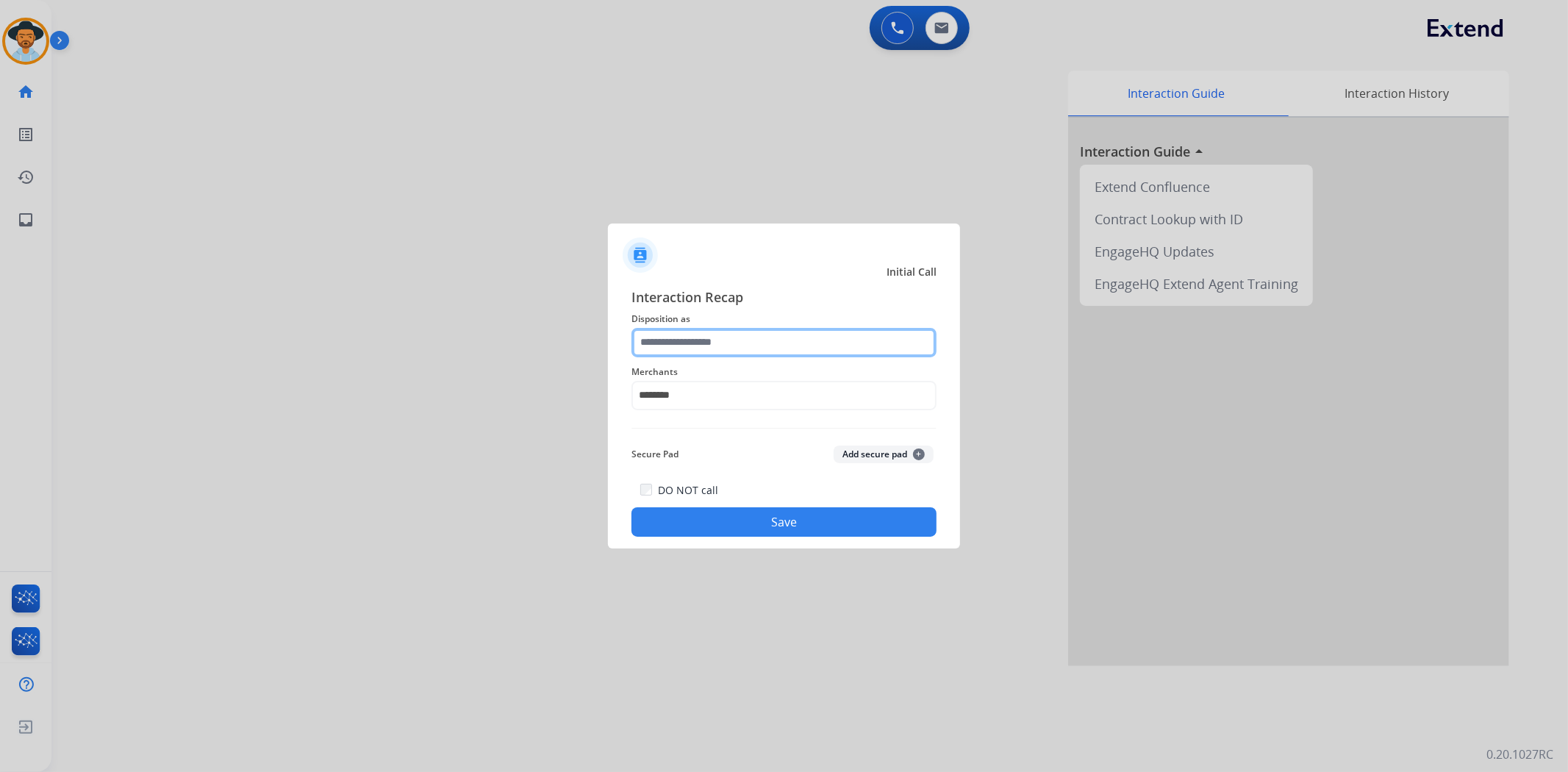
click at [729, 344] on input "text" at bounding box center [784, 343] width 305 height 29
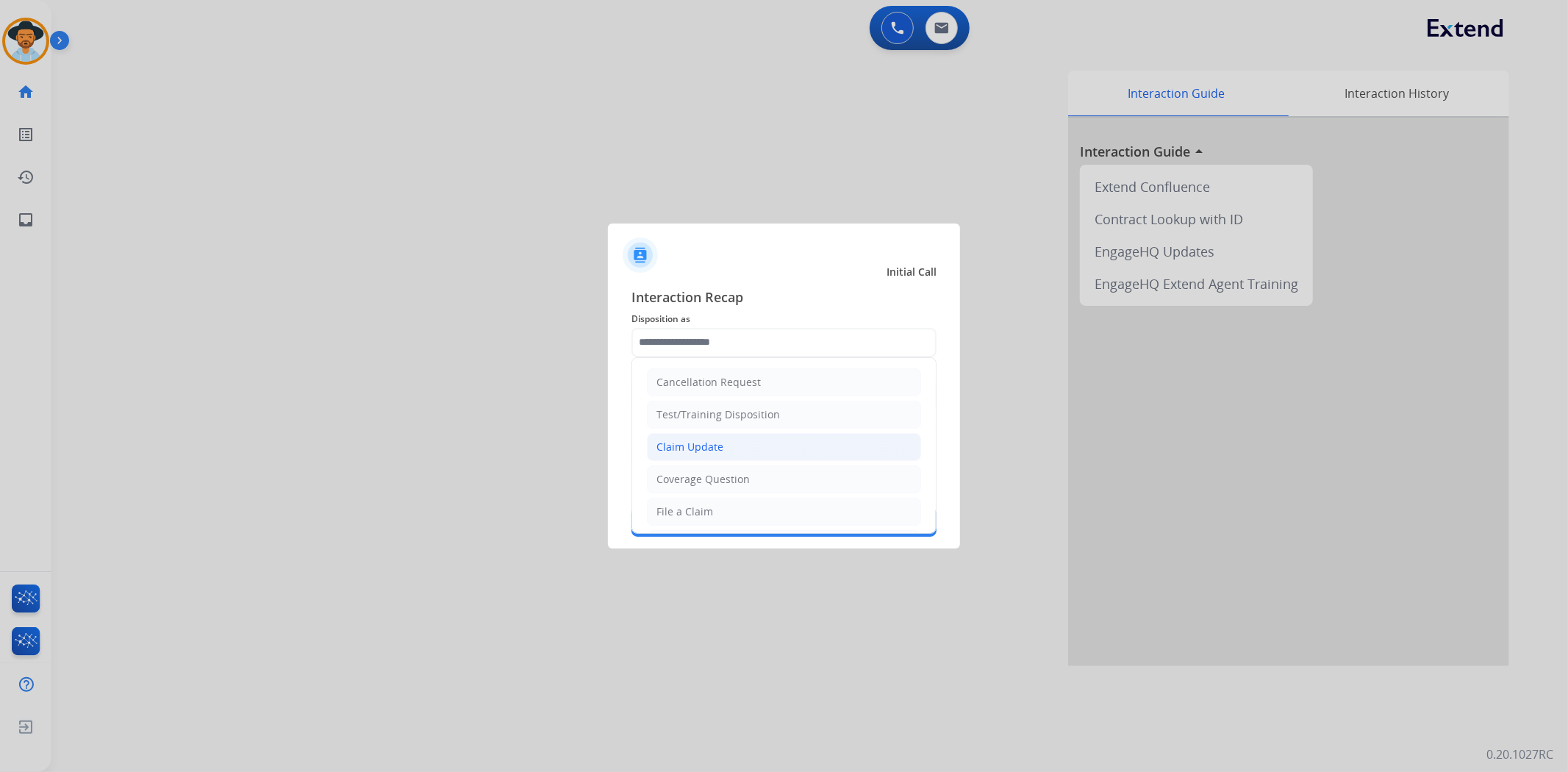
click at [716, 447] on div "Claim Update" at bounding box center [690, 447] width 67 height 15
type input "**********"
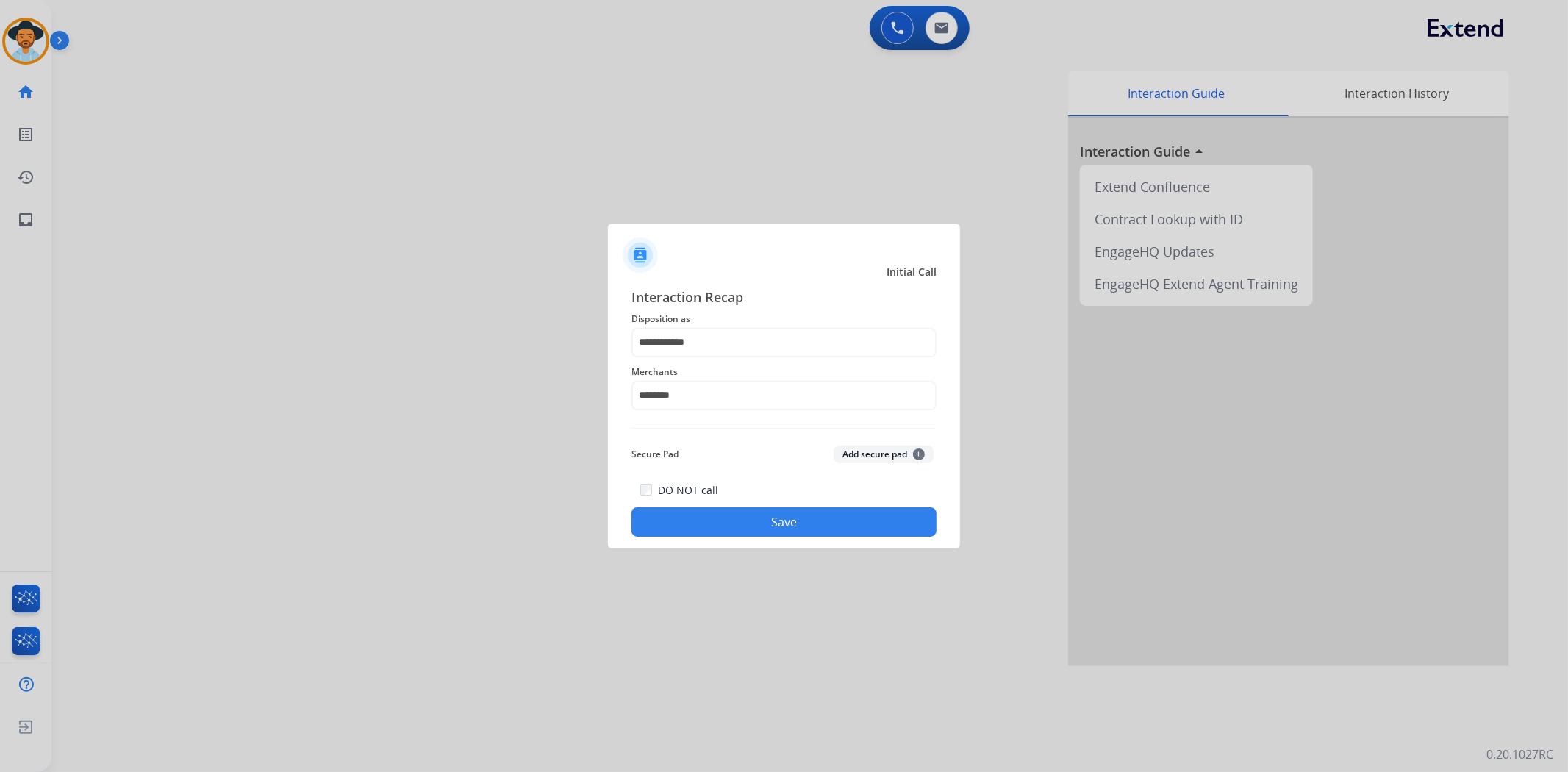
click at [741, 520] on button "Save" at bounding box center [784, 522] width 305 height 29
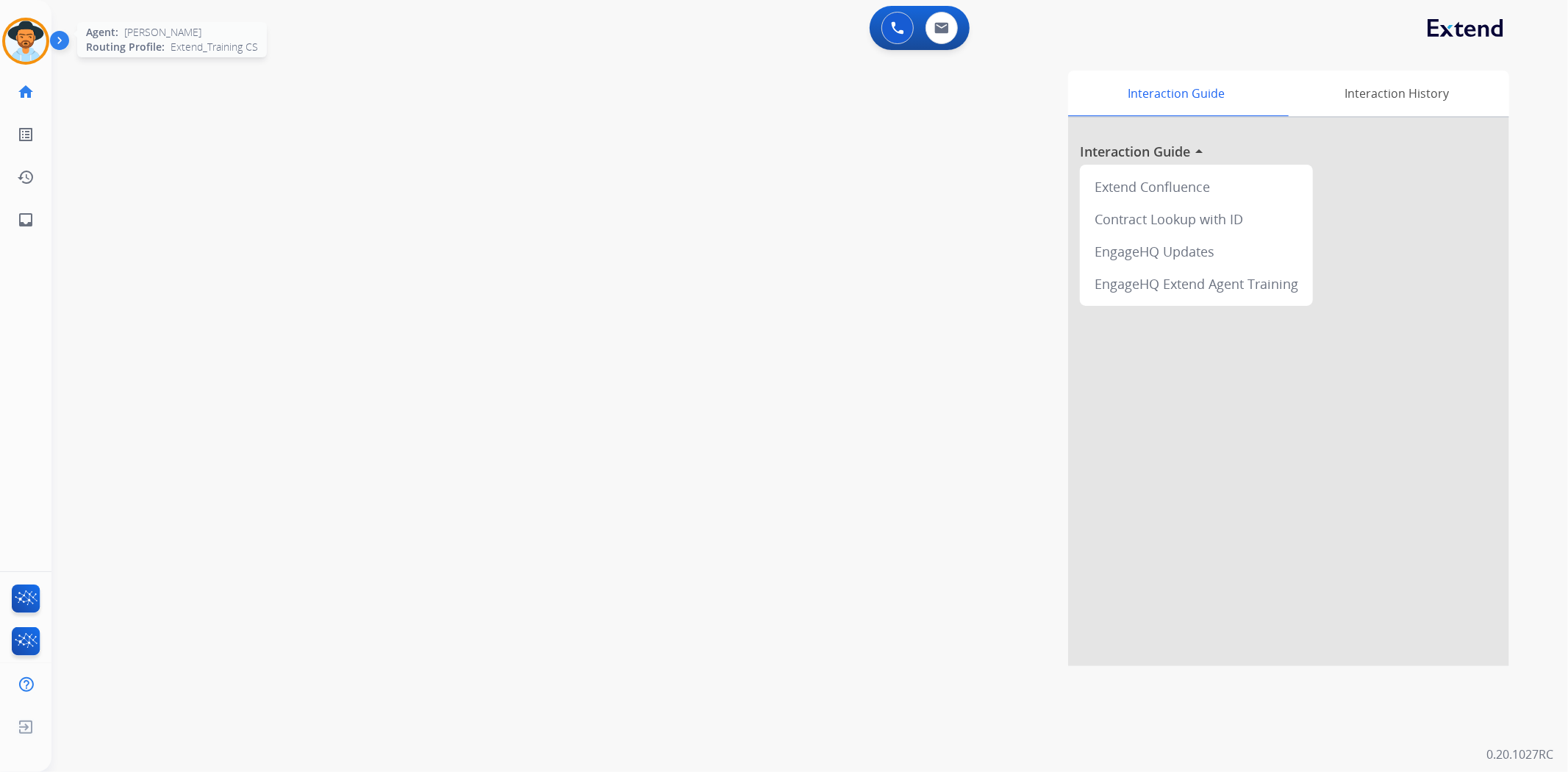
click at [28, 51] on img at bounding box center [25, 41] width 41 height 41
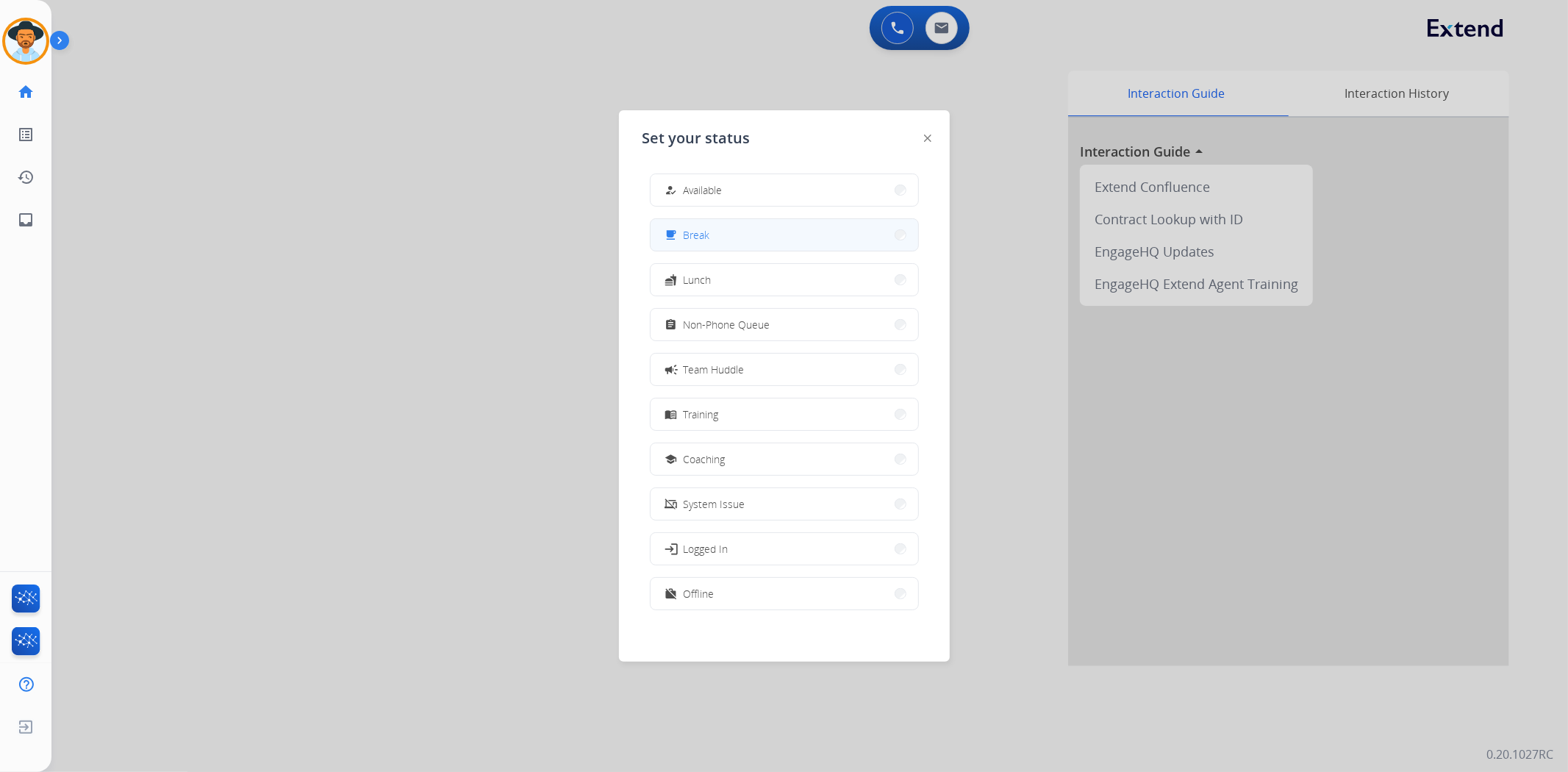
click at [680, 236] on div "free_breakfast" at bounding box center [673, 236] width 21 height 18
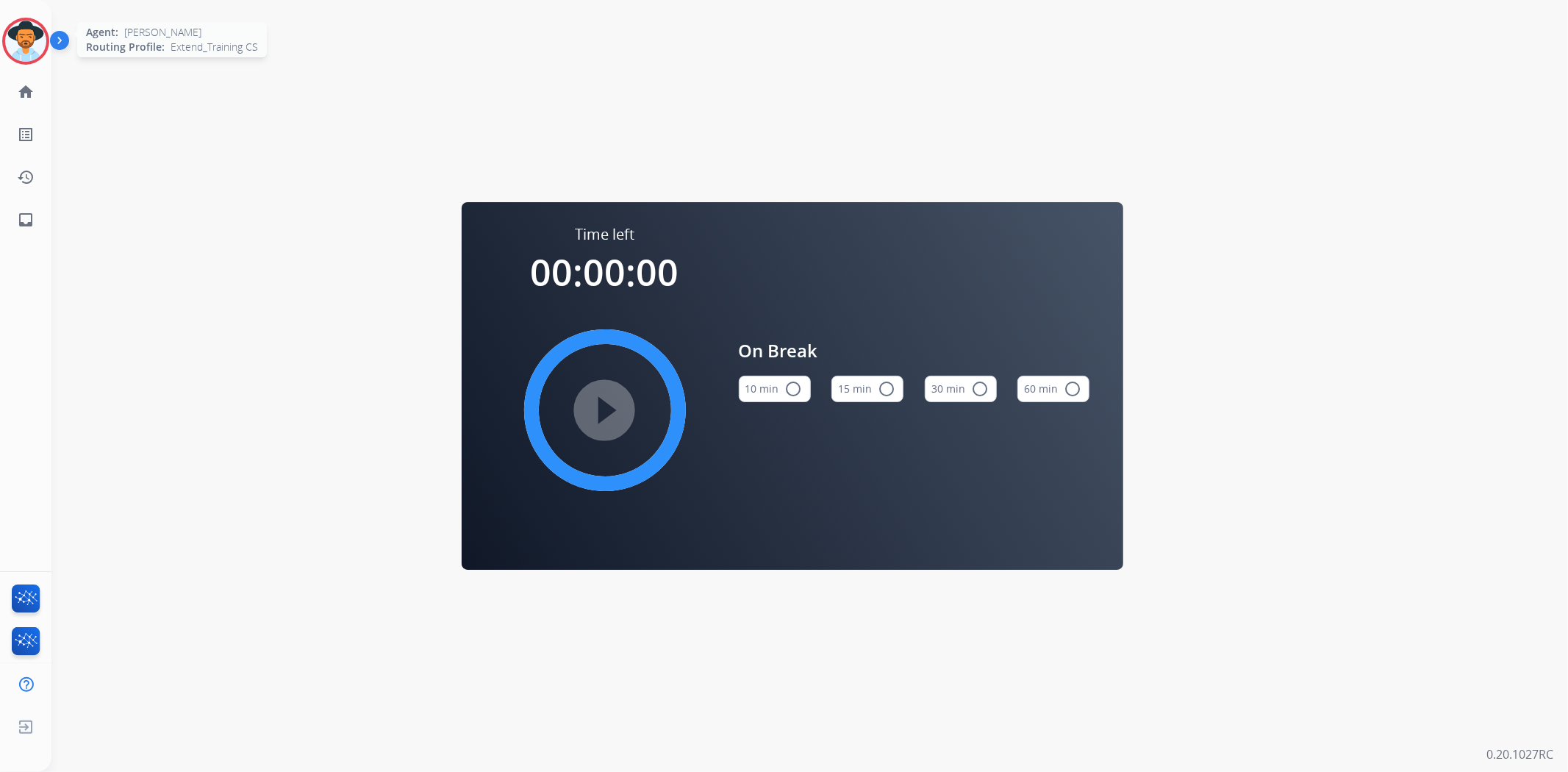
click at [25, 53] on img at bounding box center [25, 41] width 41 height 41
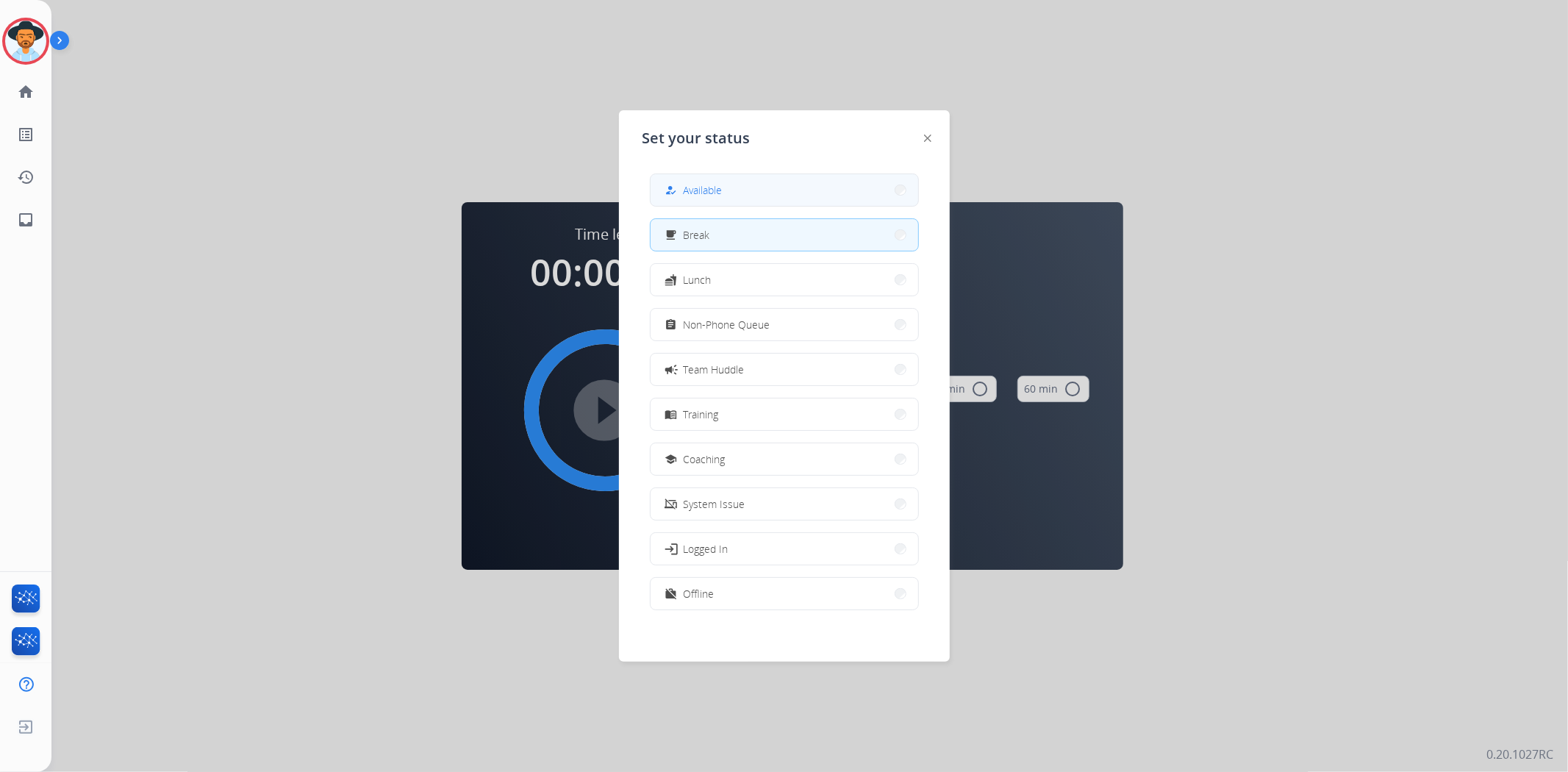
click at [756, 198] on button "how_to_reg Available" at bounding box center [785, 190] width 268 height 32
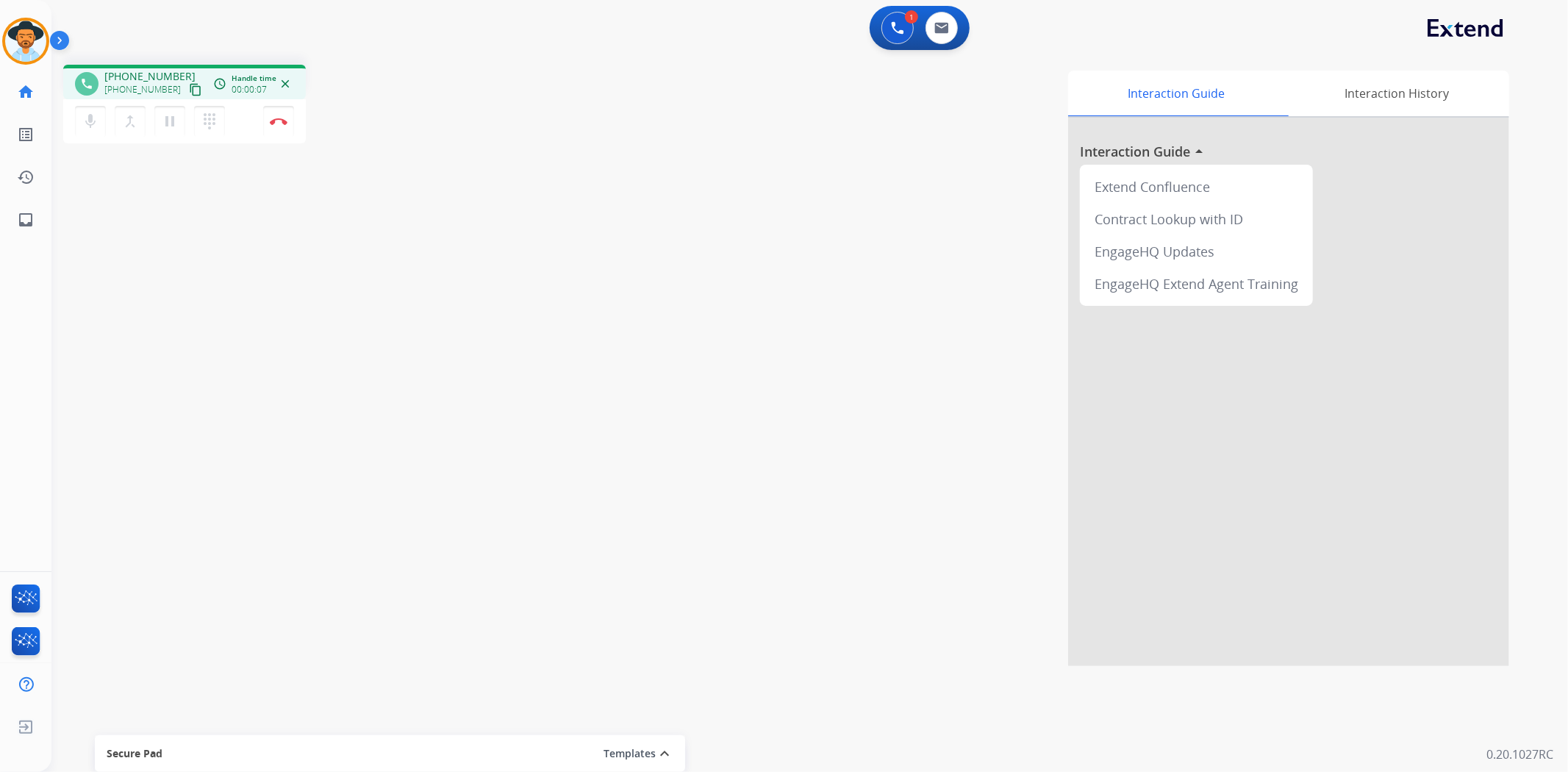
click at [189, 89] on mat-icon "content_copy" at bounding box center [196, 90] width 13 height 13
click at [173, 129] on mat-icon "pause" at bounding box center [170, 122] width 18 height 18
click at [163, 119] on mat-icon "play_arrow" at bounding box center [170, 122] width 18 height 18
click at [163, 119] on mat-icon "pause" at bounding box center [170, 122] width 18 height 18
click at [170, 123] on mat-icon "play_arrow" at bounding box center [170, 122] width 18 height 18
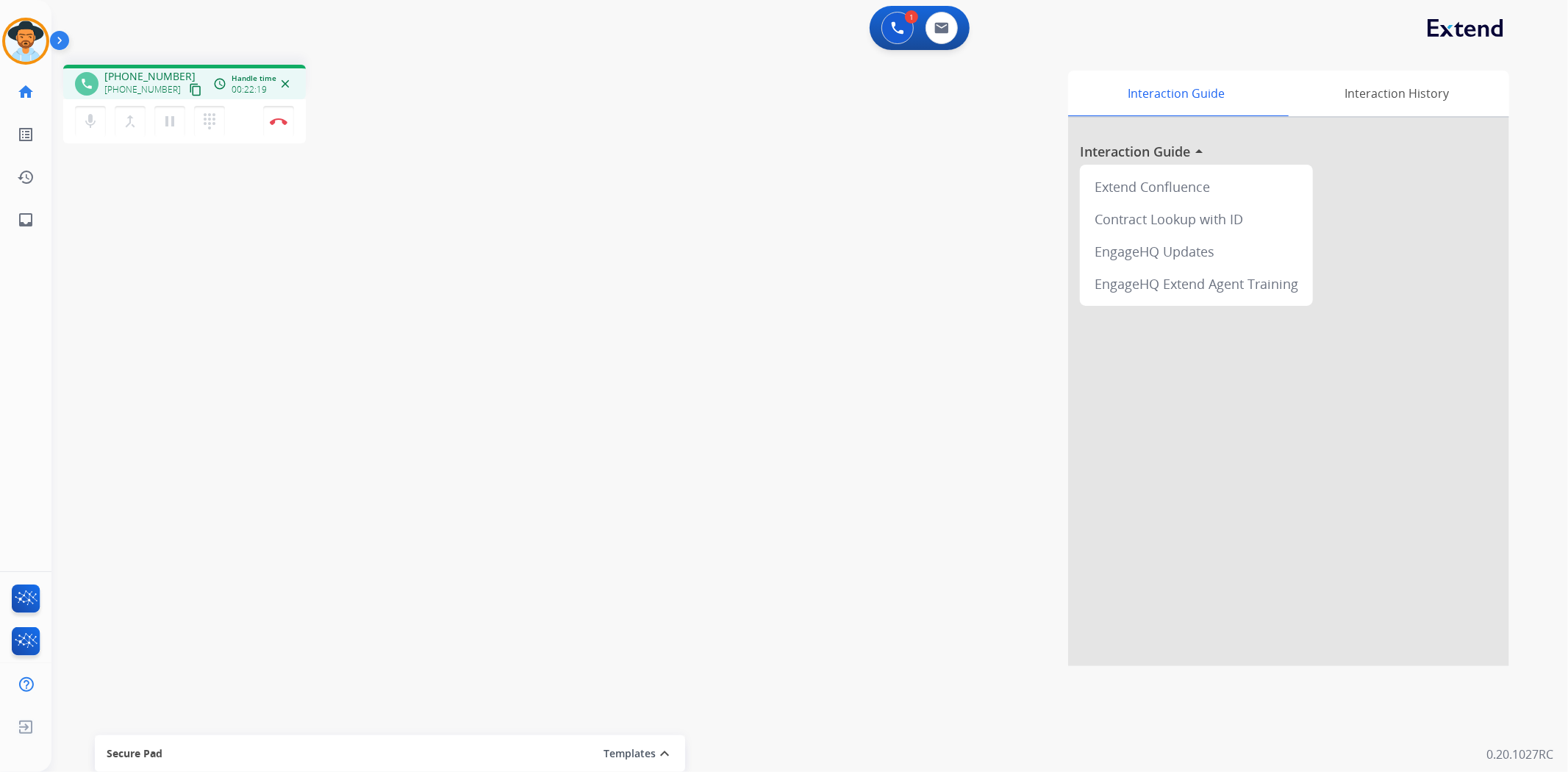
click at [565, 407] on div "Interaction Guide Interaction History Interaction Guide arrow_drop_up Extend Co…" at bounding box center [1006, 369] width 1008 height 596
click at [281, 118] on img at bounding box center [279, 121] width 18 height 7
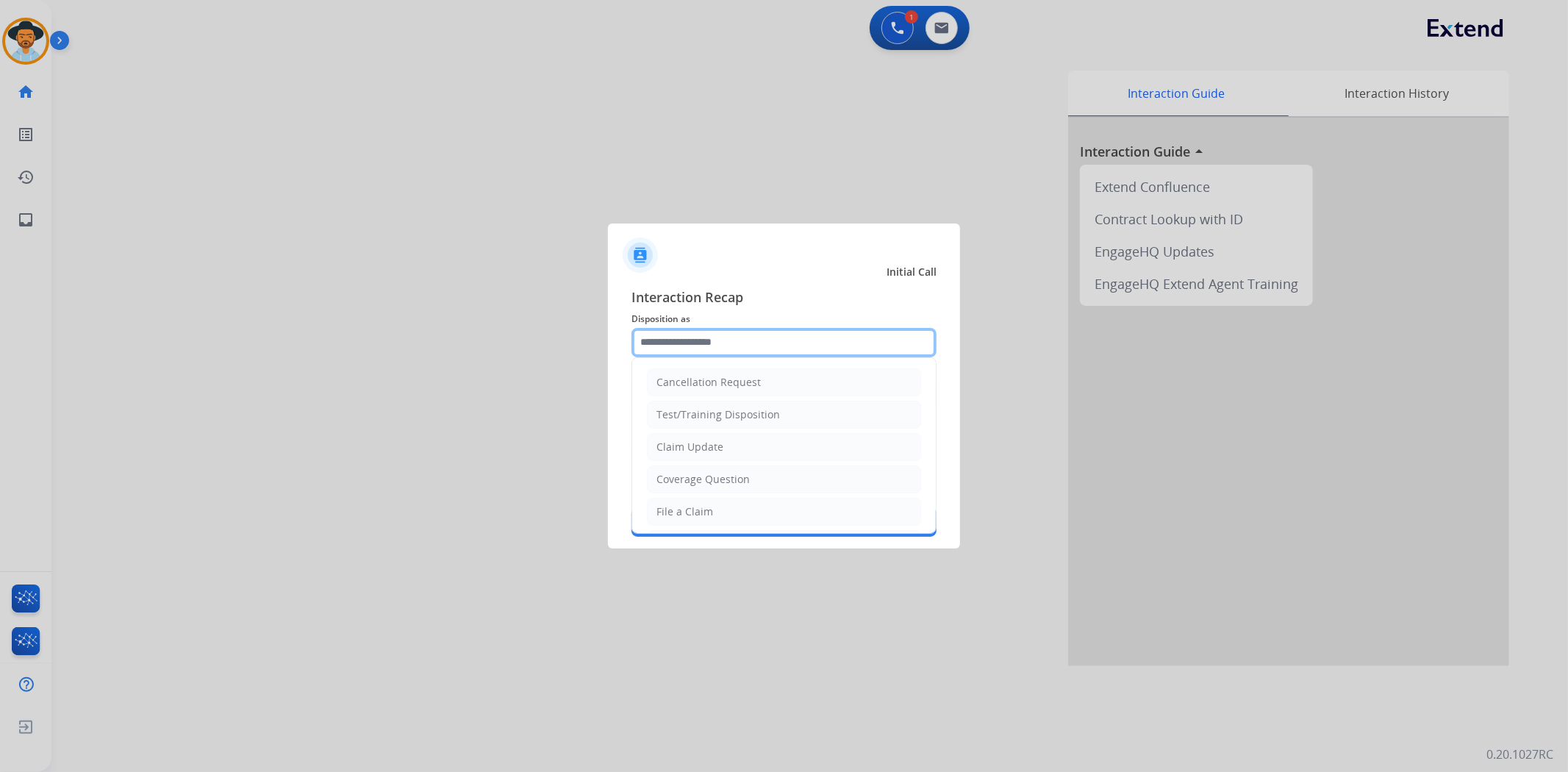
click at [669, 333] on input "text" at bounding box center [784, 343] width 305 height 29
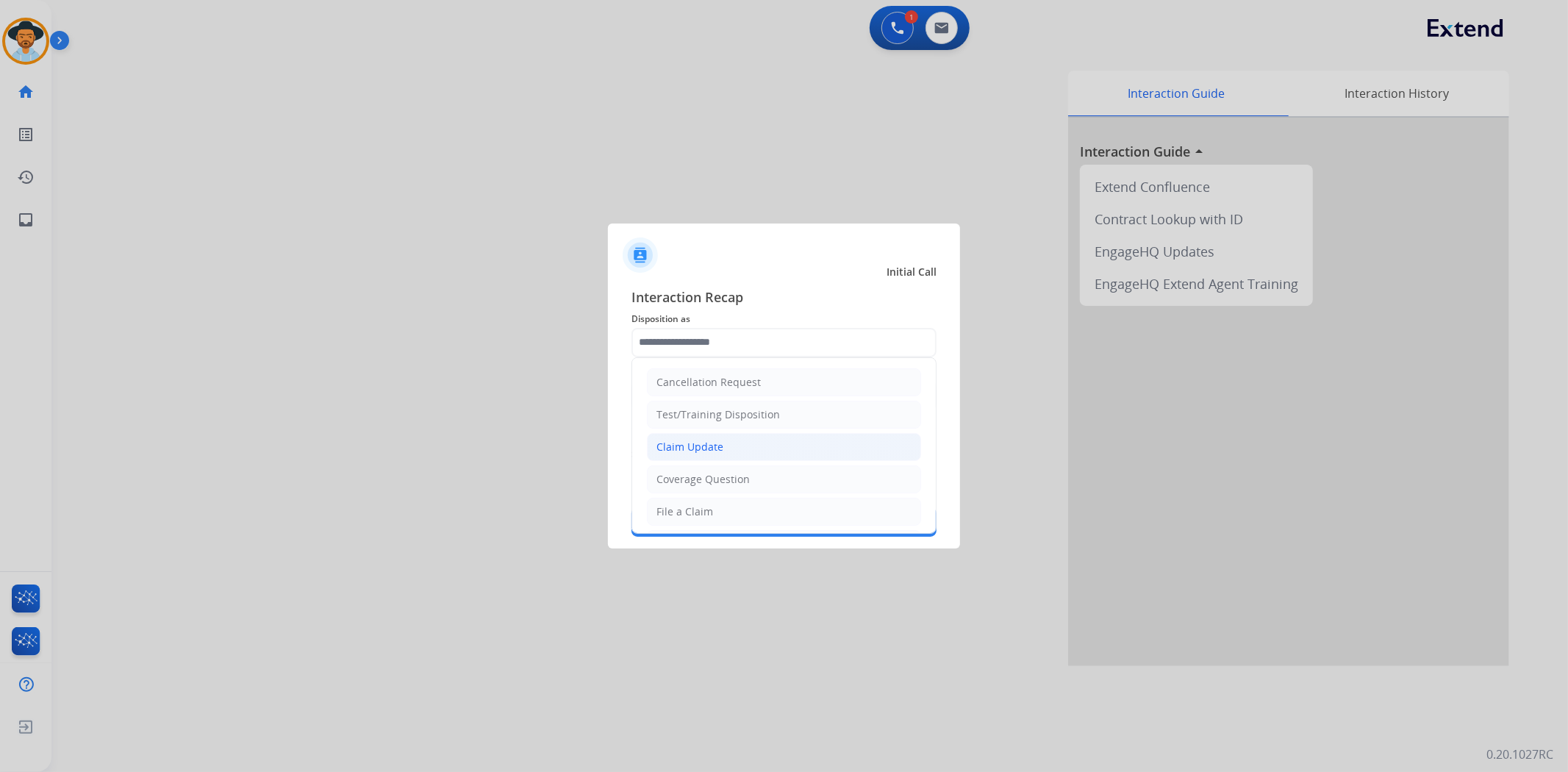
click at [701, 442] on div "Claim Update" at bounding box center [690, 447] width 67 height 15
type input "**********"
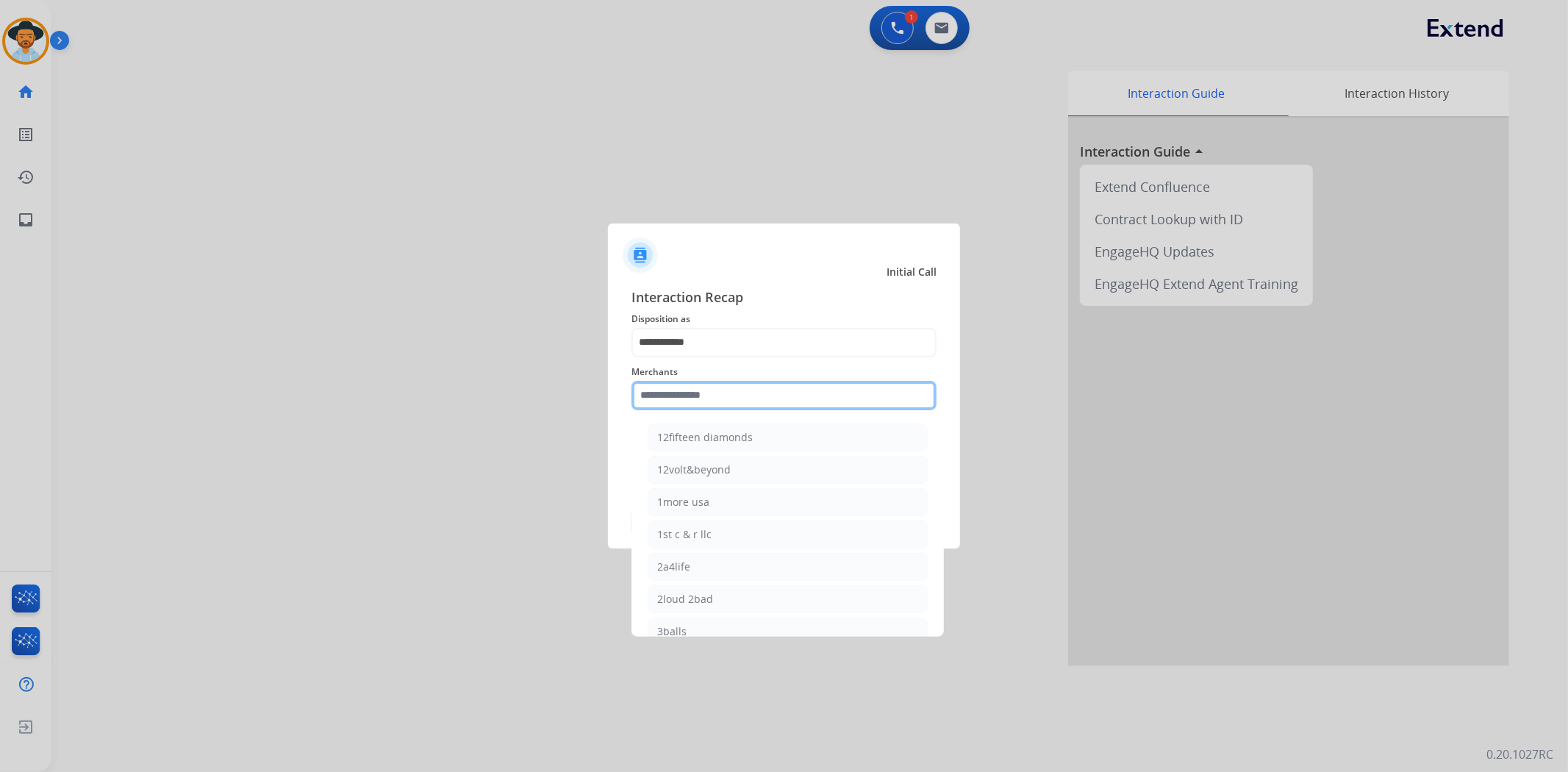
click at [702, 398] on input "text" at bounding box center [784, 396] width 305 height 29
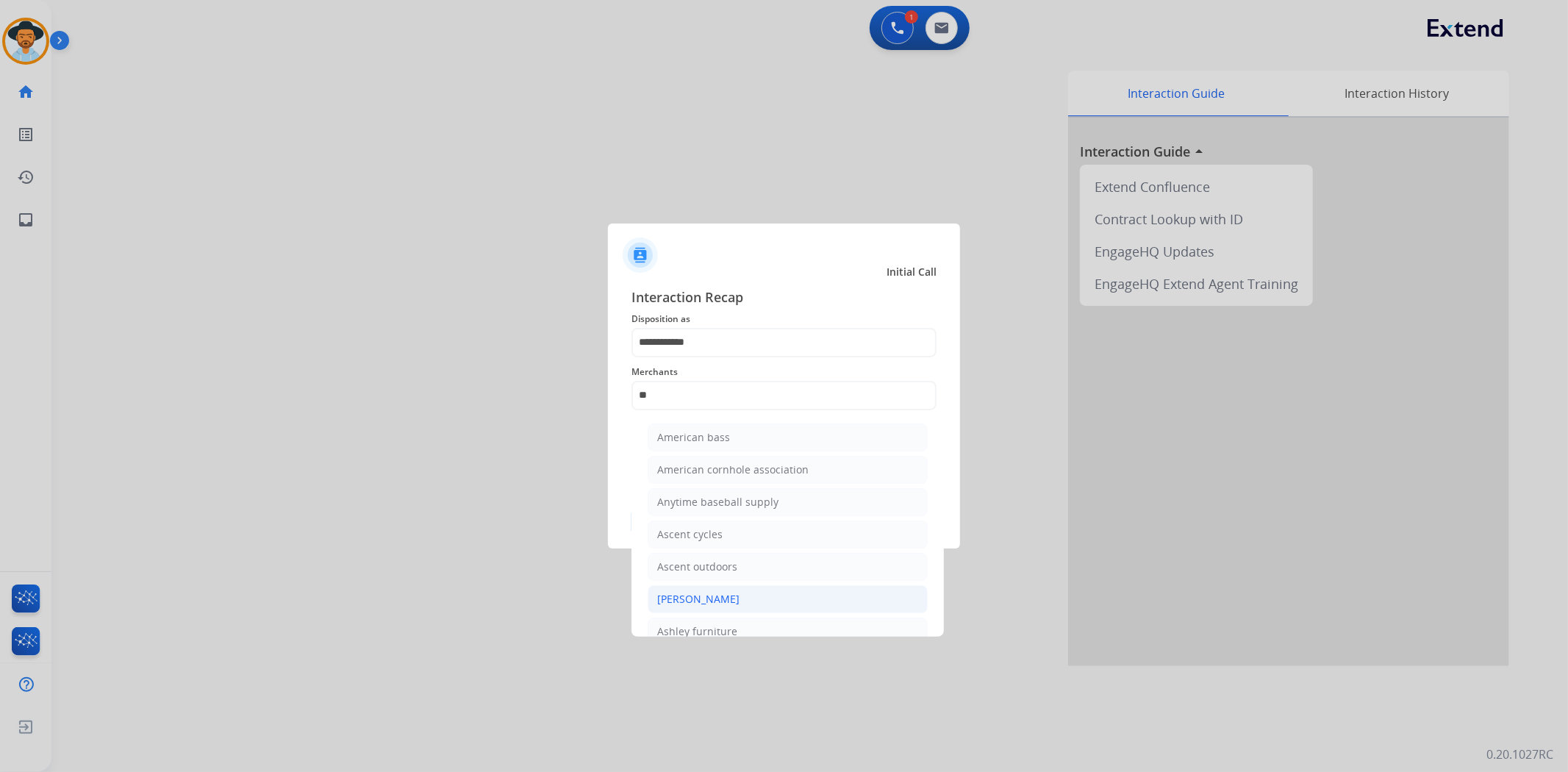
click at [838, 600] on li "[PERSON_NAME]" at bounding box center [787, 599] width 280 height 28
type input "**********"
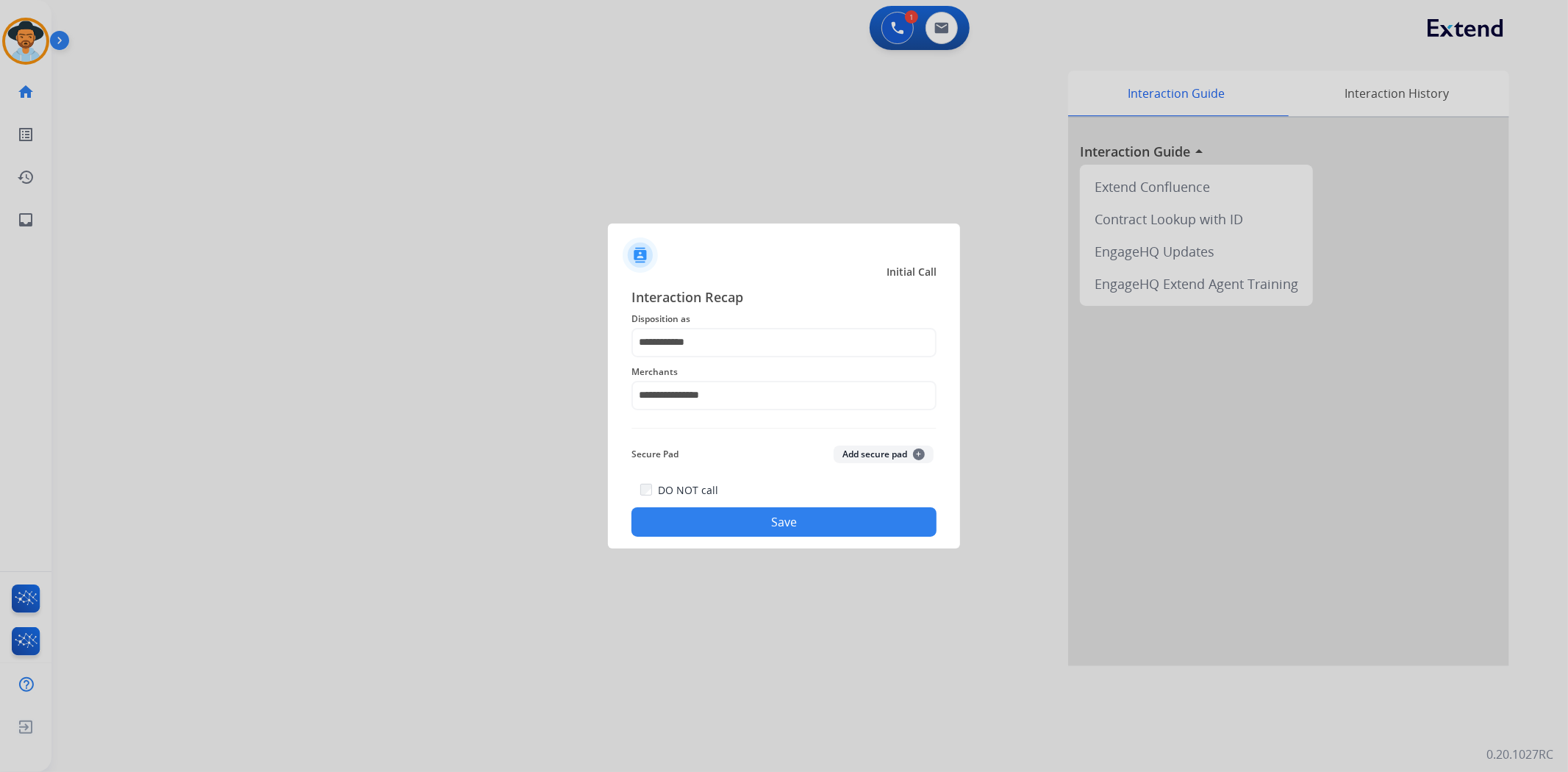
click at [839, 517] on button "Save" at bounding box center [784, 522] width 305 height 29
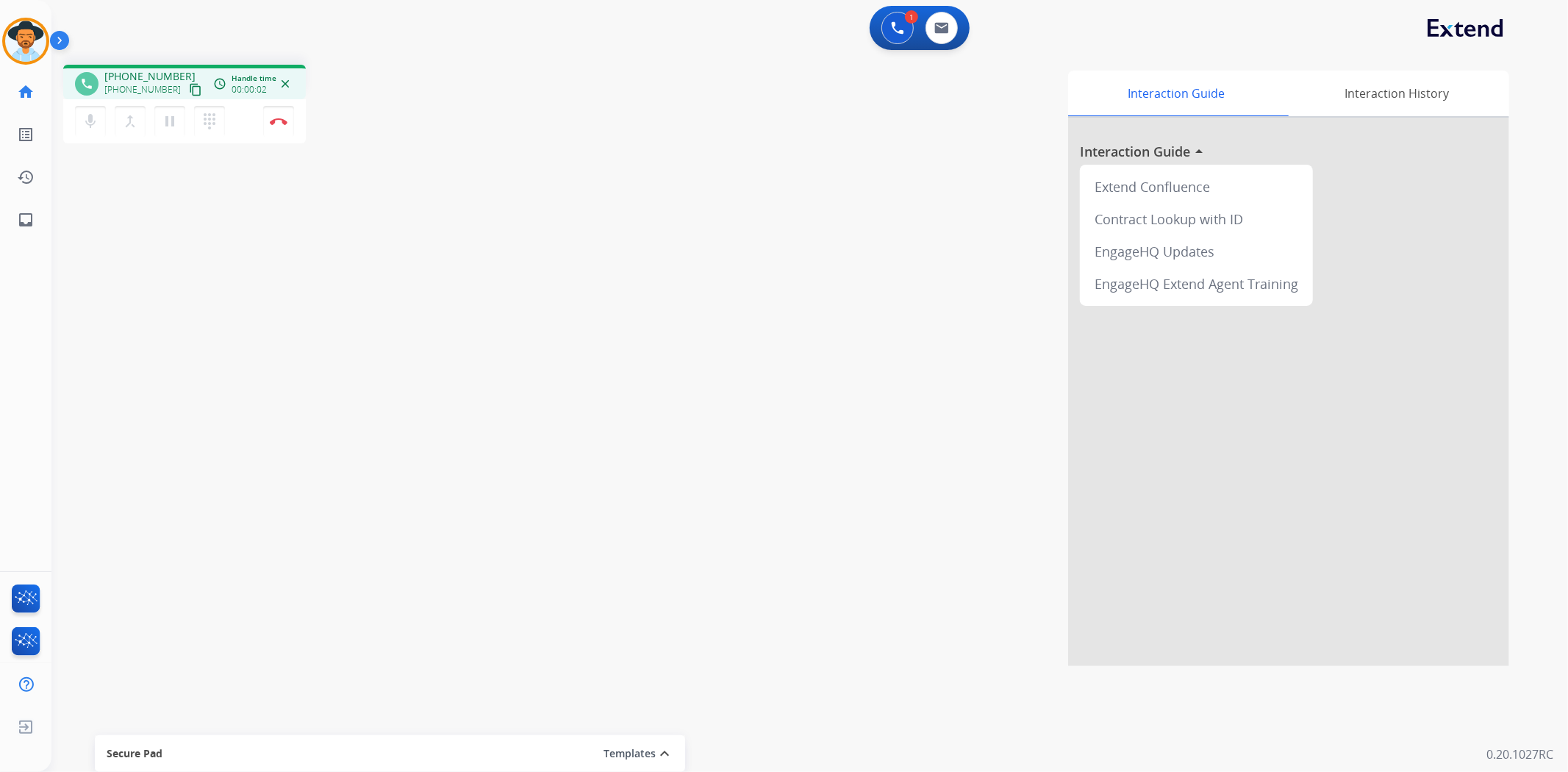
click at [189, 89] on mat-icon "content_copy" at bounding box center [196, 90] width 13 height 13
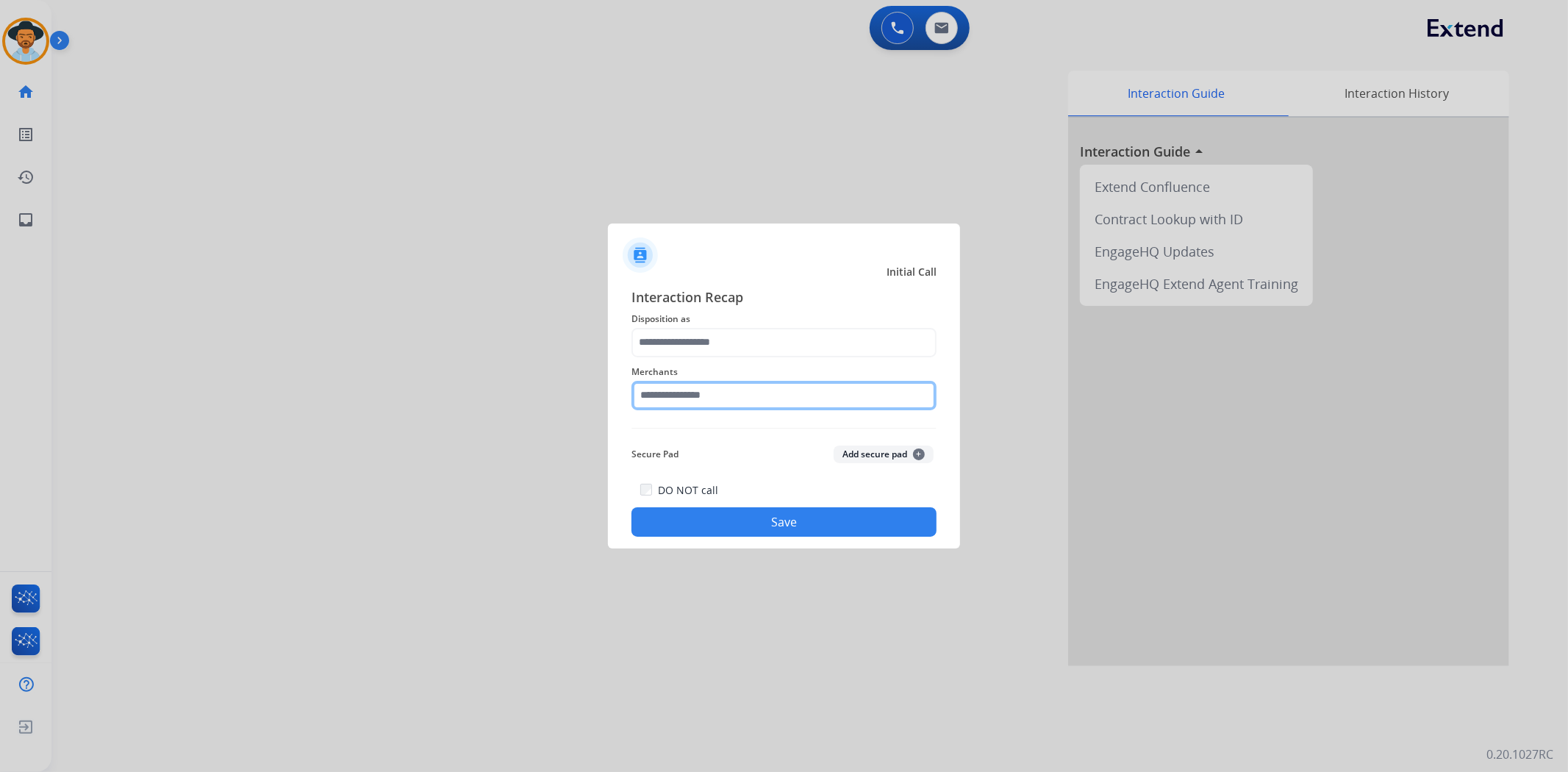
click at [692, 398] on input "text" at bounding box center [784, 396] width 305 height 29
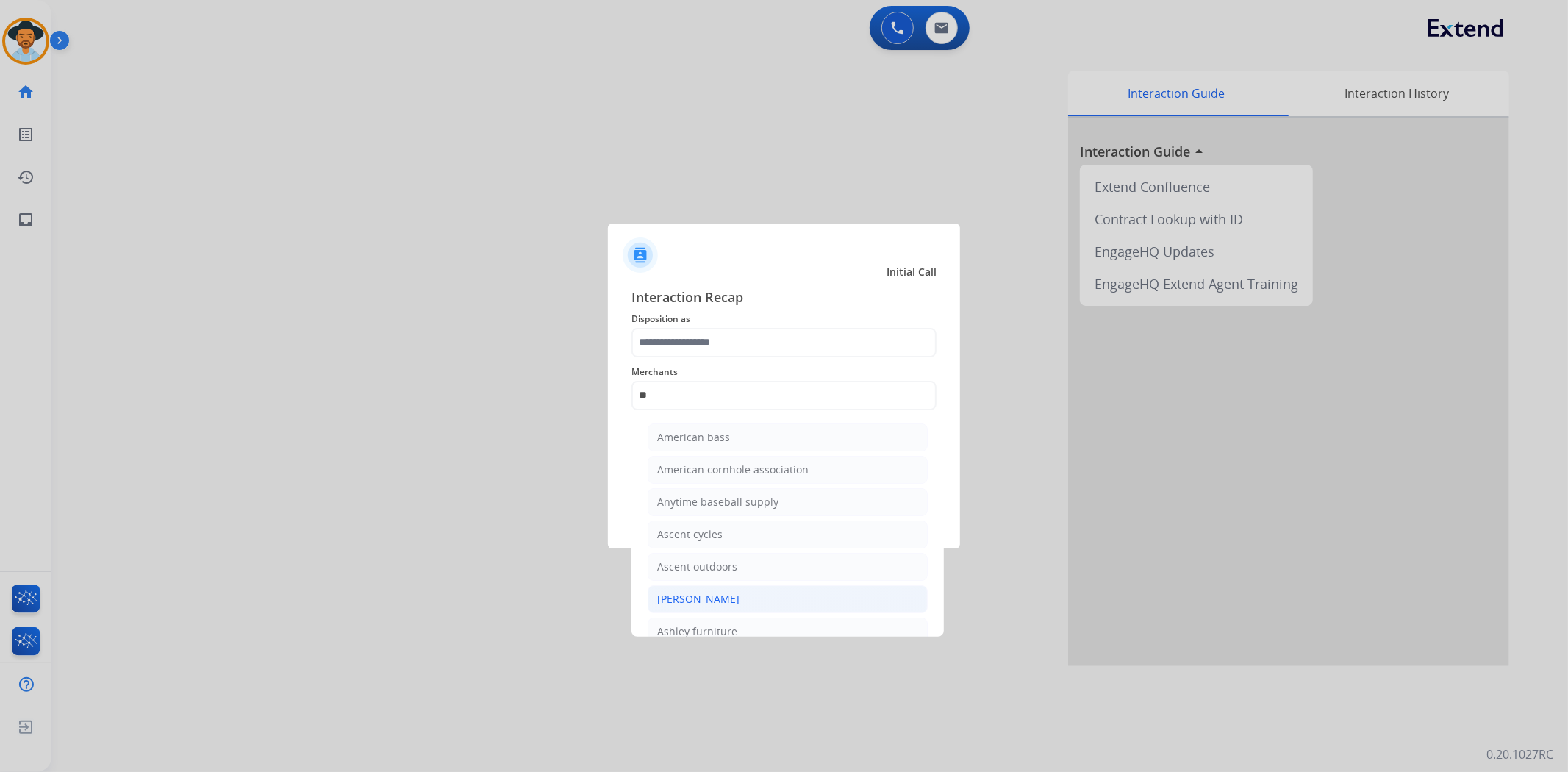
click at [762, 604] on li "[PERSON_NAME]" at bounding box center [787, 599] width 280 height 28
type input "**********"
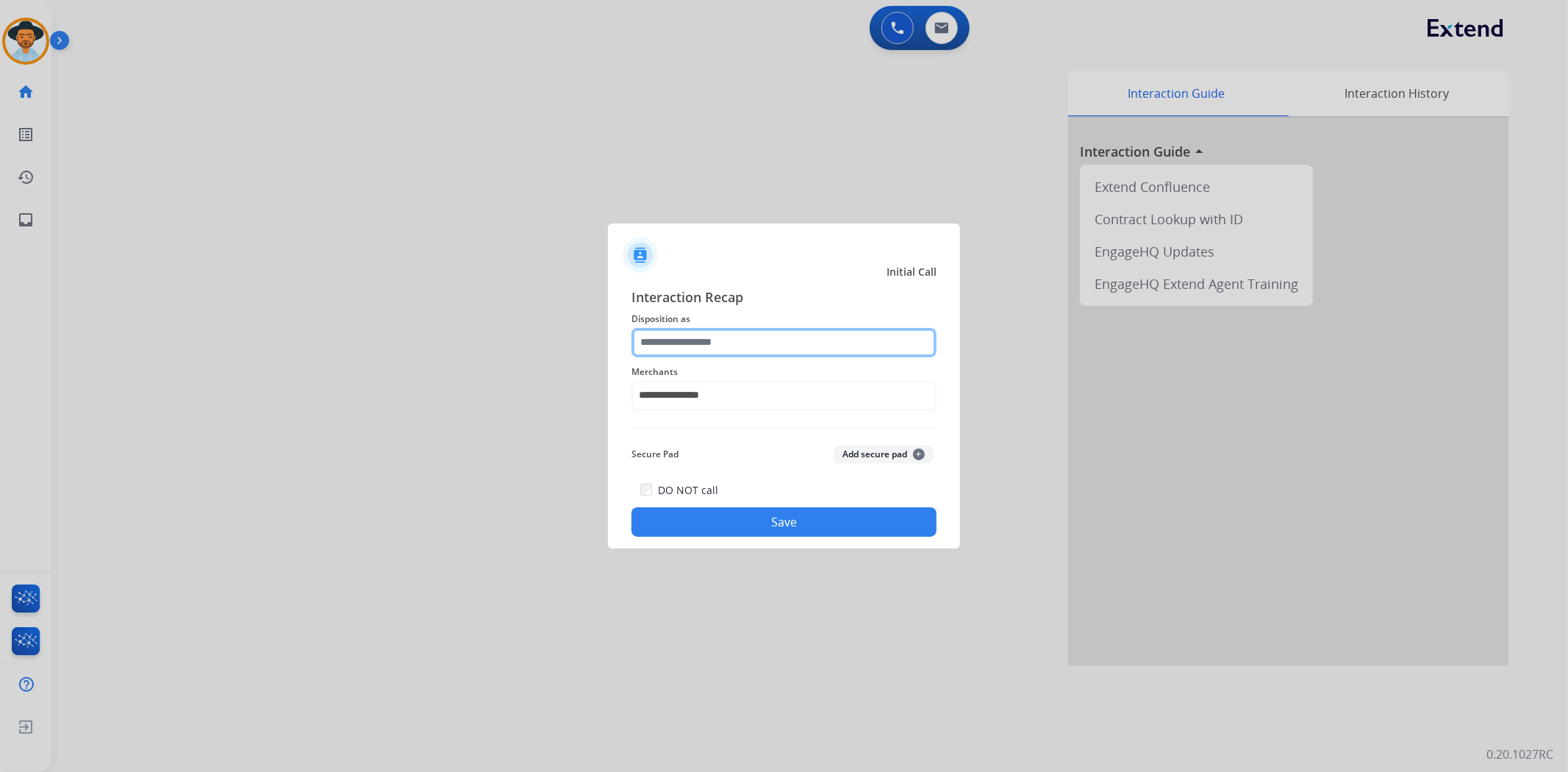
click at [737, 353] on input "text" at bounding box center [784, 343] width 305 height 29
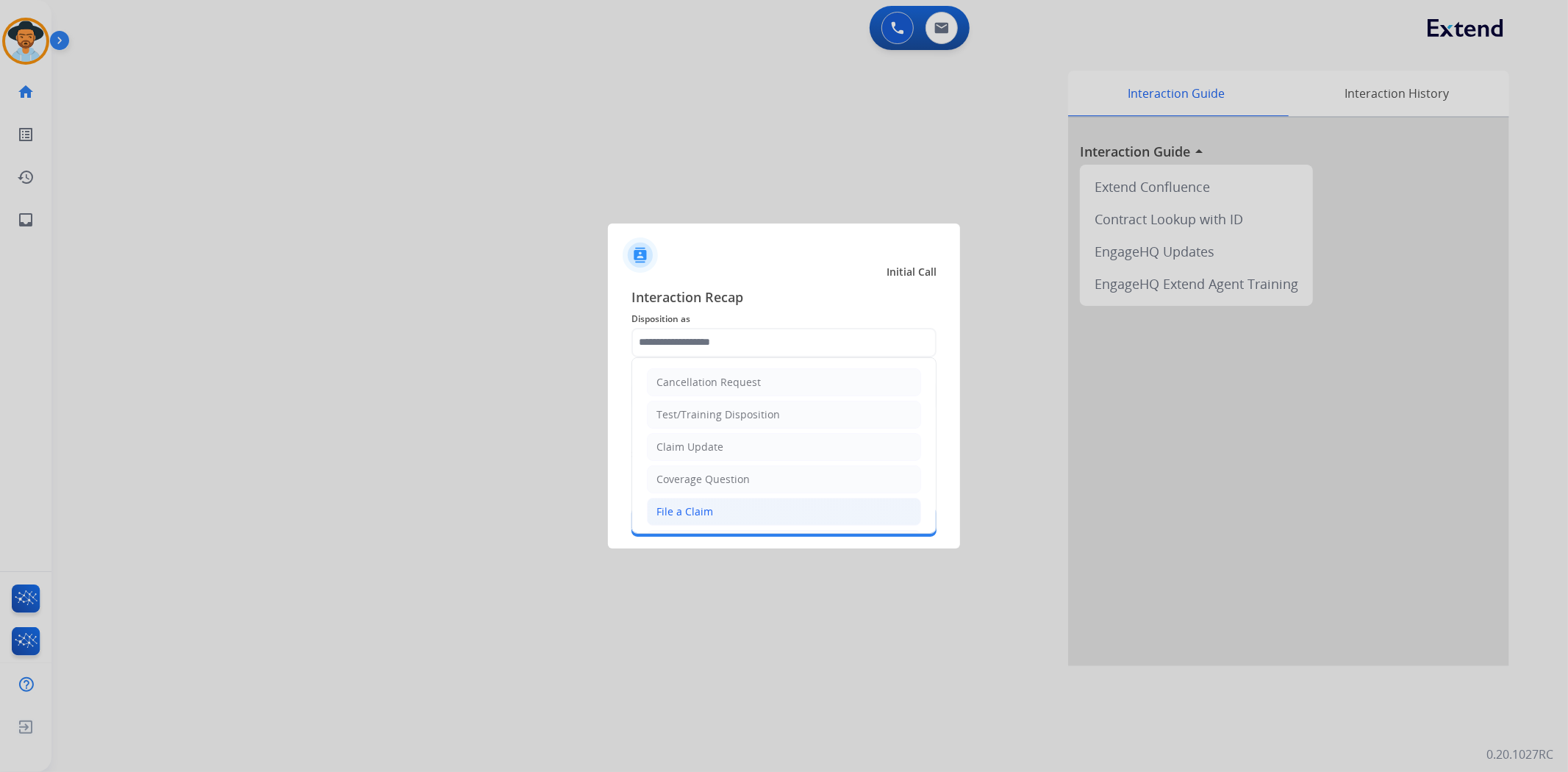
click at [751, 503] on li "File a Claim" at bounding box center [784, 512] width 274 height 28
type input "**********"
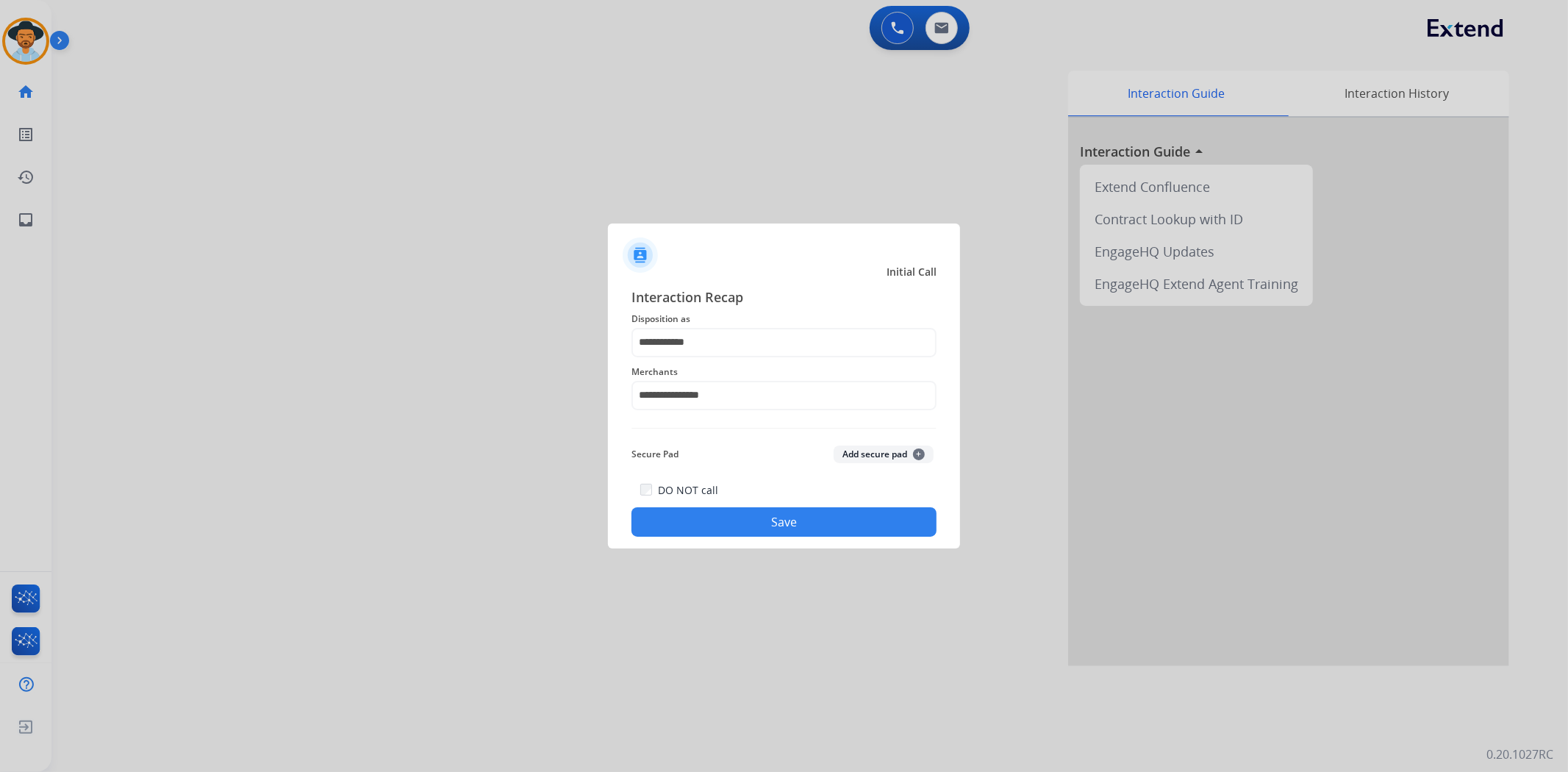
drag, startPoint x: 752, startPoint y: 508, endPoint x: 755, endPoint y: 523, distance: 15.3
click at [753, 511] on button "Save" at bounding box center [784, 522] width 305 height 29
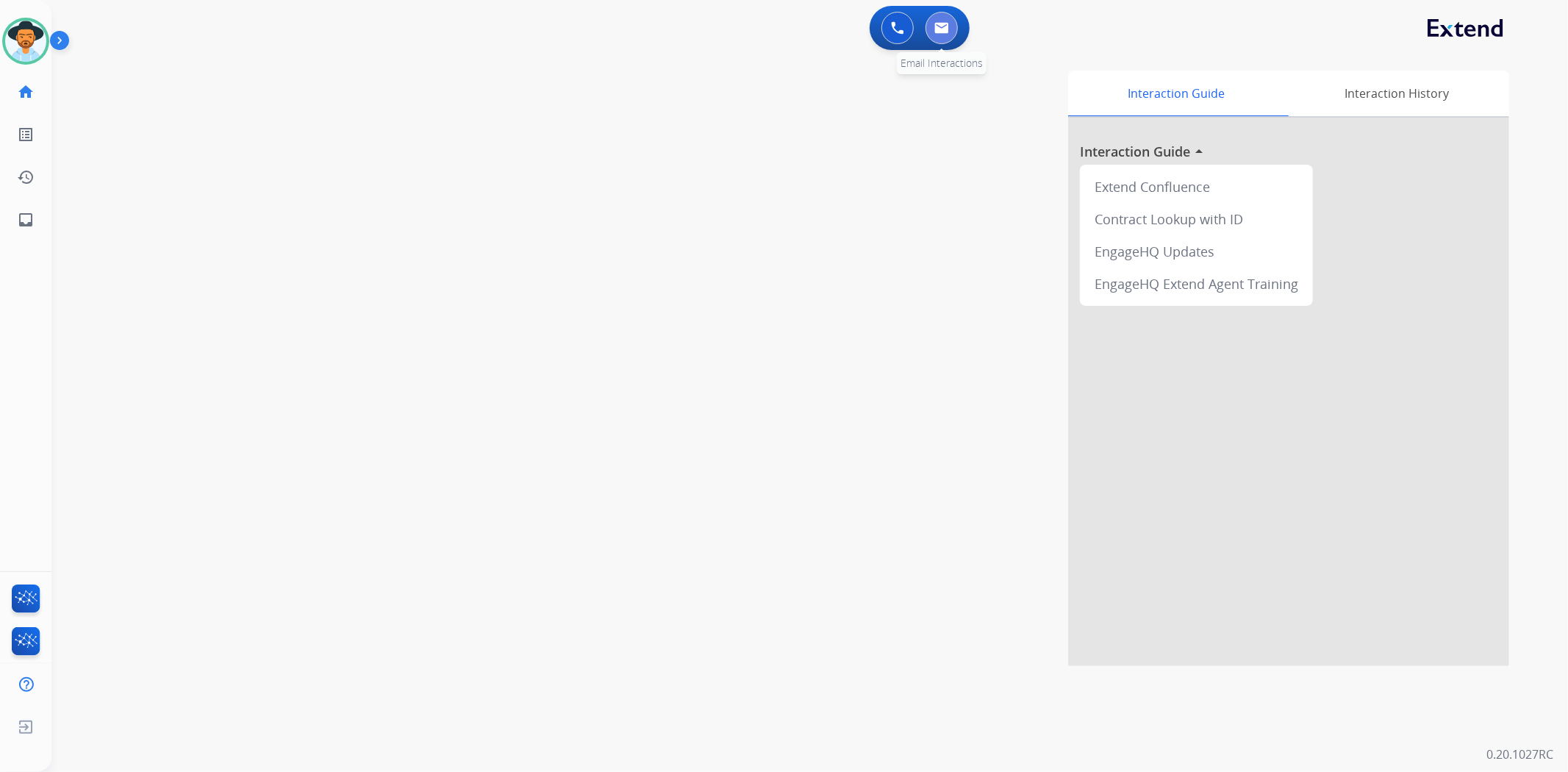
click at [942, 27] on img at bounding box center [942, 28] width 15 height 11
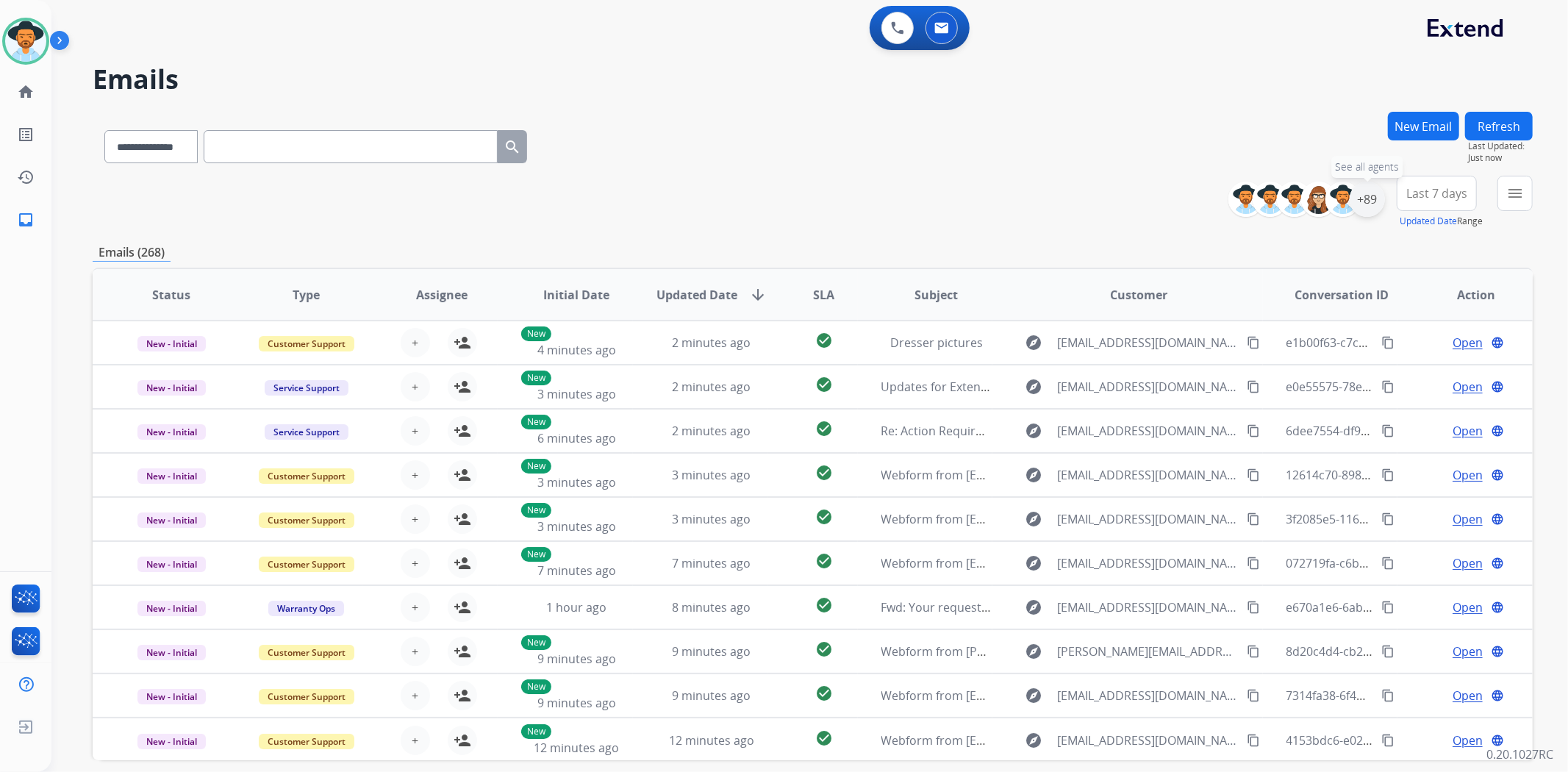
click at [1370, 199] on div "+89" at bounding box center [1367, 199] width 35 height 35
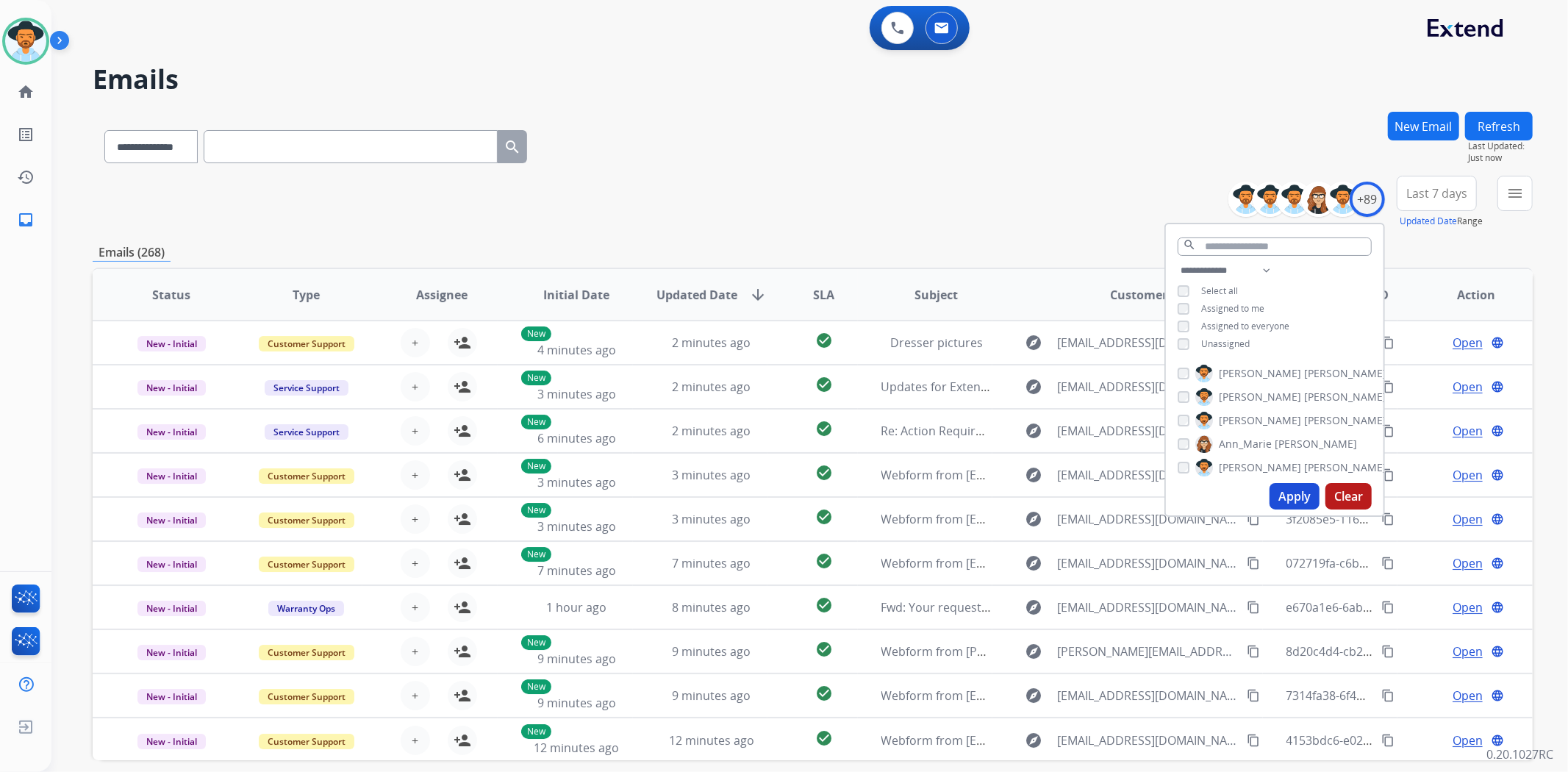
click at [1240, 347] on span "Unassigned" at bounding box center [1225, 344] width 48 height 12
click at [1291, 498] on button "Apply" at bounding box center [1295, 496] width 50 height 26
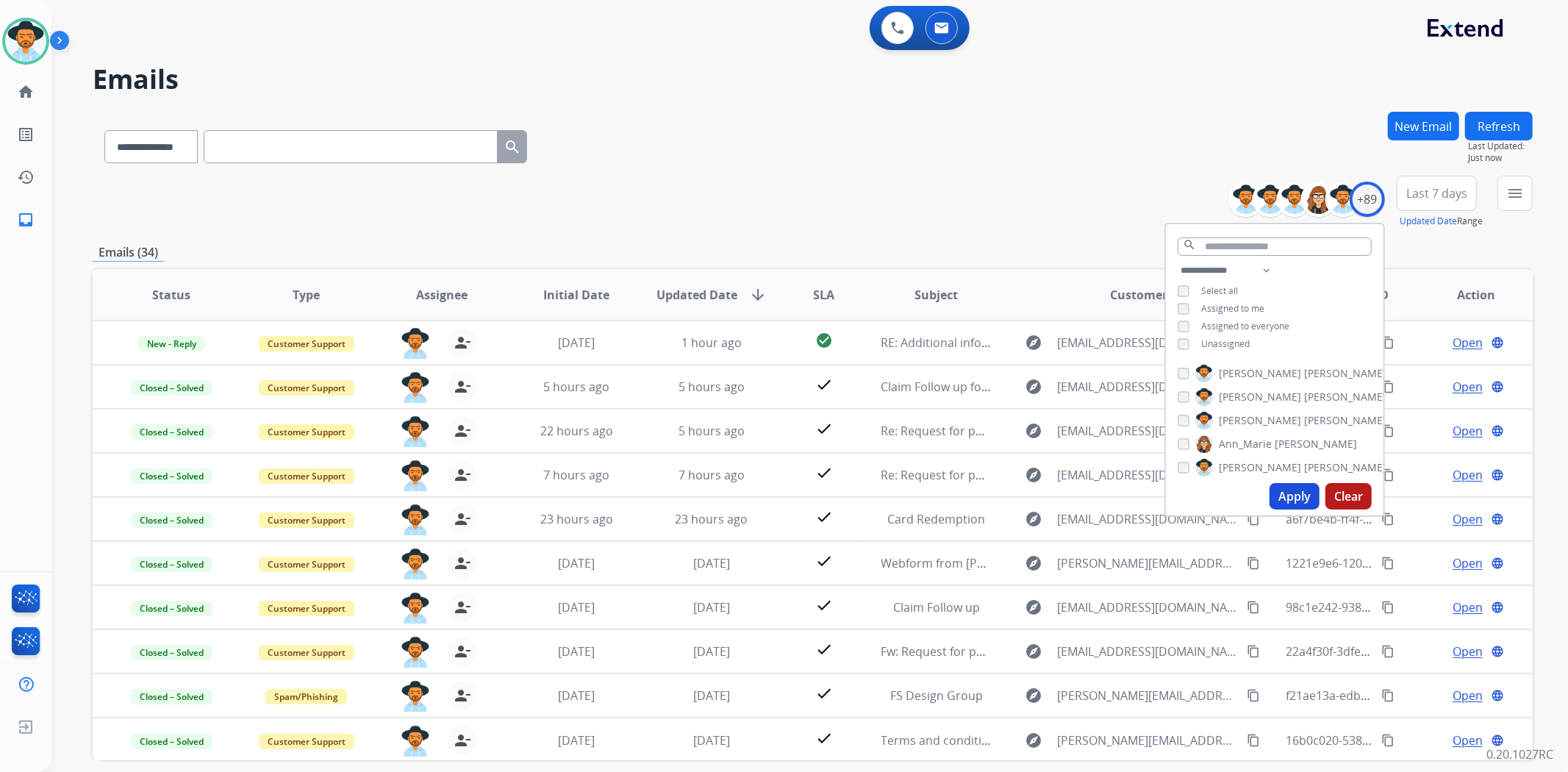
click at [864, 180] on div "**********" at bounding box center [813, 202] width 1441 height 53
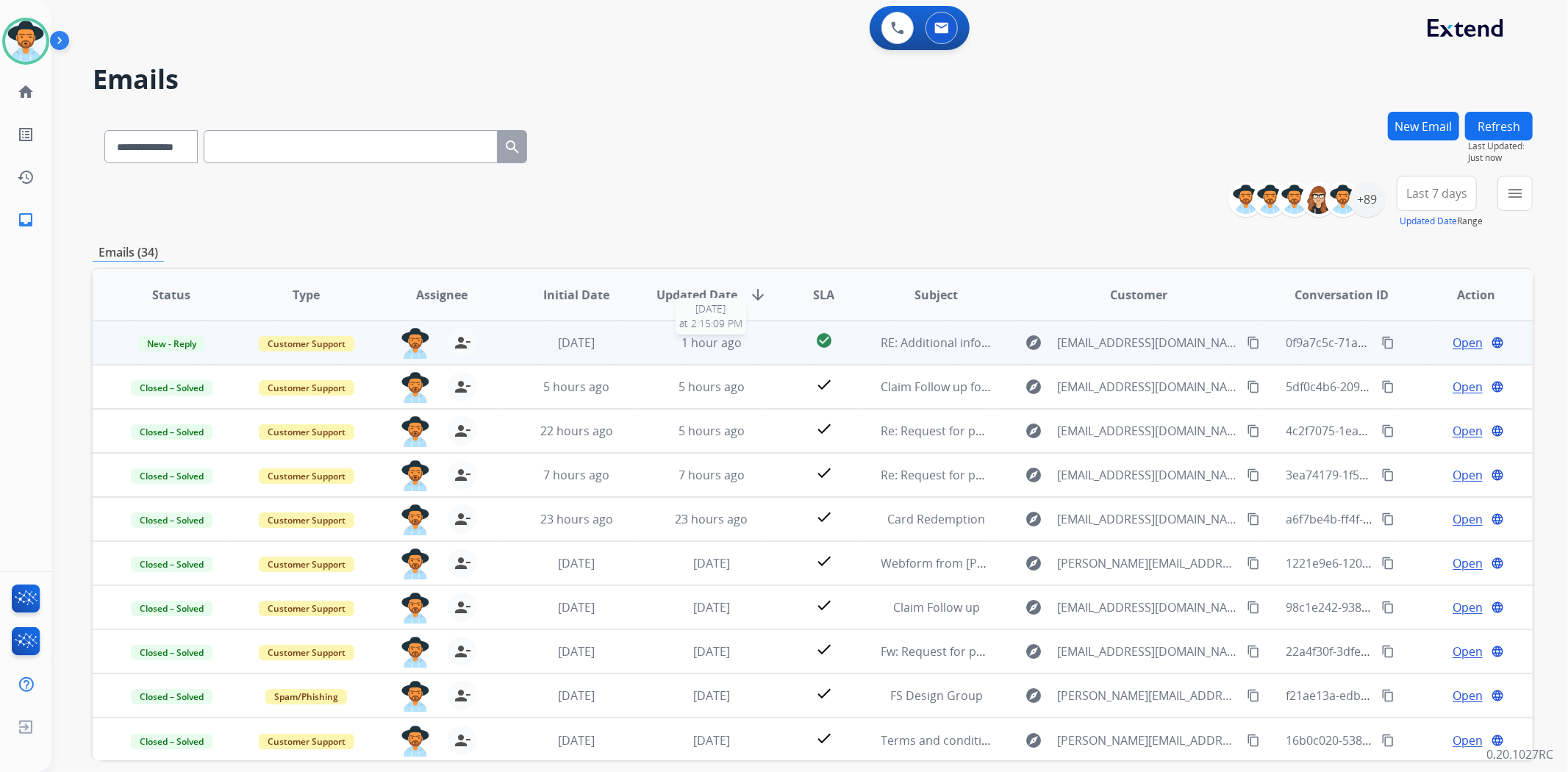
click at [657, 346] on div "1 hour ago" at bounding box center [712, 343] width 111 height 18
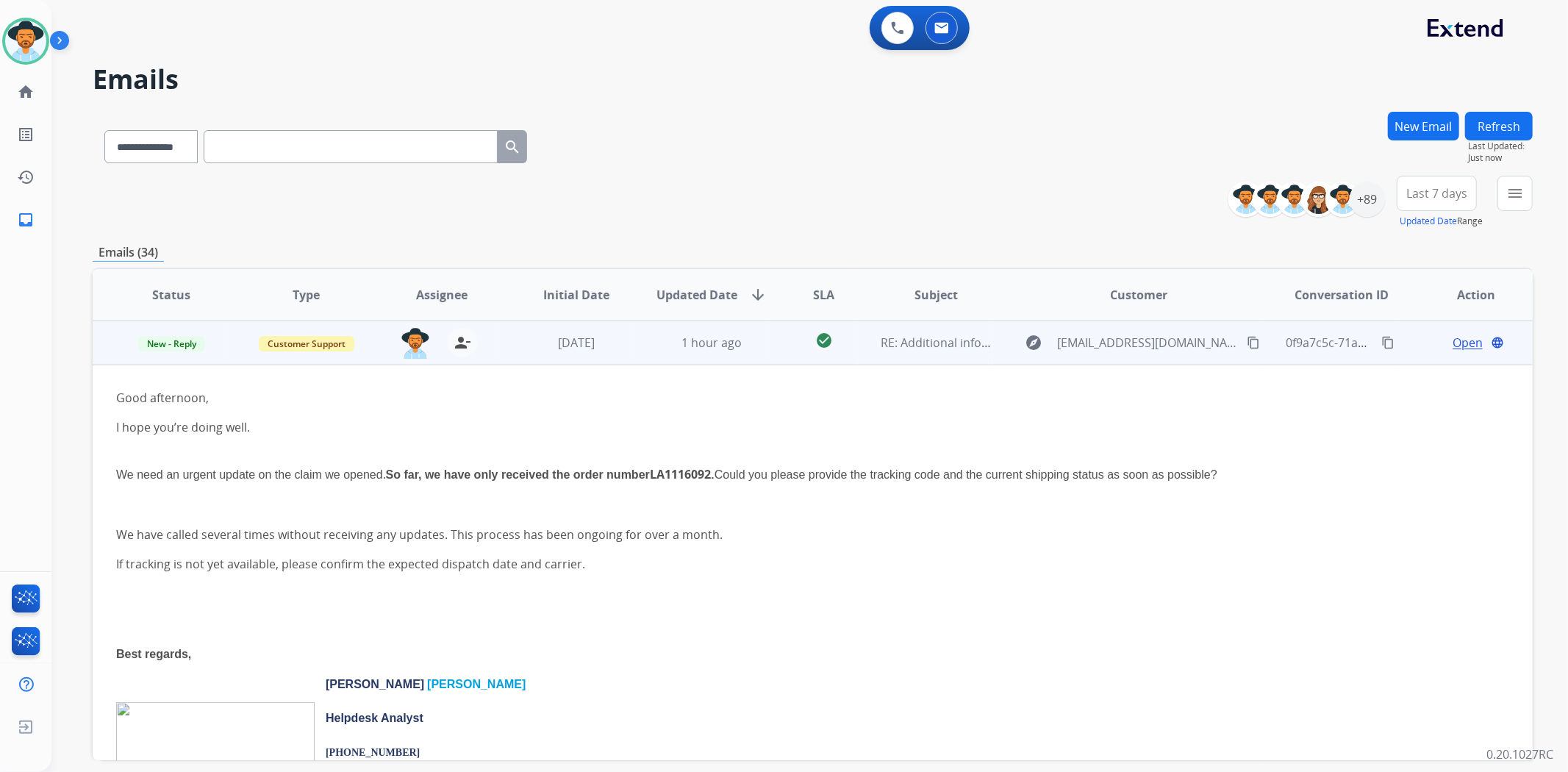
click at [1247, 342] on mat-icon "content_copy" at bounding box center [1254, 343] width 13 height 13
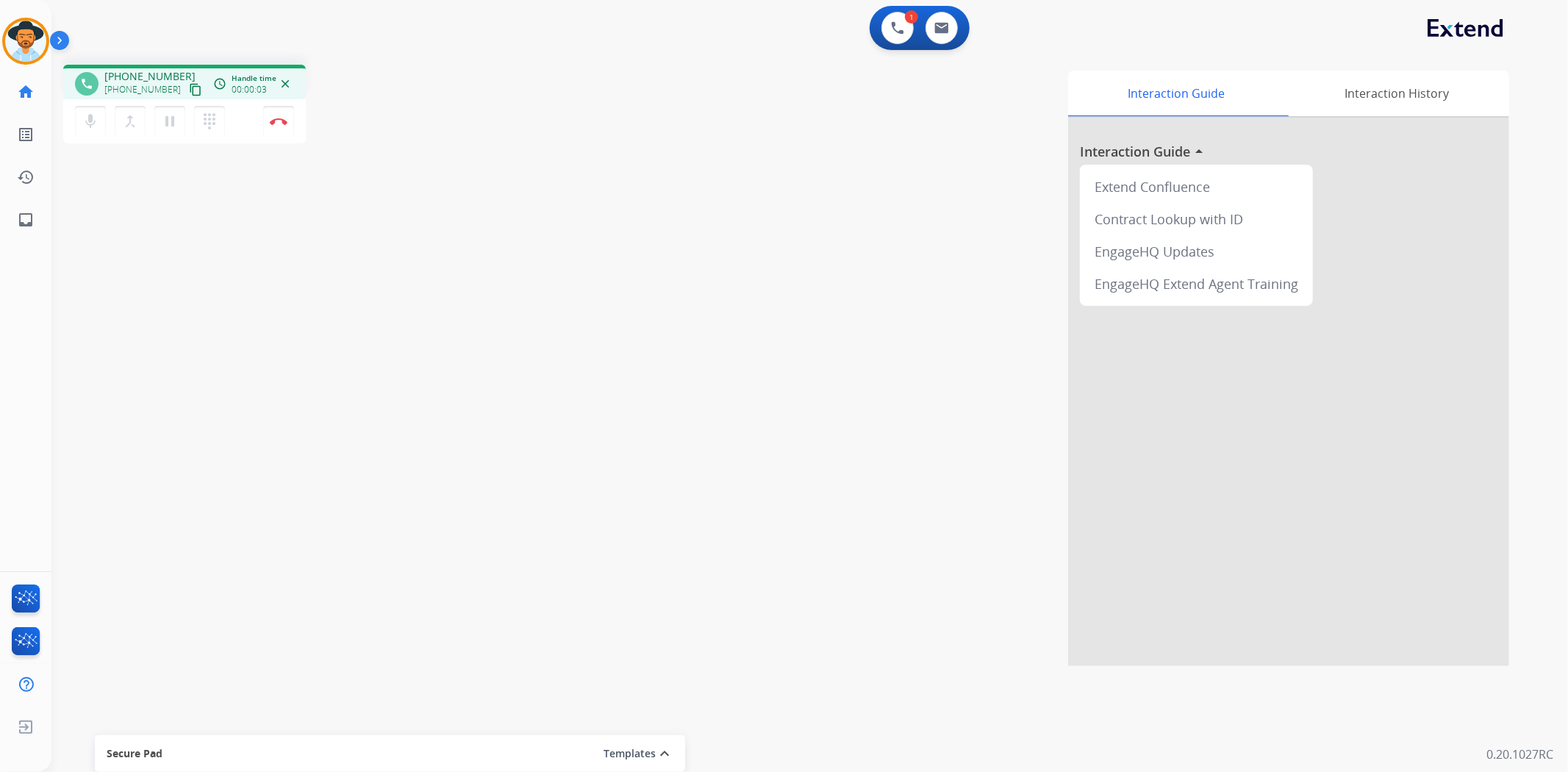
click at [189, 86] on mat-icon "content_copy" at bounding box center [196, 90] width 13 height 13
click at [274, 126] on button "Disconnect" at bounding box center [279, 122] width 31 height 31
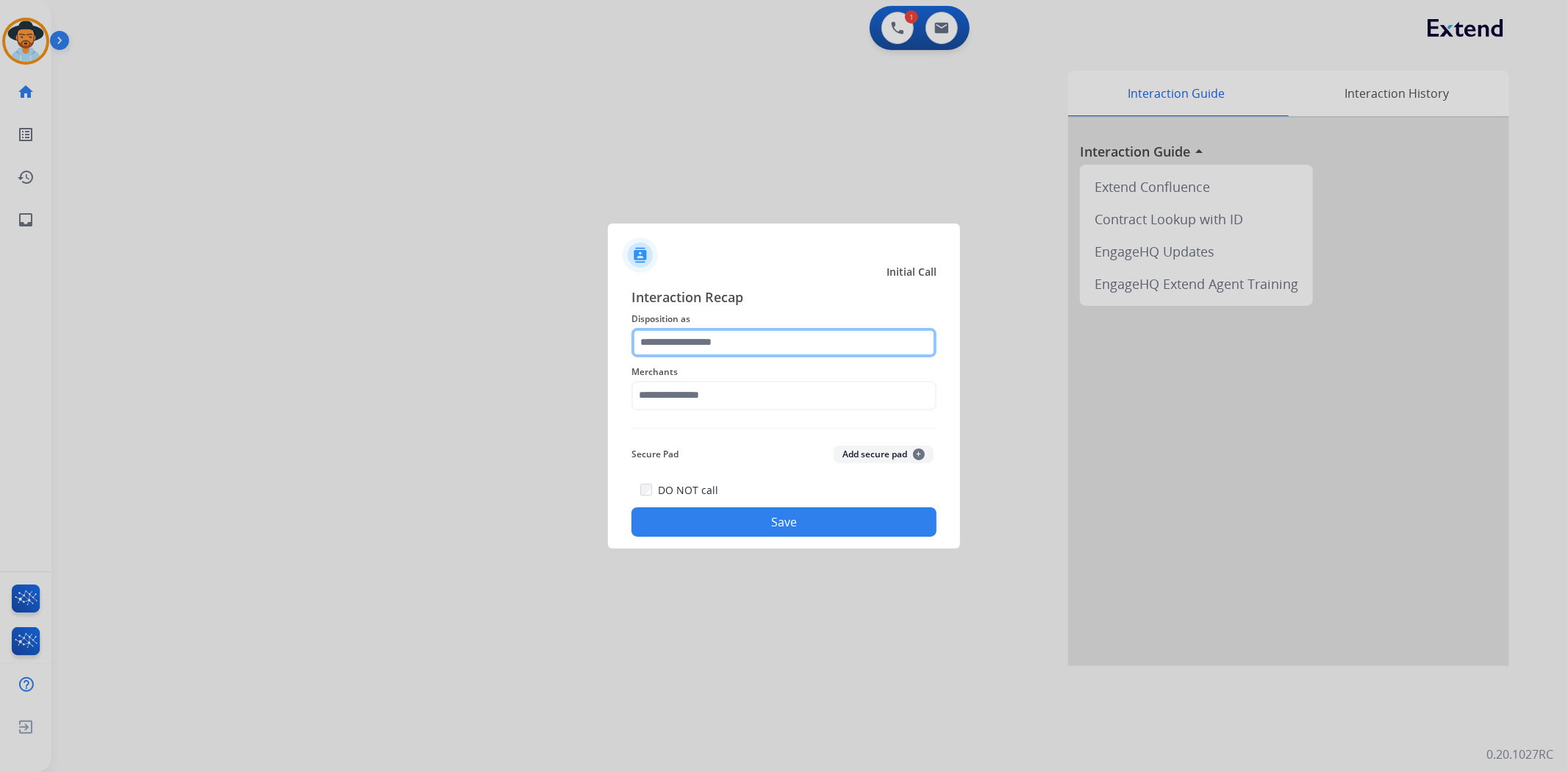
click at [708, 341] on input "text" at bounding box center [784, 343] width 305 height 29
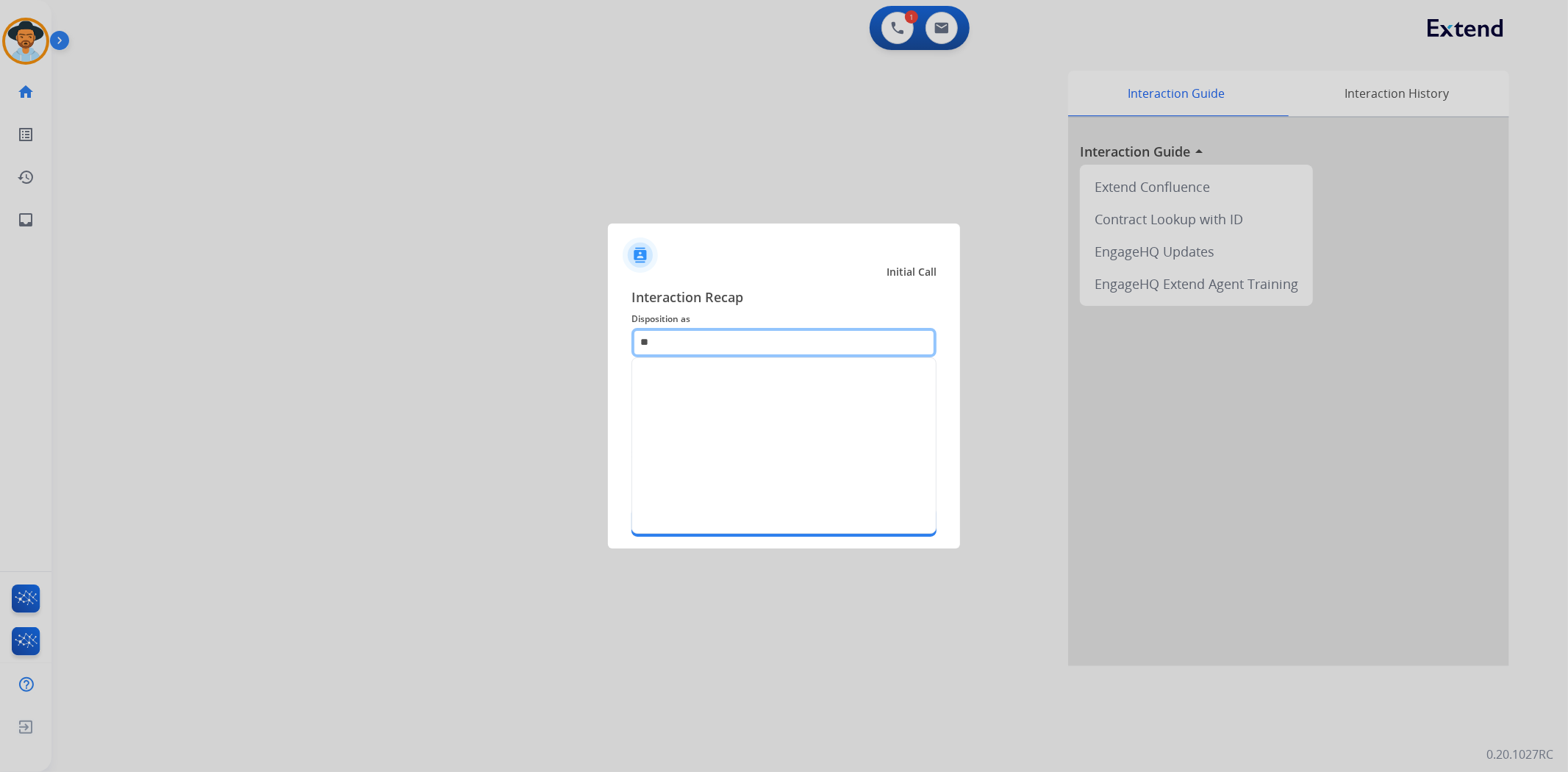
type input "*"
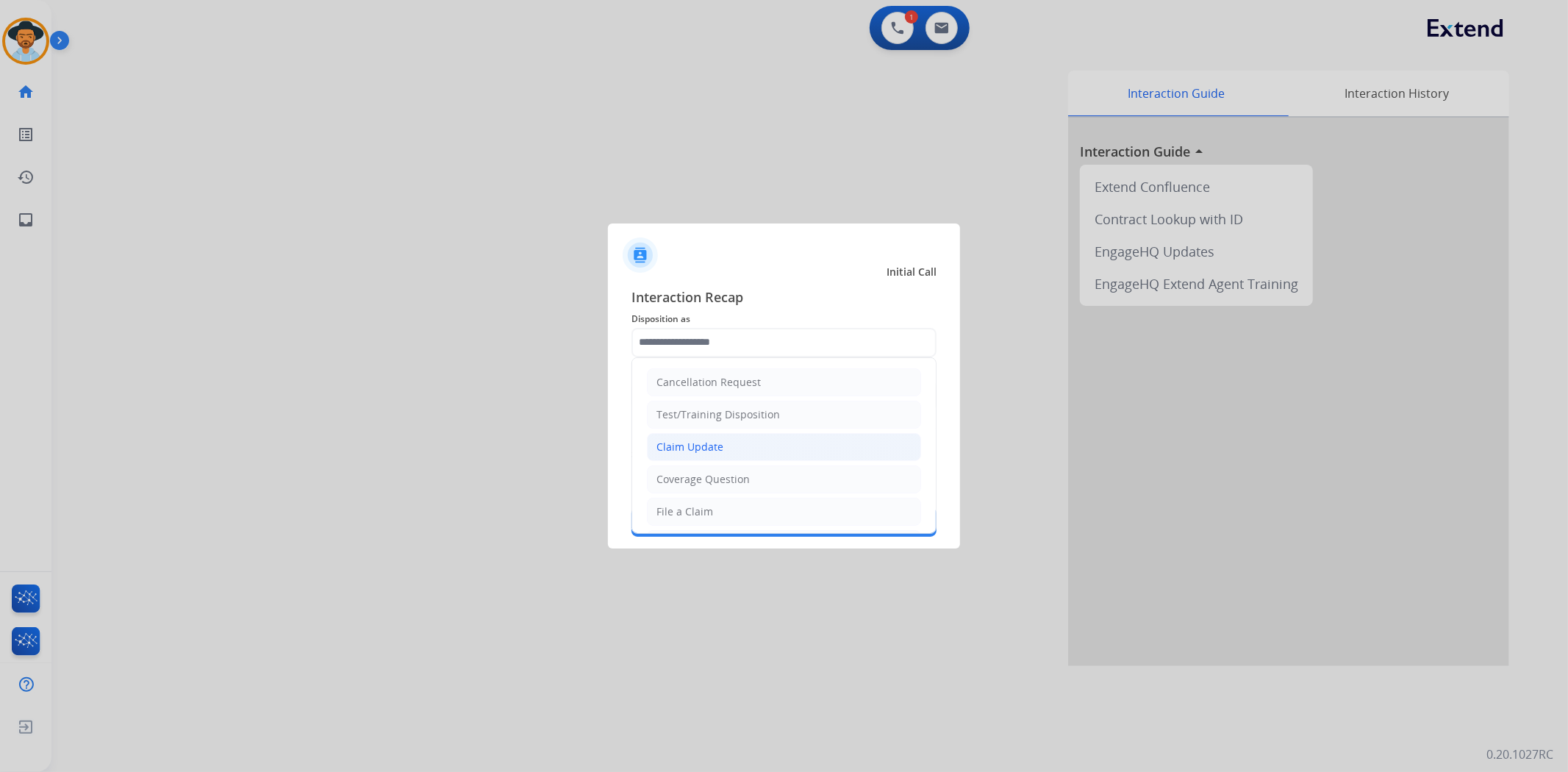
click at [731, 439] on li "Claim Update" at bounding box center [784, 447] width 274 height 28
type input "**********"
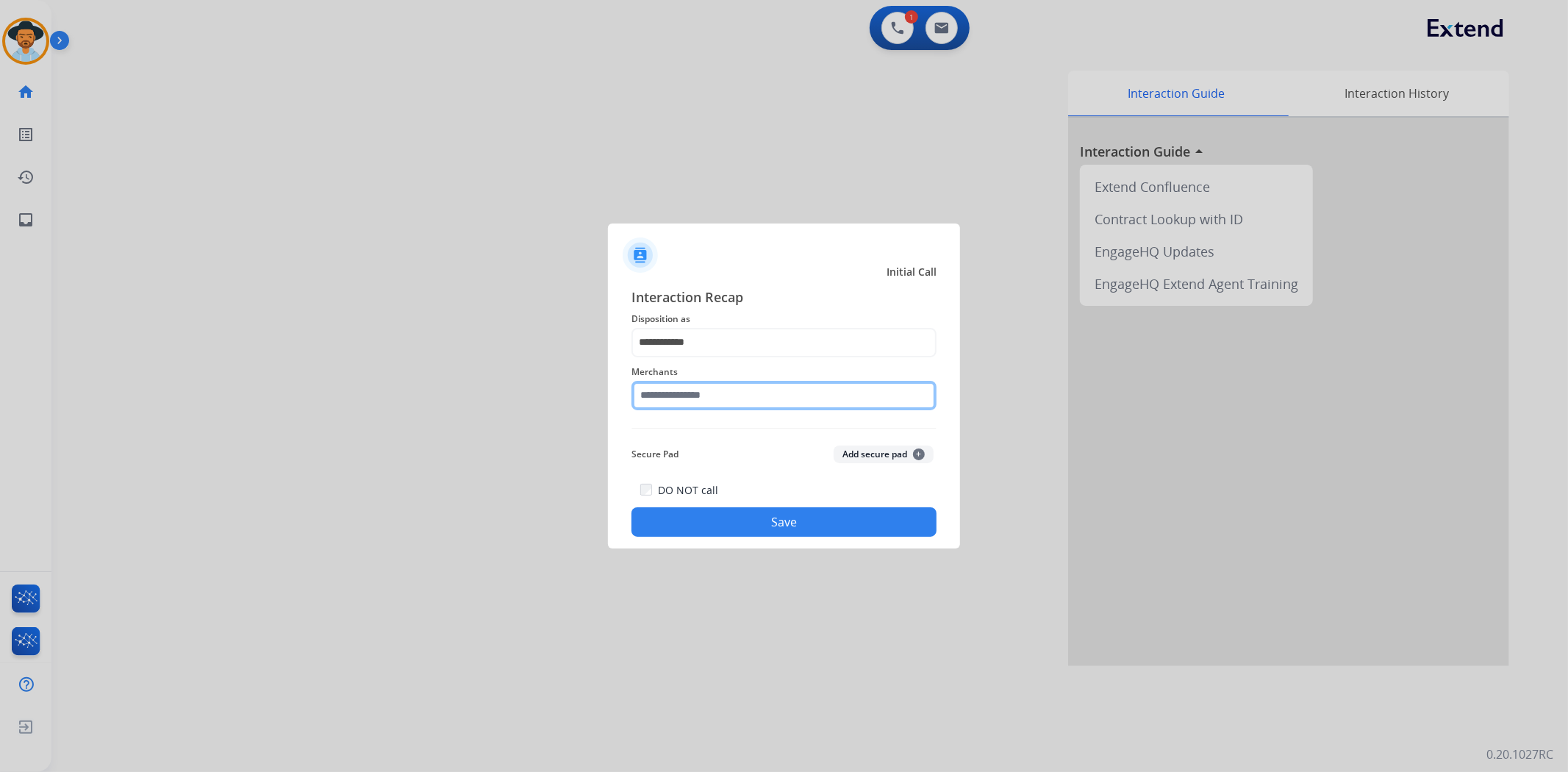
click at [729, 395] on input "text" at bounding box center [784, 396] width 305 height 29
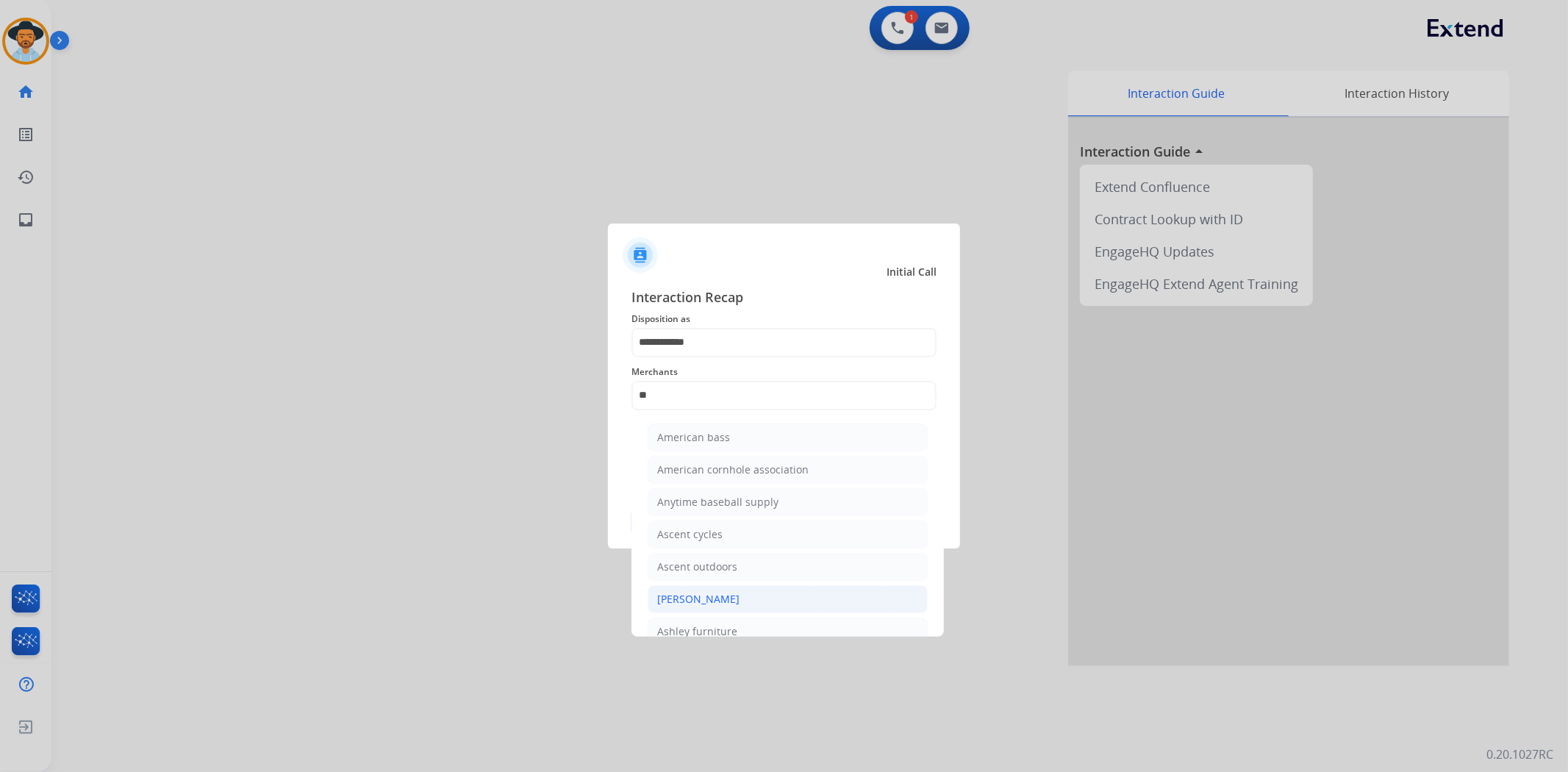
click at [719, 606] on div "[PERSON_NAME]" at bounding box center [698, 600] width 82 height 15
type input "**********"
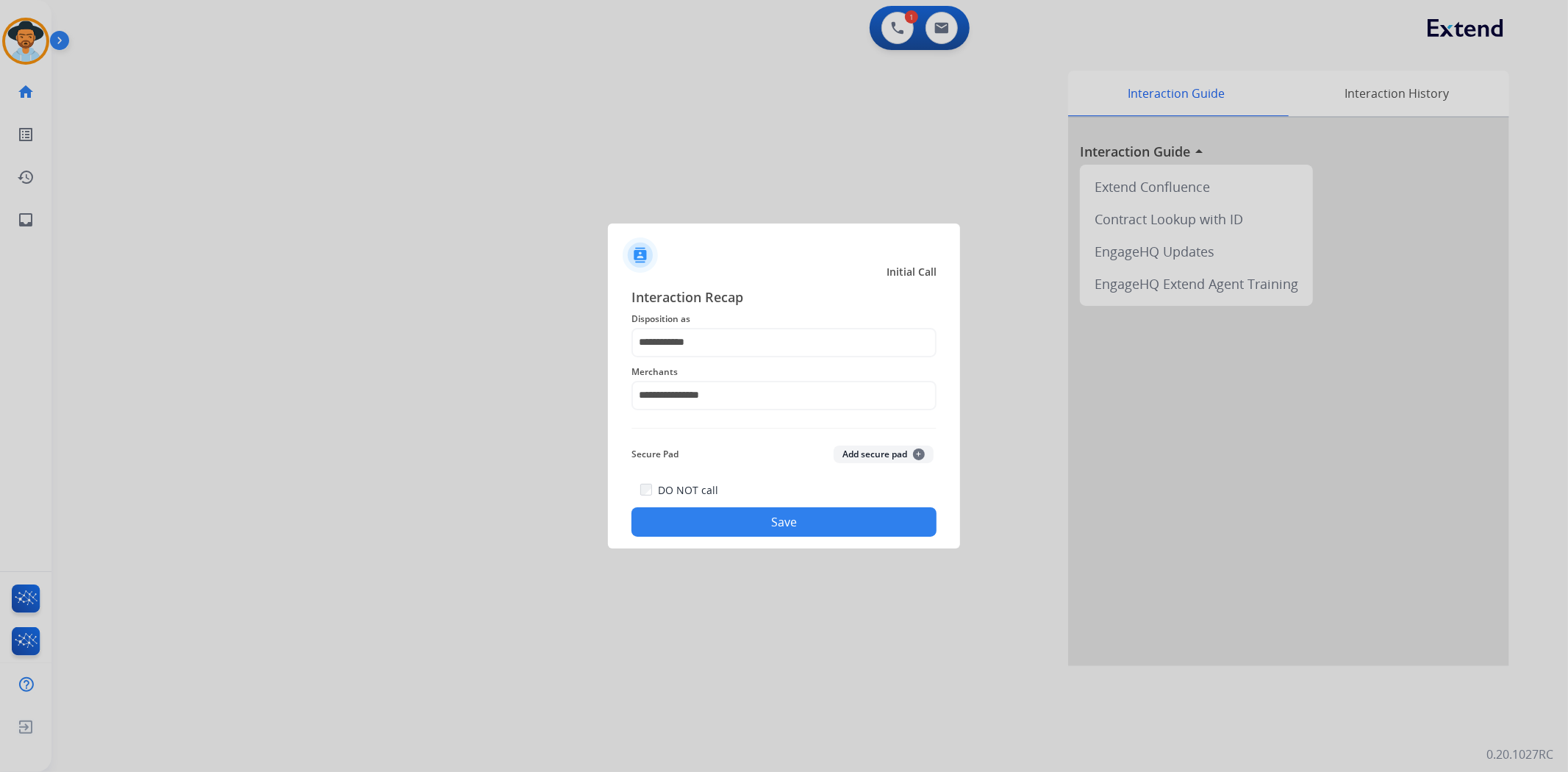
click at [751, 524] on button "Save" at bounding box center [784, 522] width 305 height 29
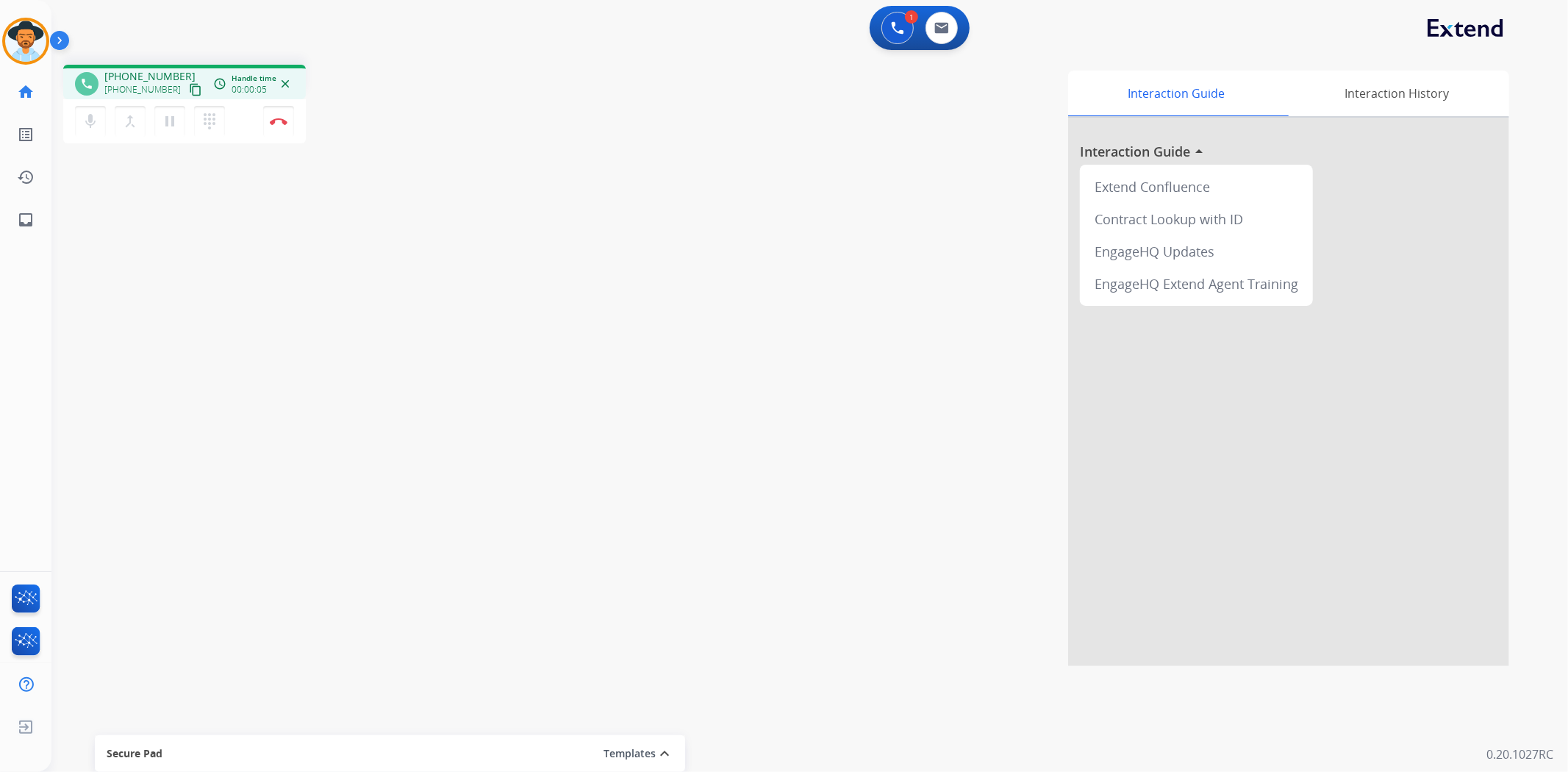
click at [189, 89] on mat-icon "content_copy" at bounding box center [196, 90] width 13 height 13
click at [953, 23] on button at bounding box center [942, 28] width 33 height 33
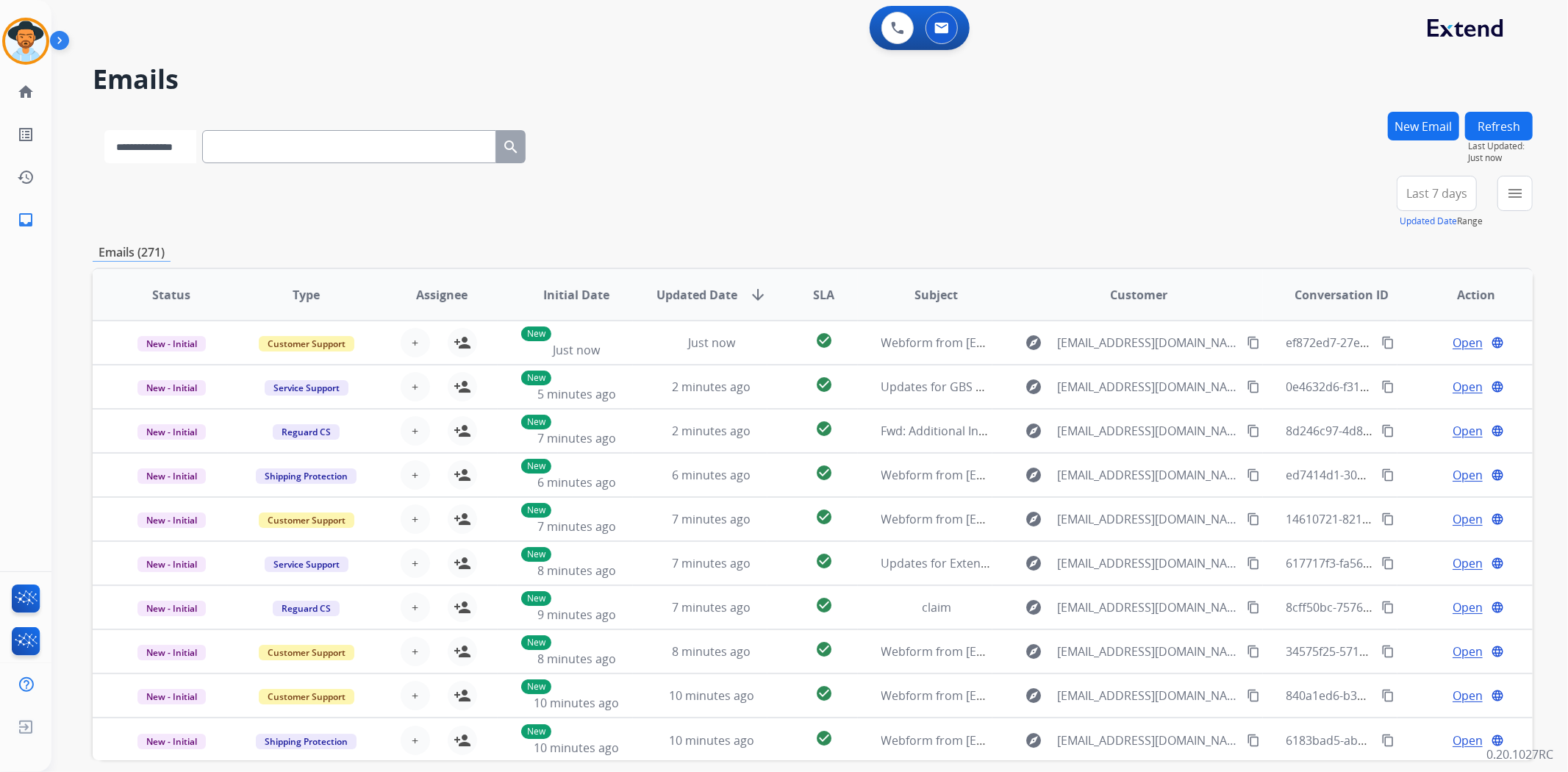
drag, startPoint x: 177, startPoint y: 153, endPoint x: 177, endPoint y: 162, distance: 9.0
click at [176, 153] on select "**********" at bounding box center [150, 147] width 92 height 33
select select "**********"
click at [104, 131] on select "**********" at bounding box center [150, 147] width 92 height 33
paste input "**********"
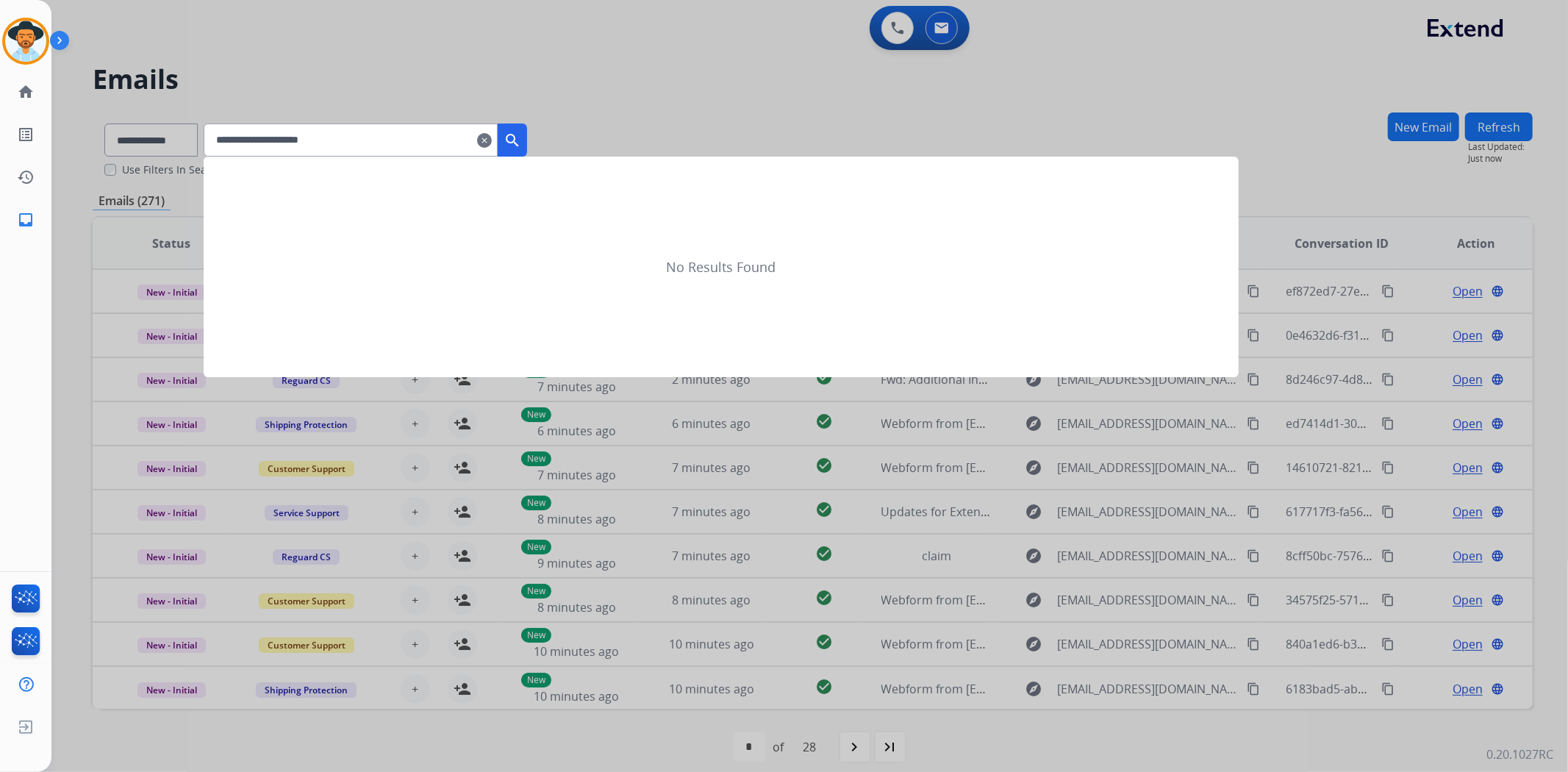
type input "**********"
click at [521, 144] on mat-icon "search" at bounding box center [512, 140] width 18 height 18
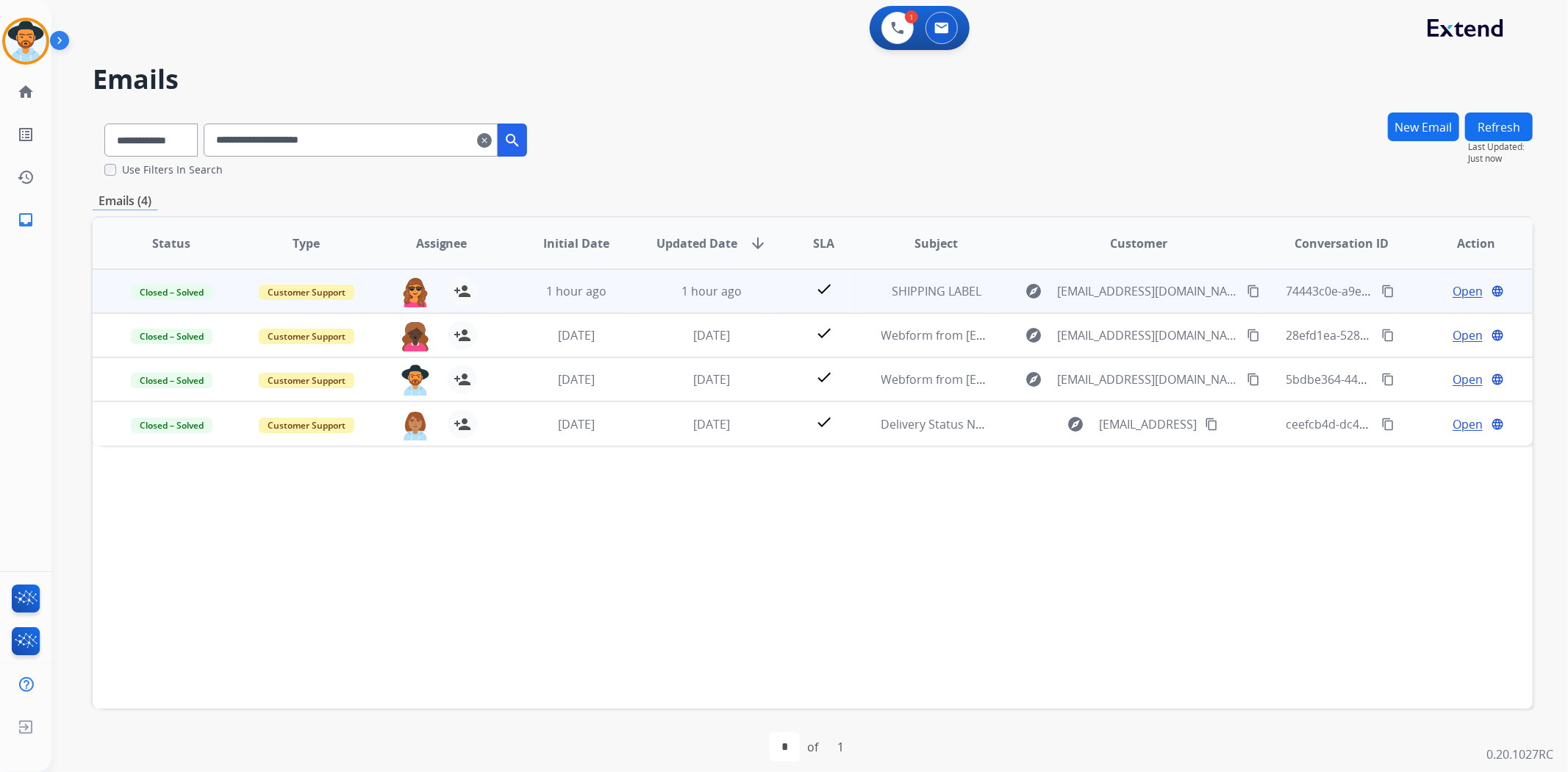
click at [1458, 293] on span "Open" at bounding box center [1468, 291] width 30 height 18
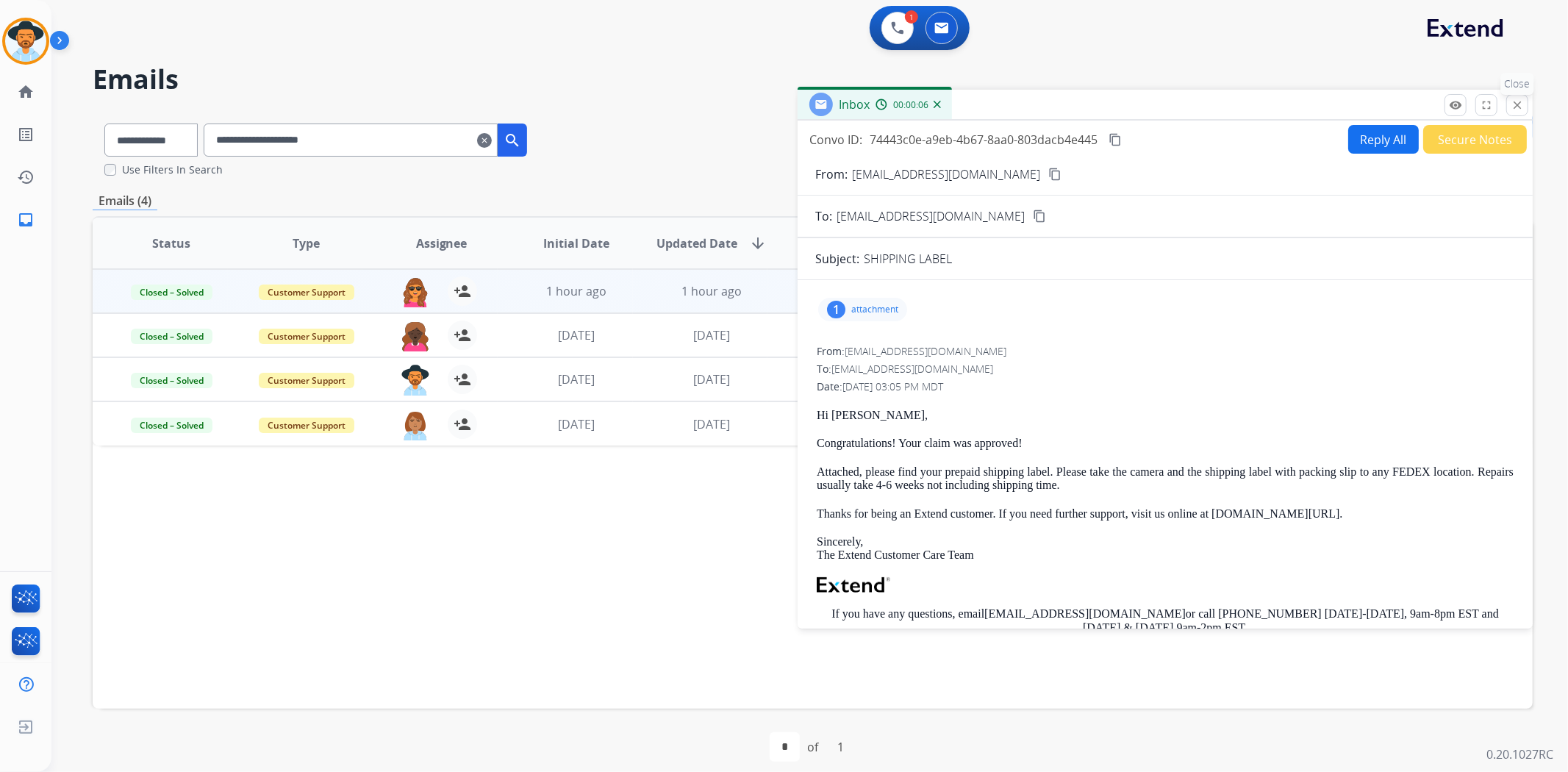
click at [1516, 104] on mat-icon "close" at bounding box center [1517, 105] width 13 height 13
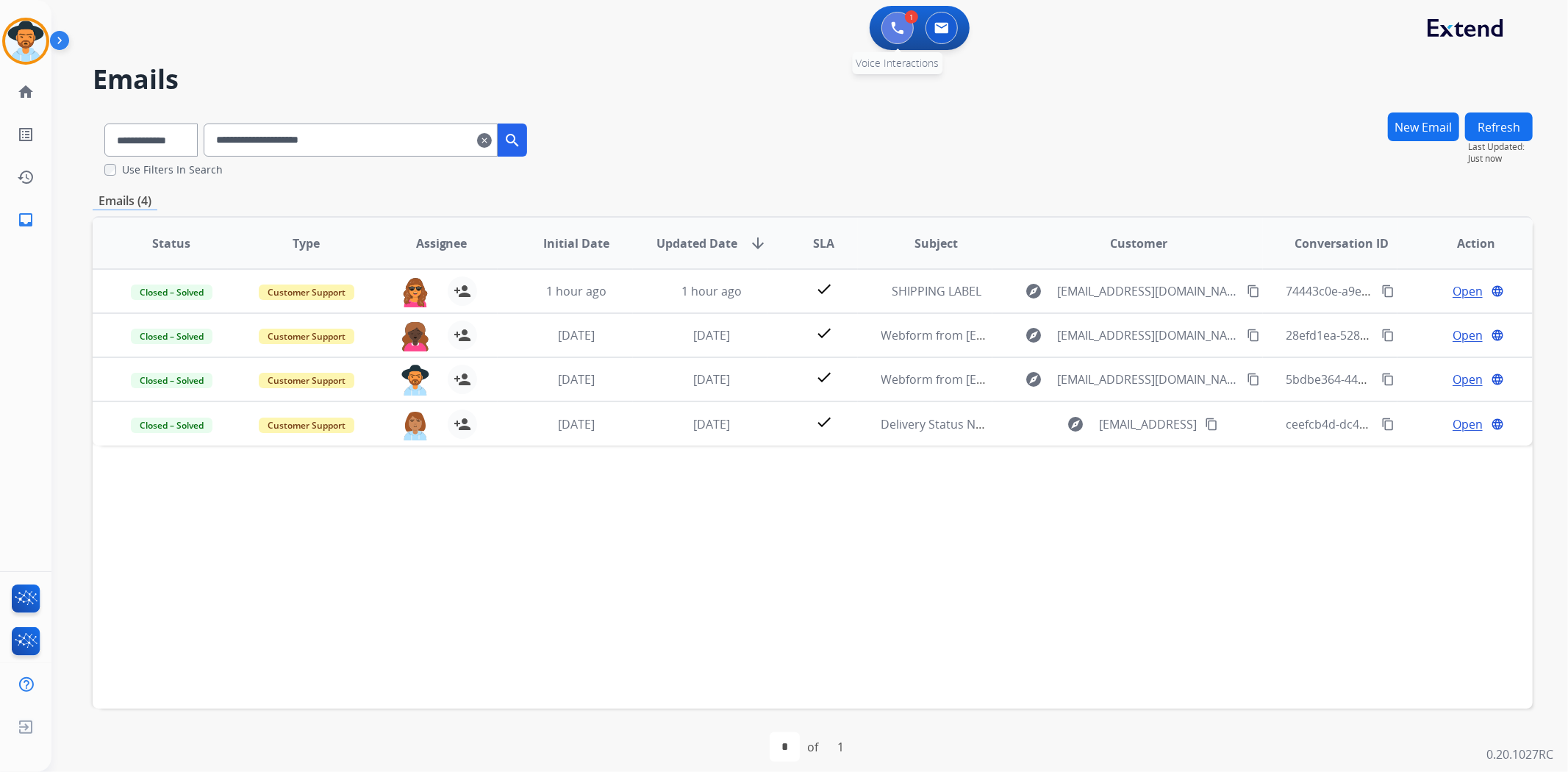
click at [905, 38] on button at bounding box center [898, 28] width 33 height 33
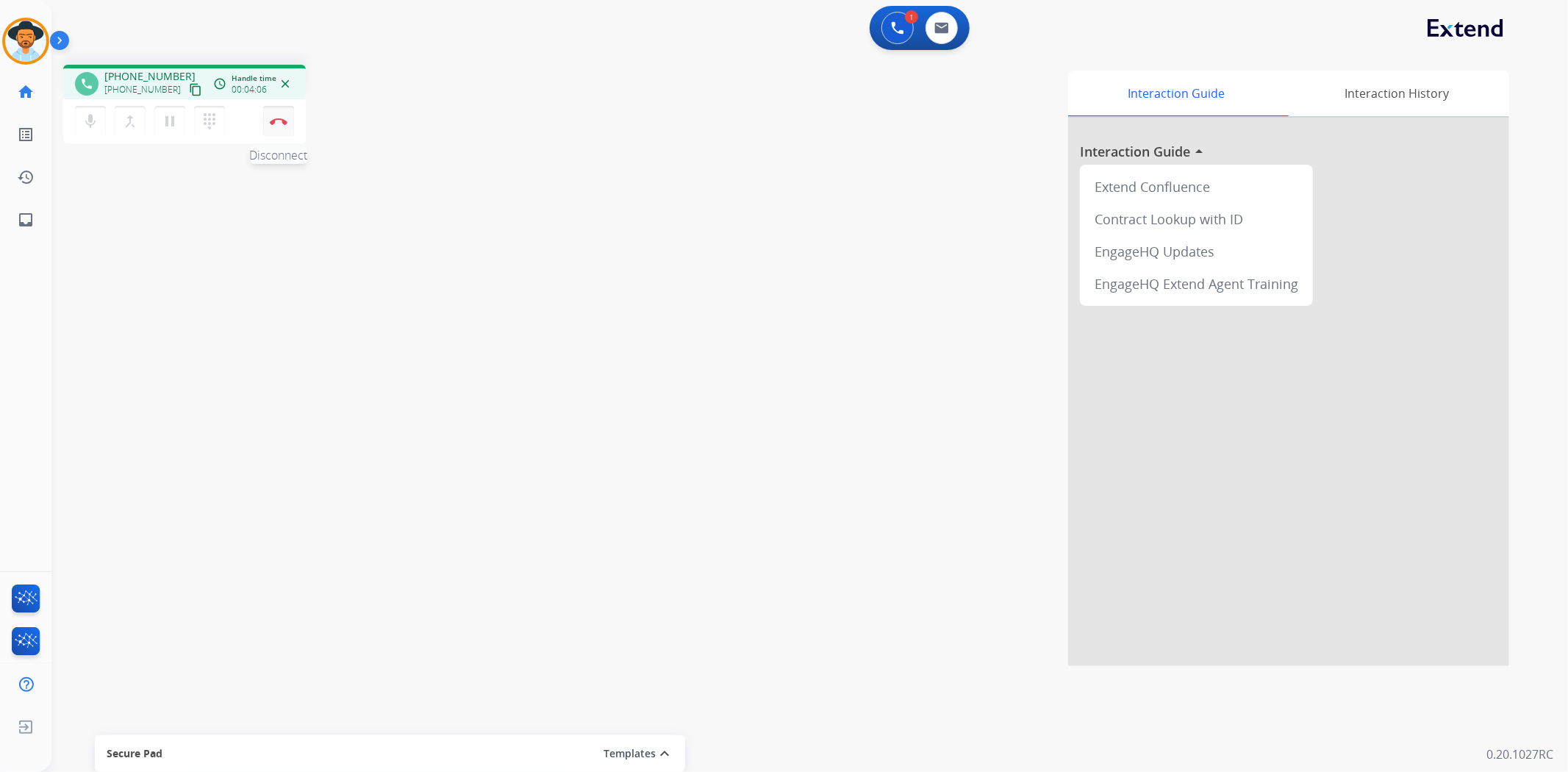
click at [282, 120] on img at bounding box center [279, 121] width 18 height 7
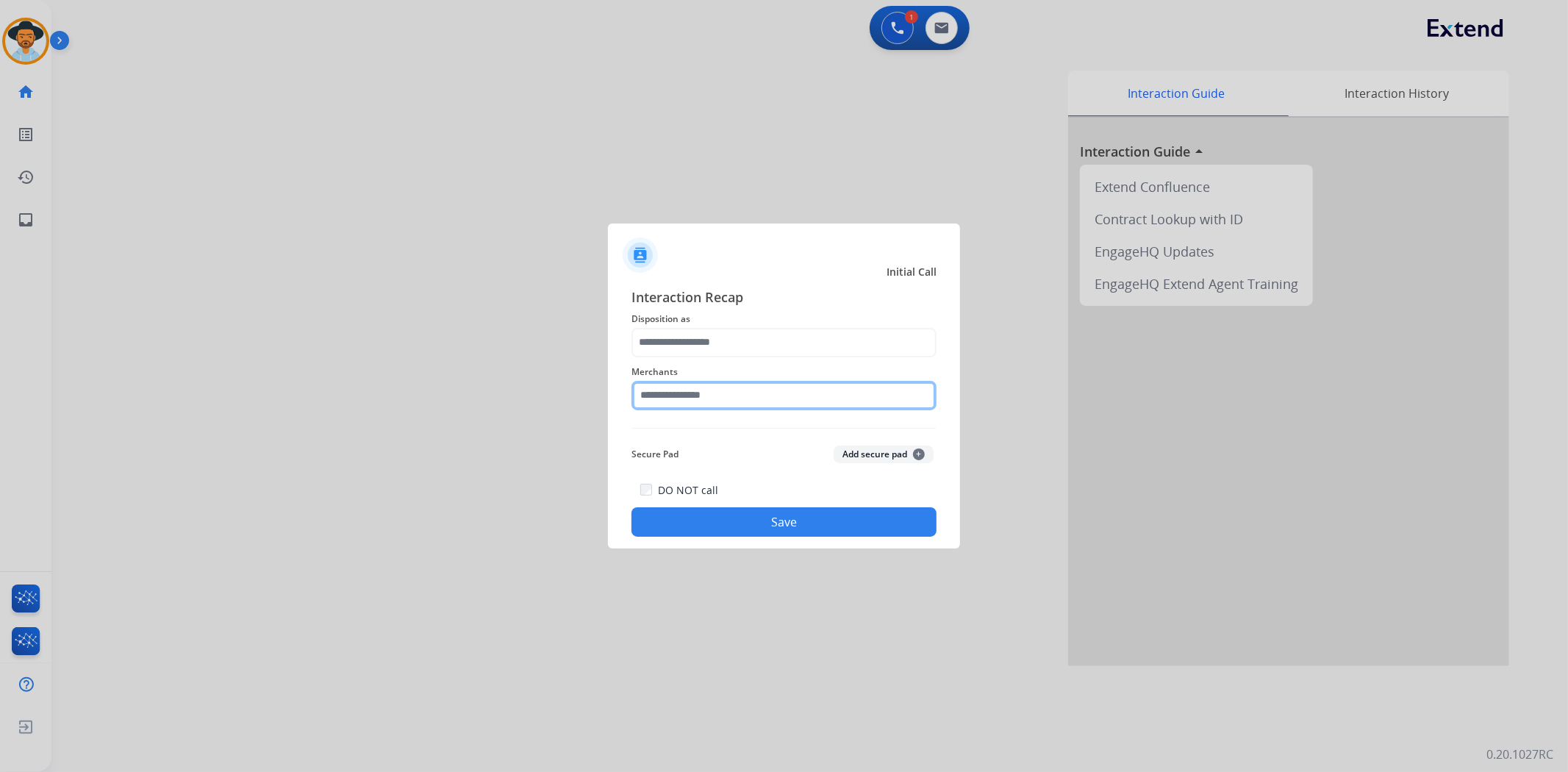
click at [719, 398] on input "text" at bounding box center [784, 396] width 305 height 29
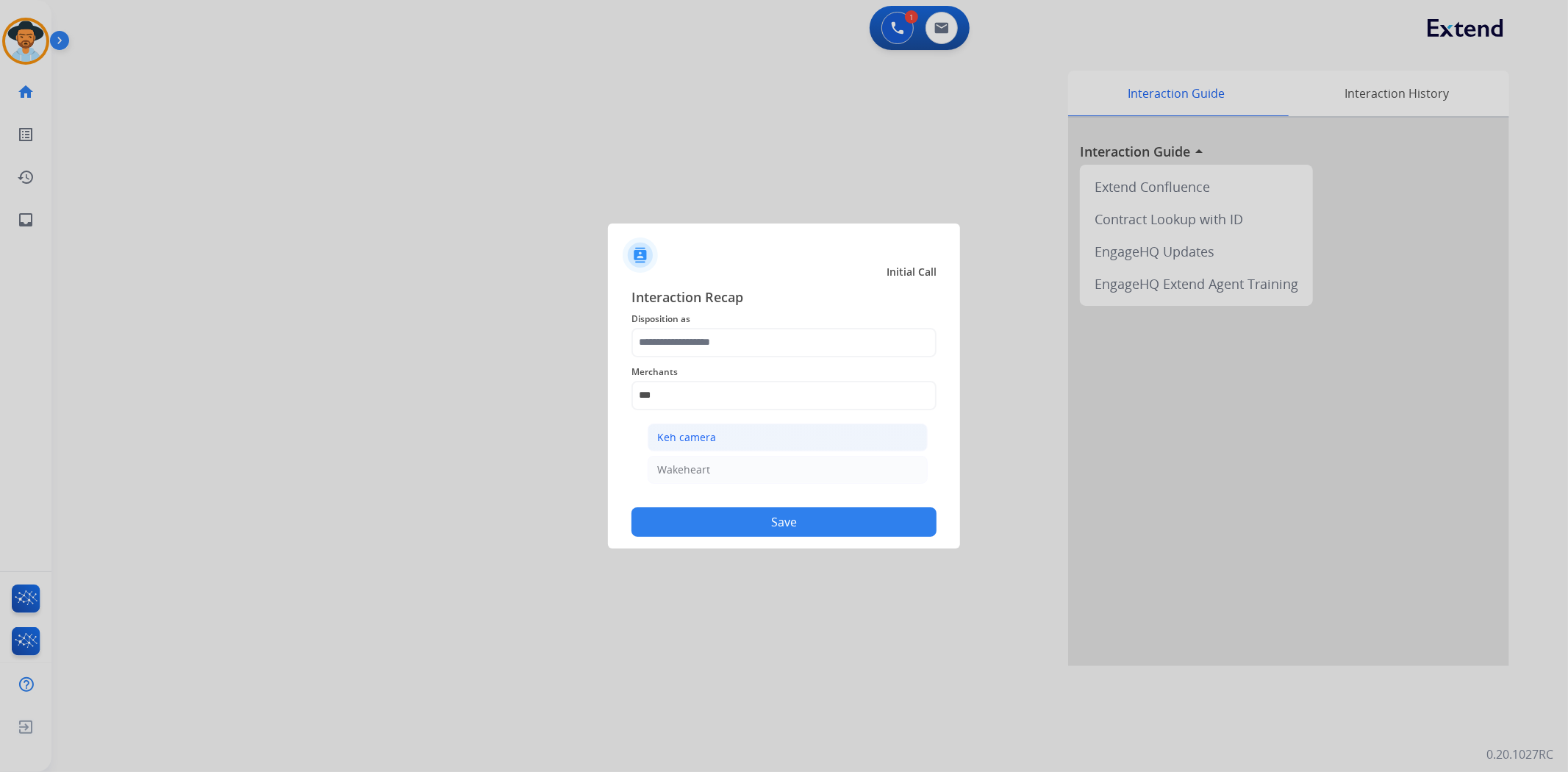
click at [787, 428] on li "Keh camera" at bounding box center [787, 437] width 280 height 28
type input "**********"
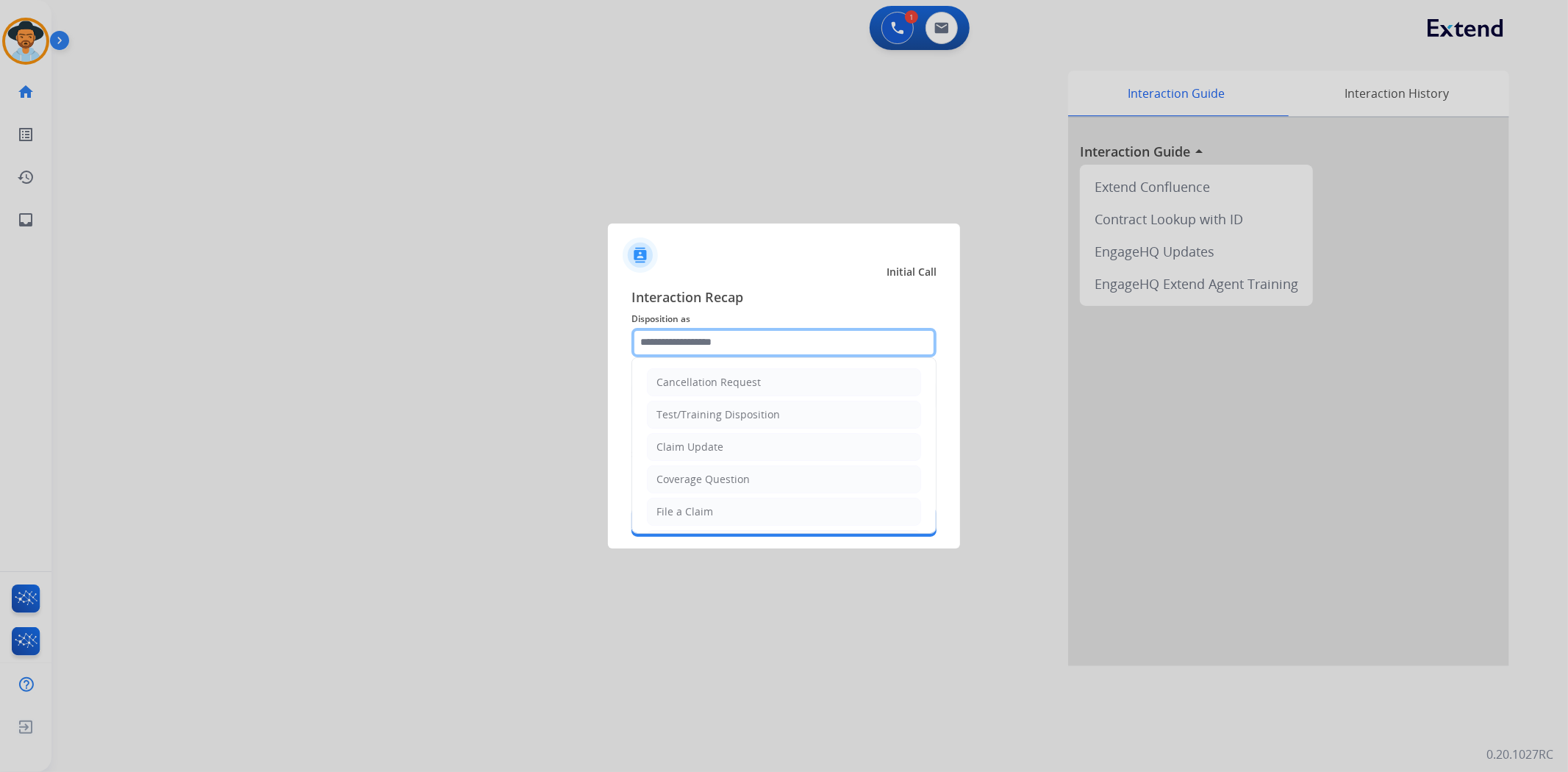
click at [786, 336] on input "text" at bounding box center [784, 343] width 305 height 29
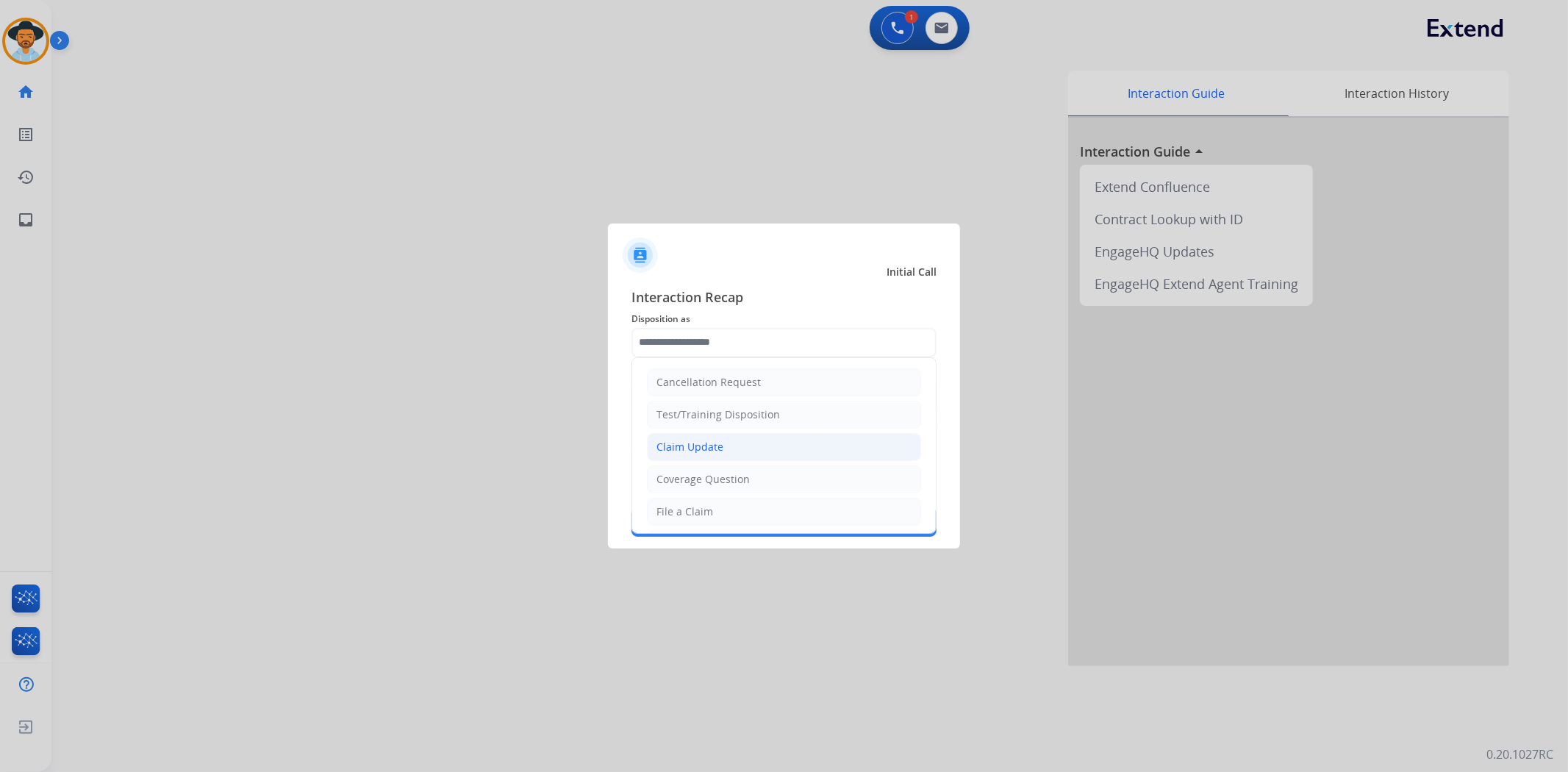
click at [733, 452] on li "Claim Update" at bounding box center [784, 447] width 274 height 28
type input "**********"
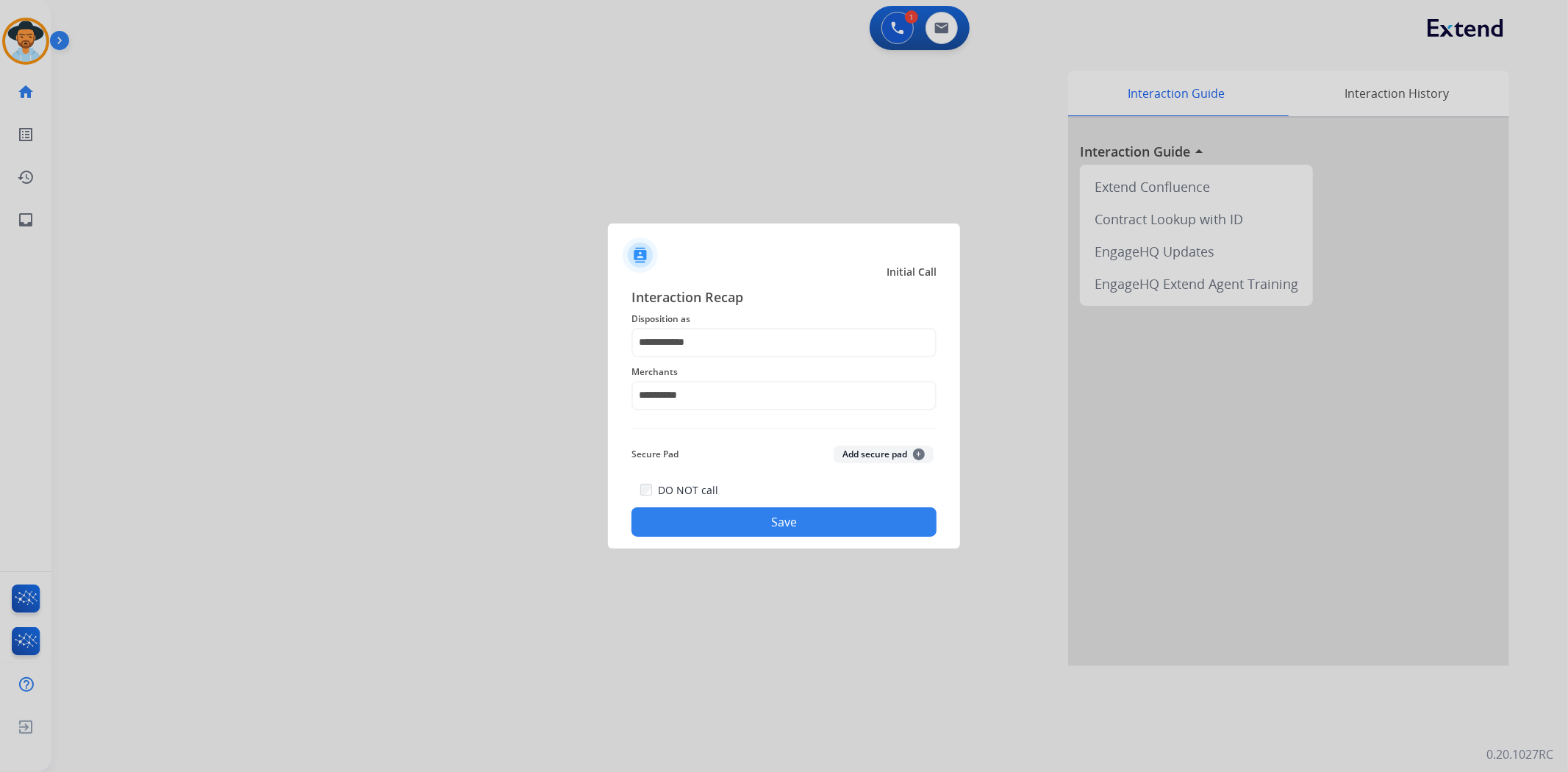
click at [768, 519] on button "Save" at bounding box center [784, 522] width 305 height 29
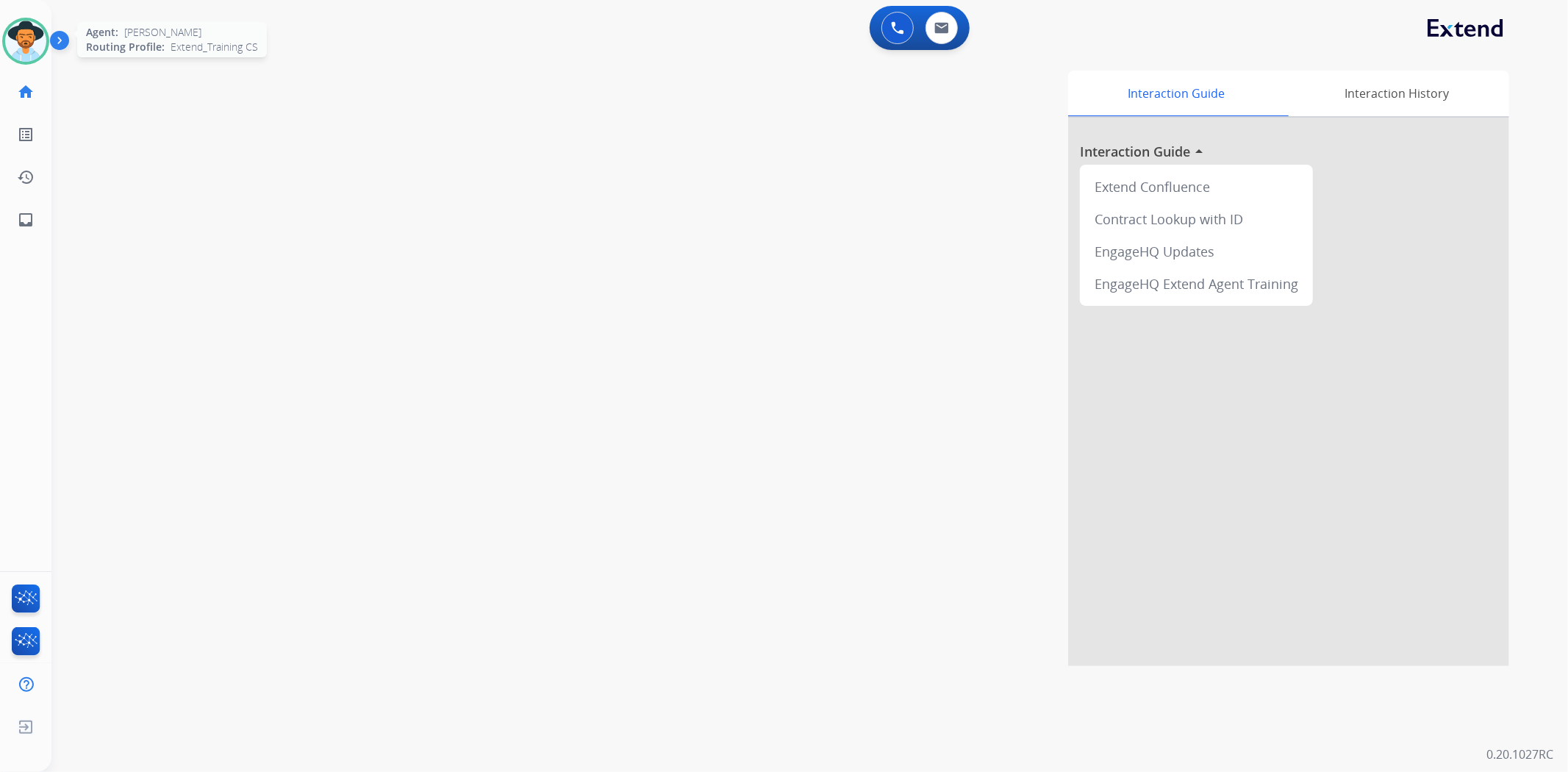
click at [18, 33] on img at bounding box center [25, 41] width 41 height 41
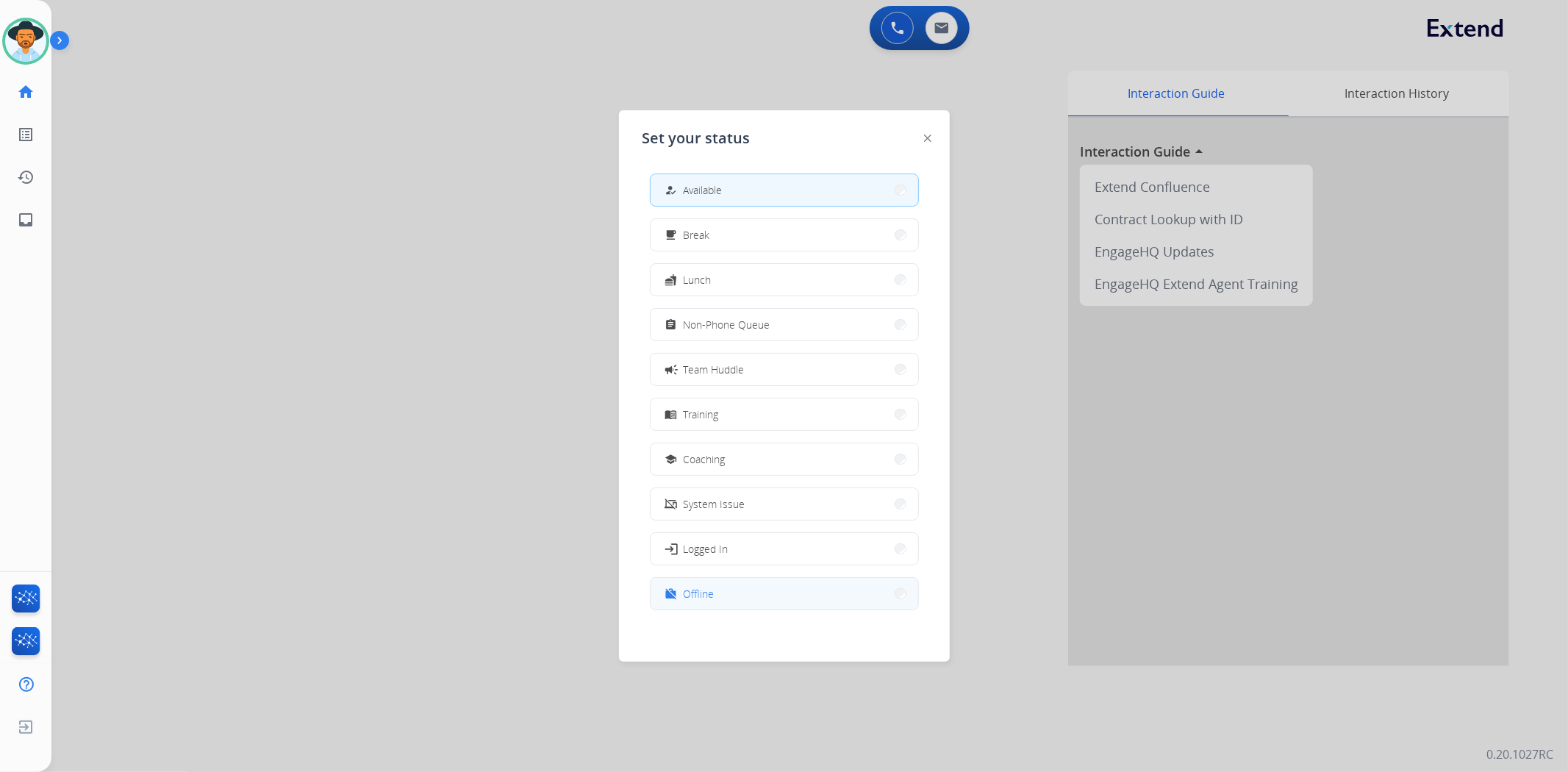
click at [732, 592] on button "work_off Offline" at bounding box center [785, 593] width 268 height 32
